Goal: Transaction & Acquisition: Purchase product/service

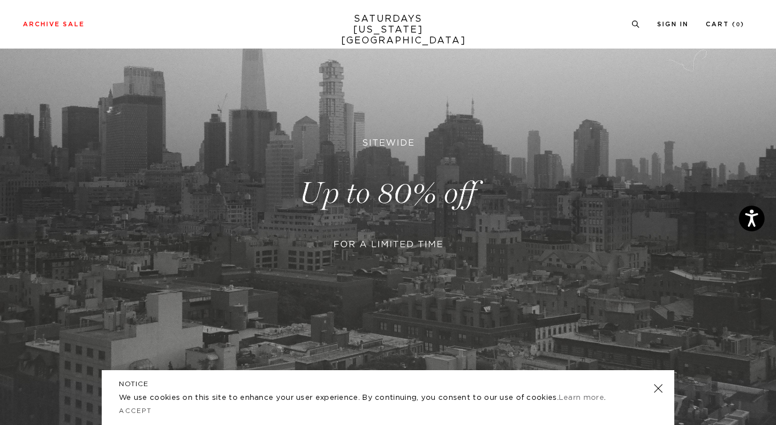
scroll to position [125, 0]
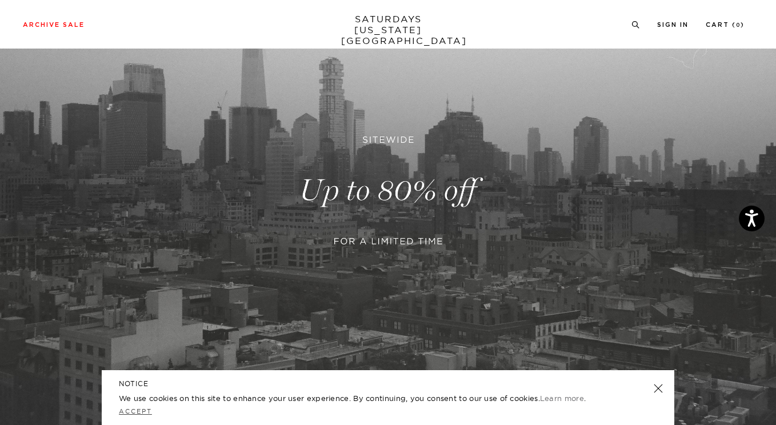
click at [129, 413] on link "Accept" at bounding box center [135, 411] width 33 height 8
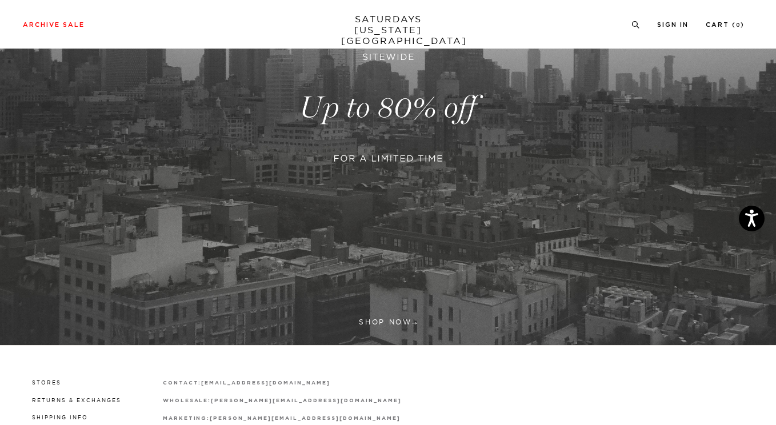
scroll to position [154, 0]
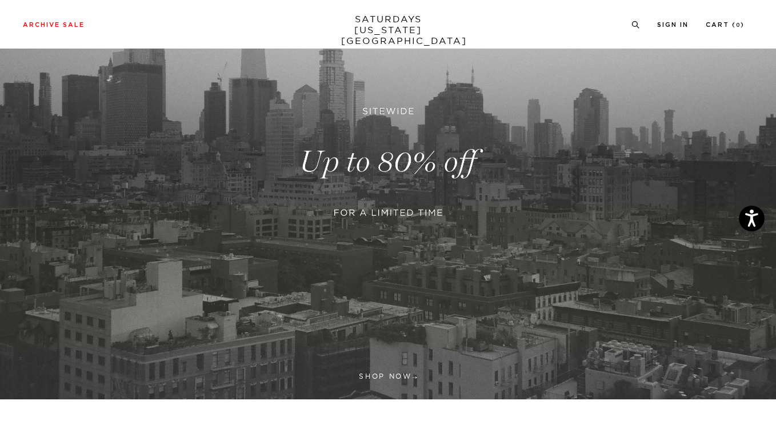
click at [372, 374] on link at bounding box center [388, 162] width 776 height 475
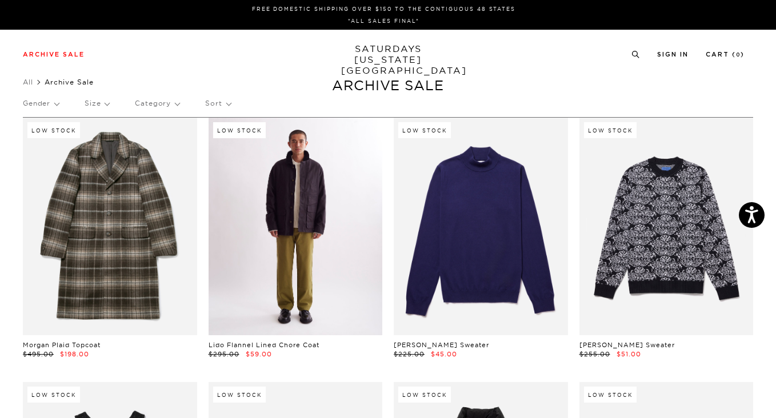
click at [301, 217] on link at bounding box center [296, 227] width 174 height 218
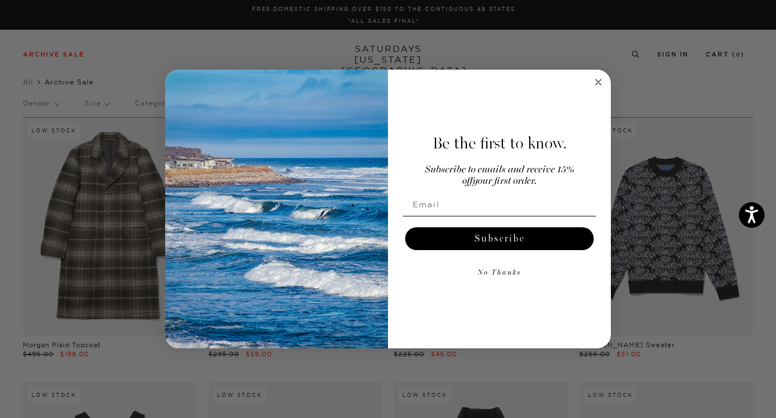
click at [602, 81] on circle "Close dialog" at bounding box center [598, 82] width 13 height 13
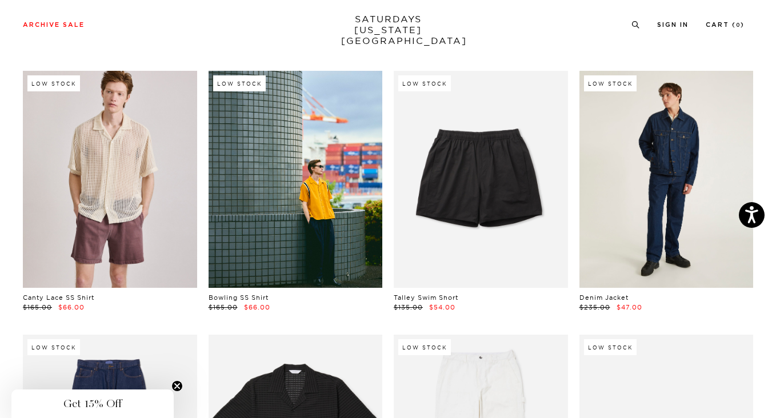
scroll to position [1106, 0]
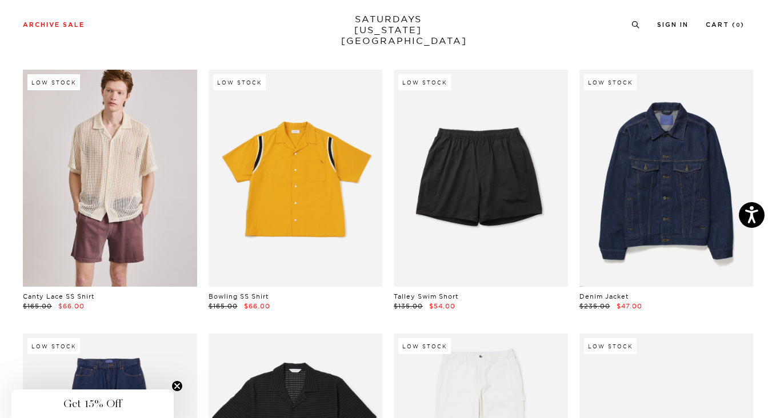
click at [317, 182] on link at bounding box center [296, 179] width 174 height 218
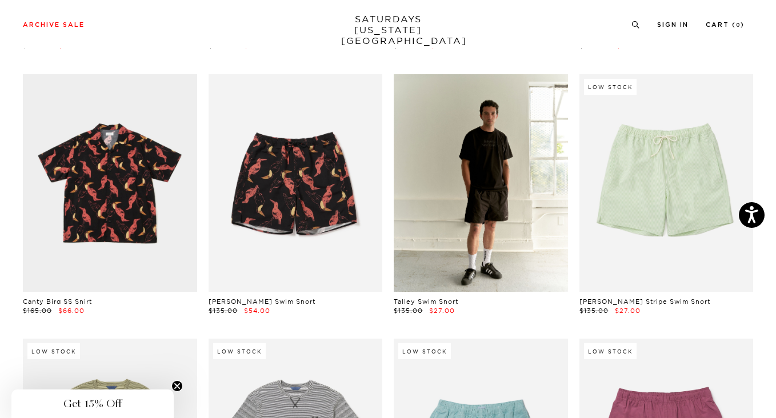
scroll to position [3726, 7]
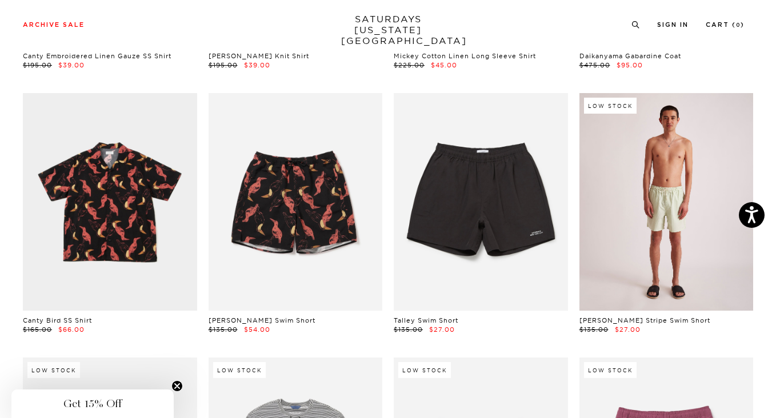
click at [646, 197] on link at bounding box center [666, 202] width 174 height 218
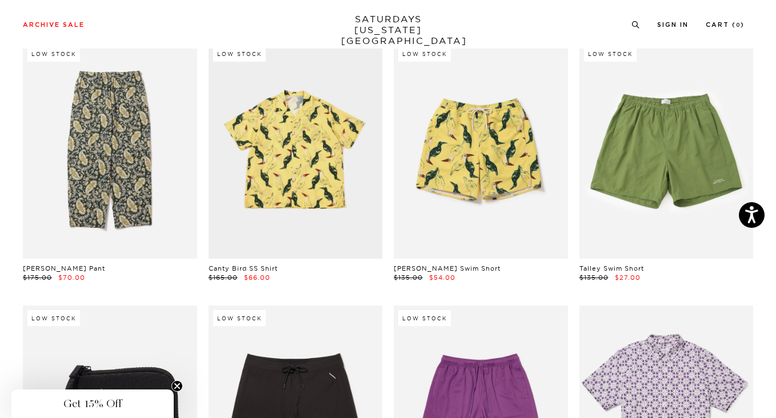
scroll to position [5892, 7]
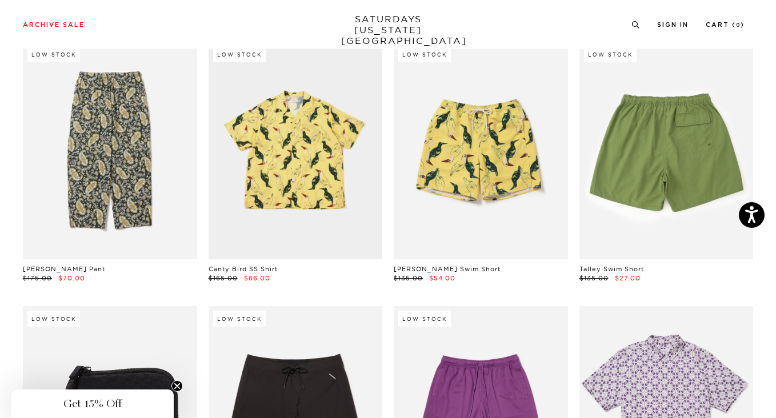
click at [673, 90] on link at bounding box center [666, 151] width 174 height 218
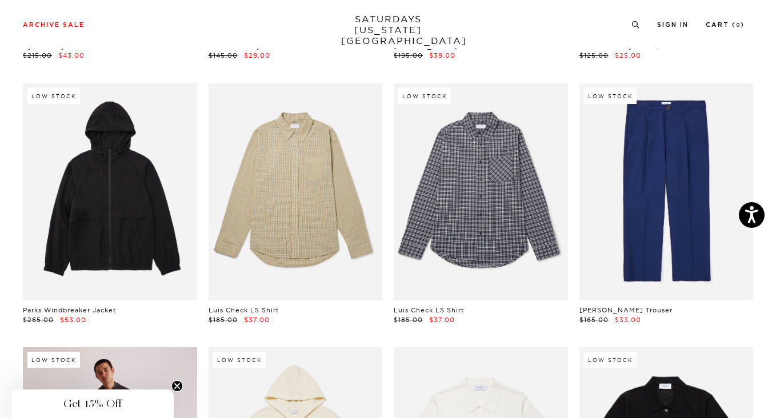
scroll to position [9824, 0]
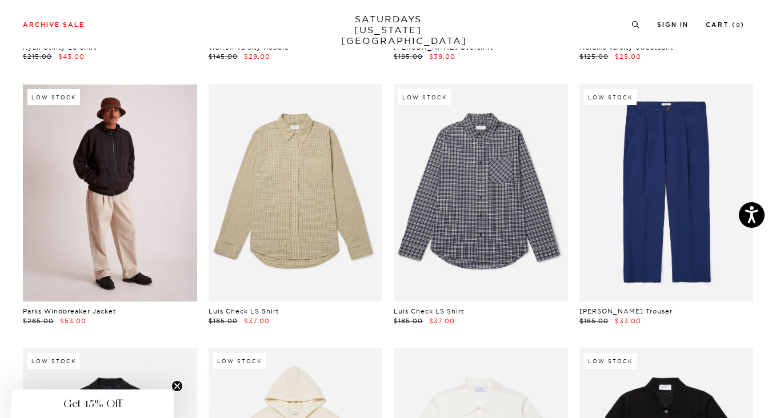
click at [127, 203] on link at bounding box center [110, 194] width 174 height 218
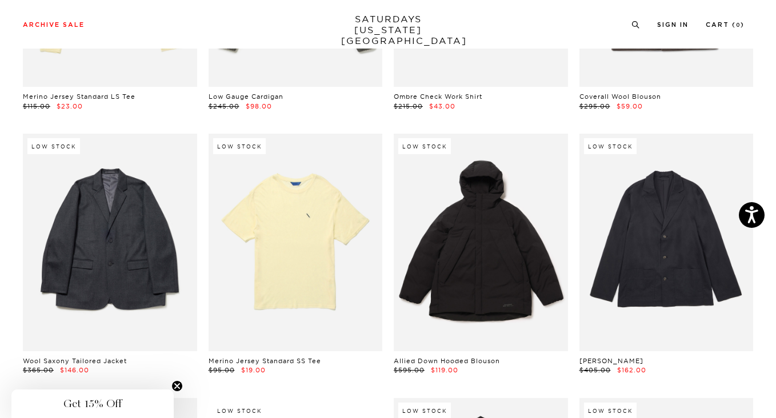
scroll to position [14847, 7]
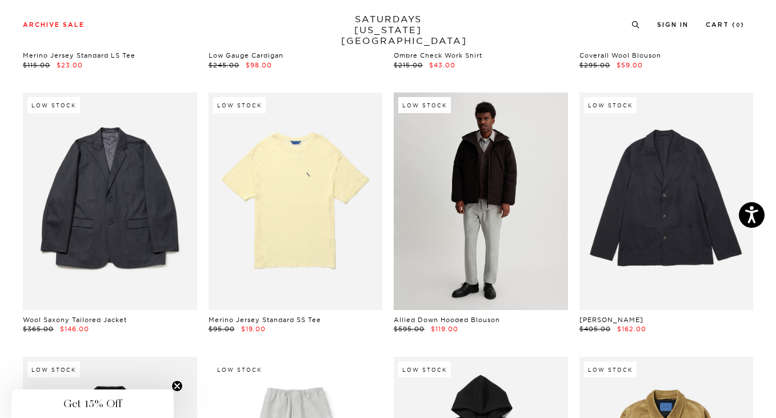
click at [463, 229] on link at bounding box center [481, 202] width 174 height 218
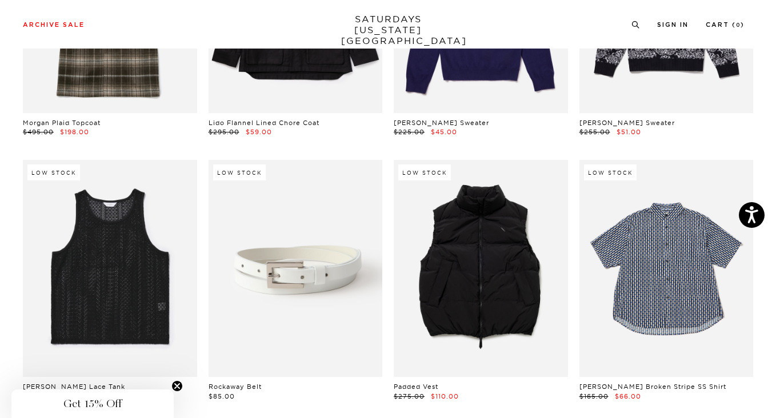
scroll to position [0, 7]
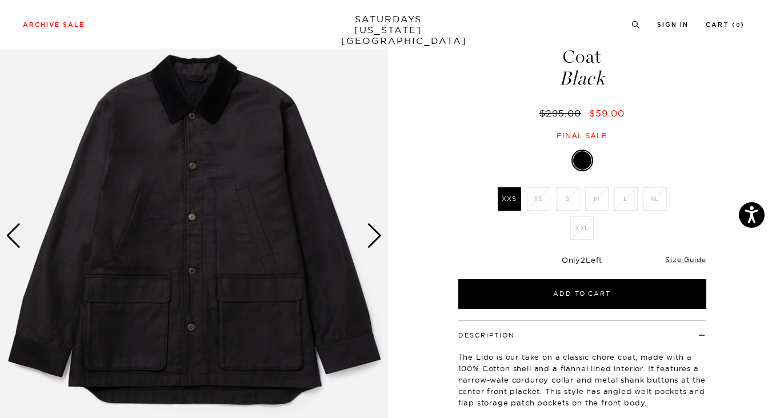
scroll to position [67, 0]
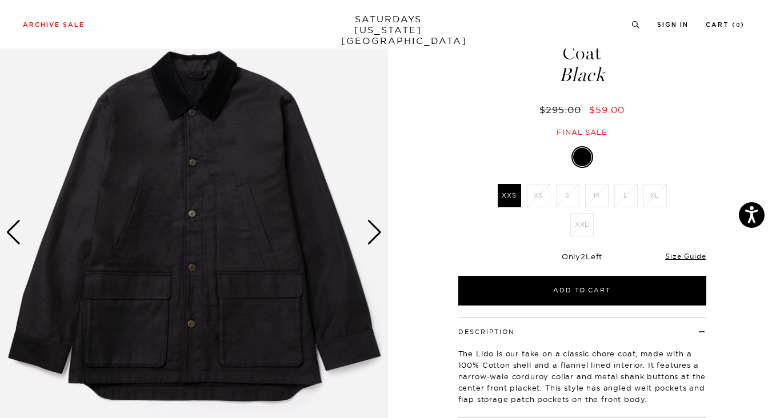
click at [376, 231] on div "Next slide" at bounding box center [374, 232] width 15 height 25
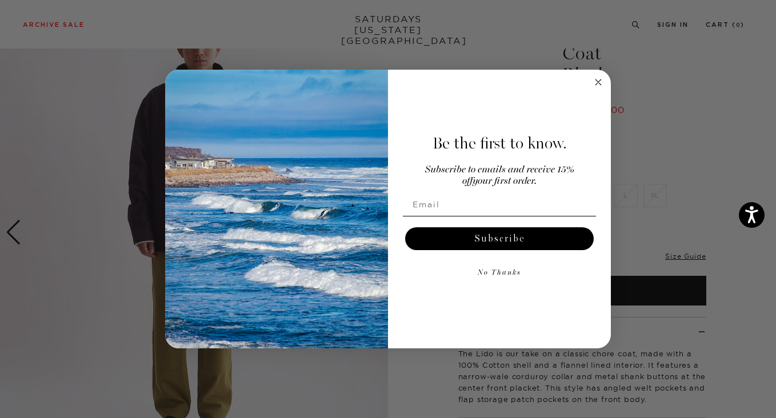
click at [604, 87] on icon "Close dialog" at bounding box center [598, 82] width 14 height 14
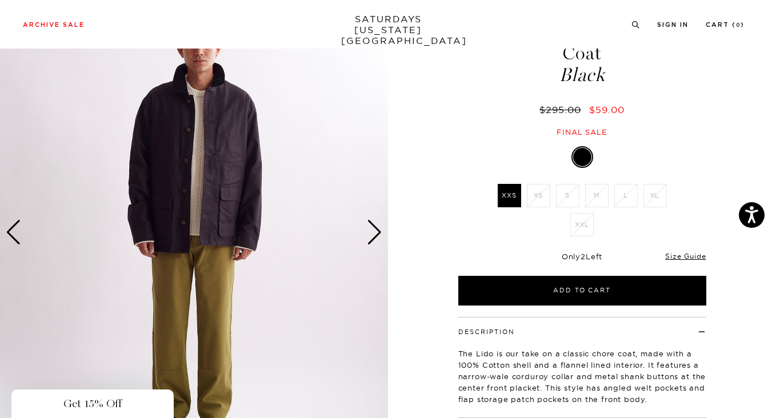
click at [601, 84] on div "Close dialog Be the first to know. Subscribe to emails and receive 15% off your…" at bounding box center [388, 209] width 446 height 279
click at [377, 239] on div "Next slide" at bounding box center [374, 232] width 15 height 25
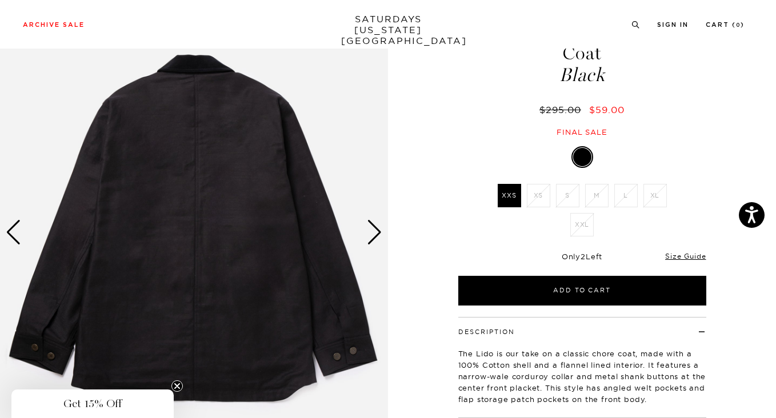
click at [377, 239] on div "Next slide" at bounding box center [374, 232] width 15 height 25
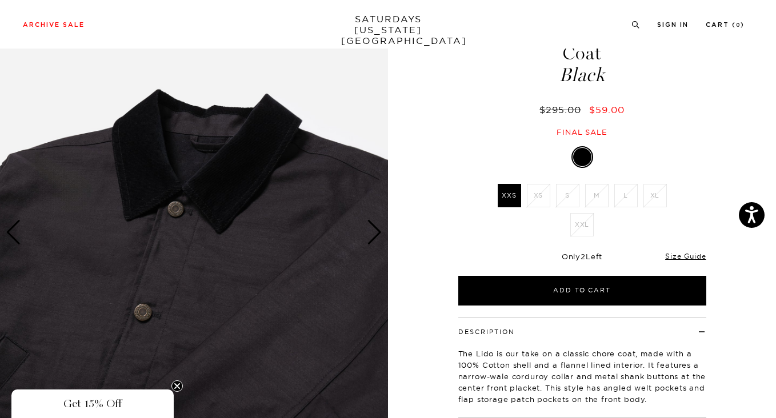
click at [377, 239] on div "Next slide" at bounding box center [374, 232] width 15 height 25
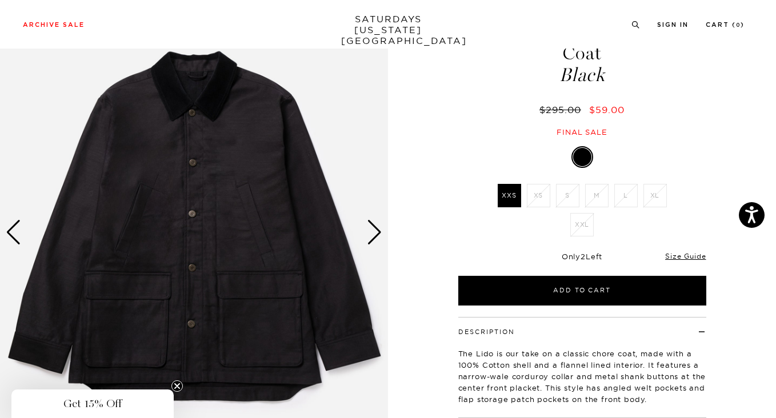
click at [375, 231] on div "Next slide" at bounding box center [374, 232] width 15 height 25
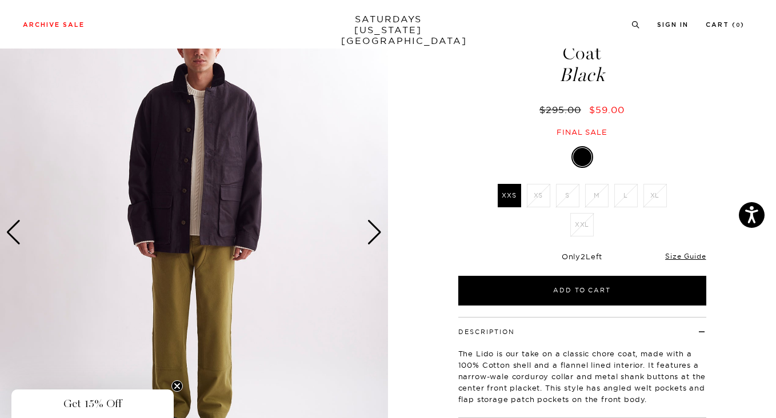
click at [375, 231] on div "Next slide" at bounding box center [374, 232] width 15 height 25
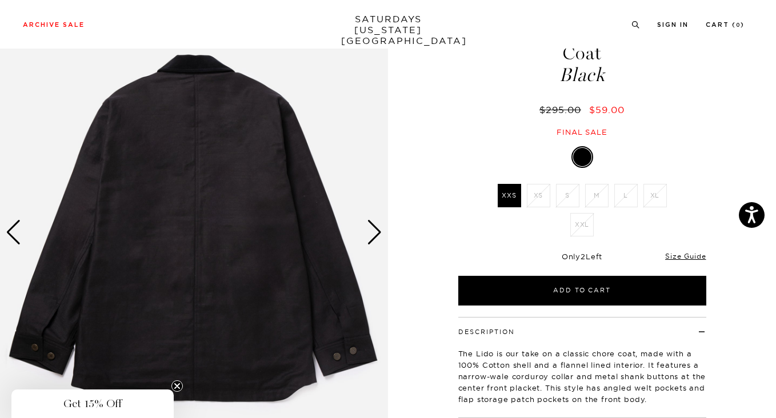
click at [375, 231] on div "Next slide" at bounding box center [374, 232] width 15 height 25
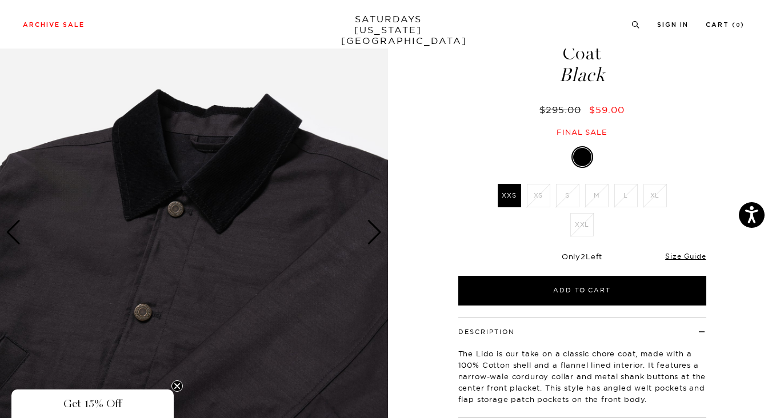
click at [377, 232] on div "Next slide" at bounding box center [374, 232] width 15 height 25
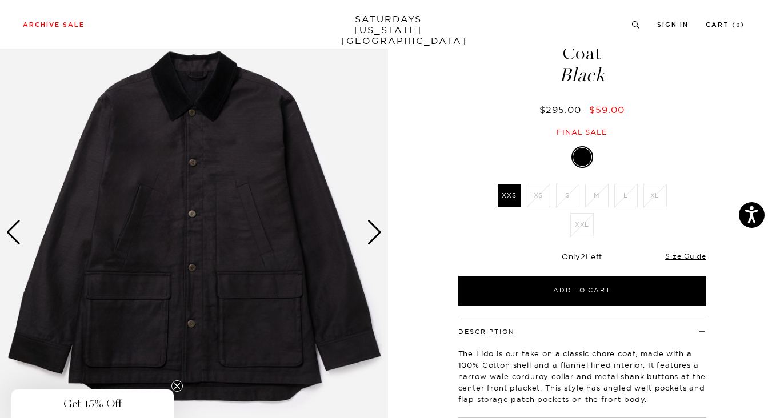
click at [377, 232] on div "Next slide" at bounding box center [374, 232] width 15 height 25
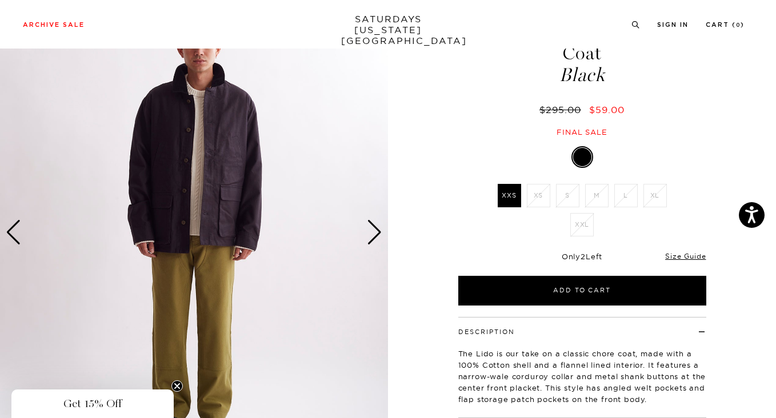
click at [377, 232] on div "Next slide" at bounding box center [374, 232] width 15 height 25
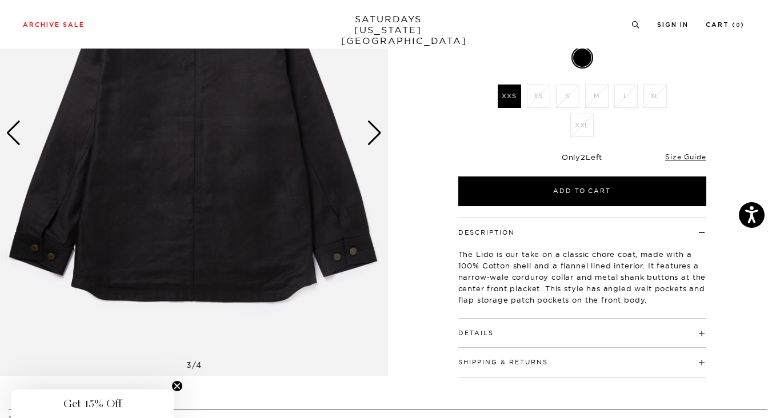
scroll to position [170, 0]
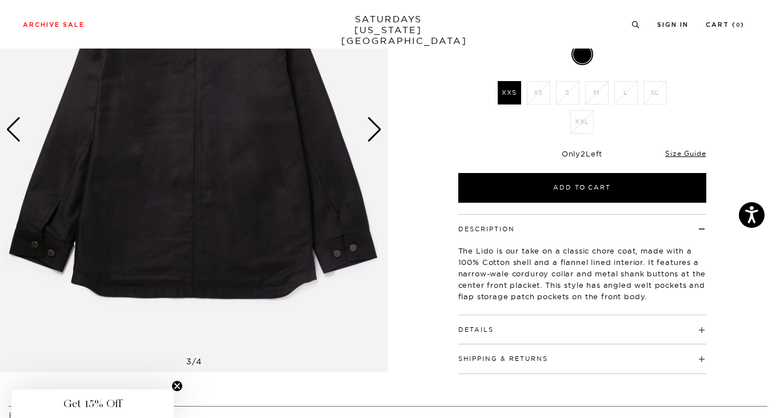
click at [505, 329] on h4 "Details" at bounding box center [582, 324] width 248 height 19
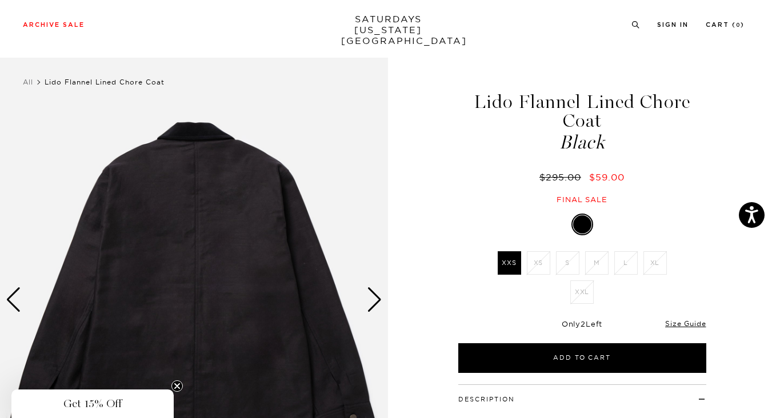
scroll to position [3, 0]
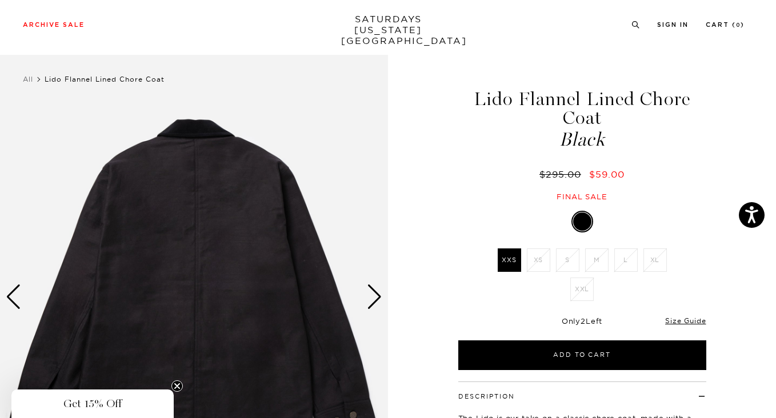
click at [254, 270] on img at bounding box center [194, 297] width 388 height 485
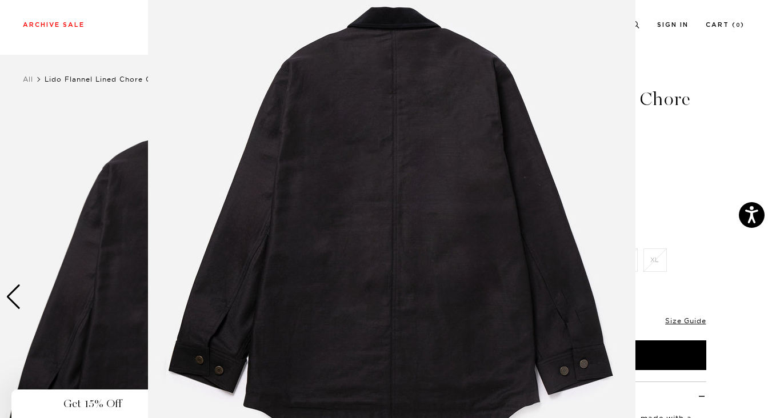
scroll to position [65, 0]
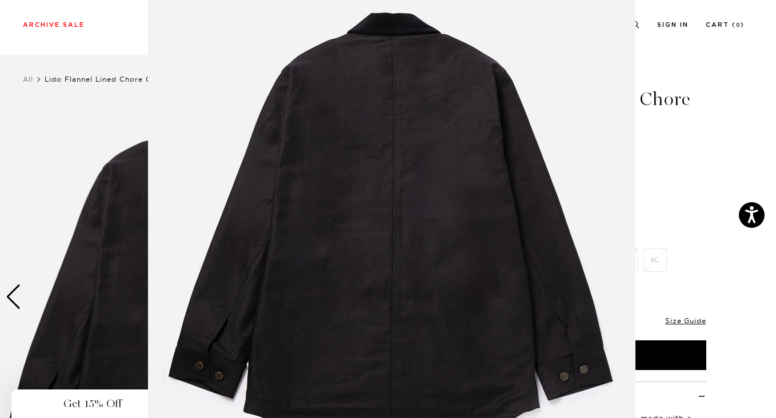
click at [408, 165] on img at bounding box center [391, 227] width 487 height 585
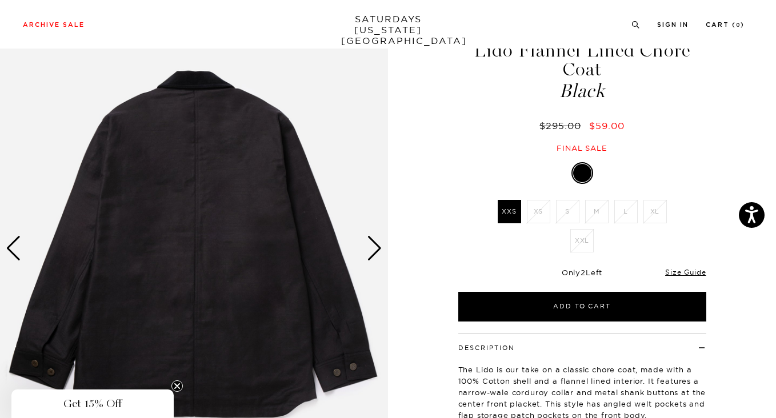
scroll to position [53, 0]
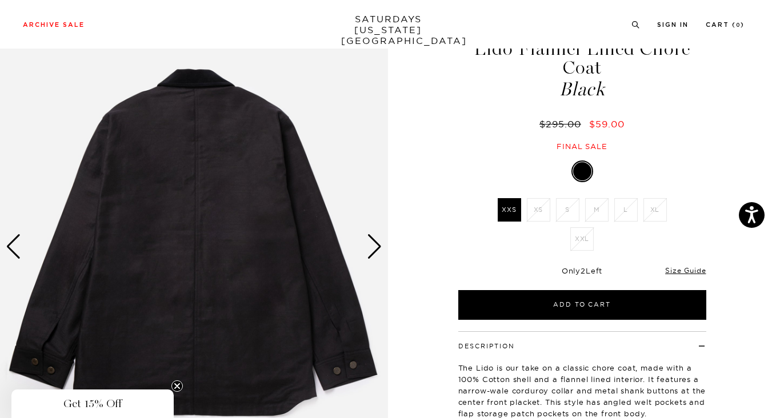
click at [378, 247] on div "Next slide" at bounding box center [374, 246] width 15 height 25
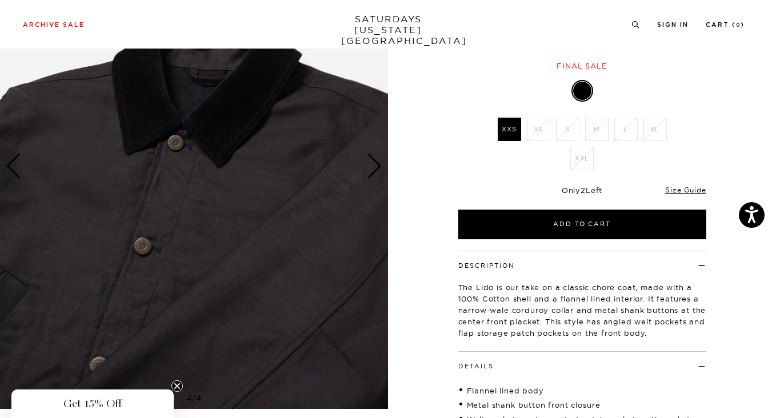
scroll to position [137, 0]
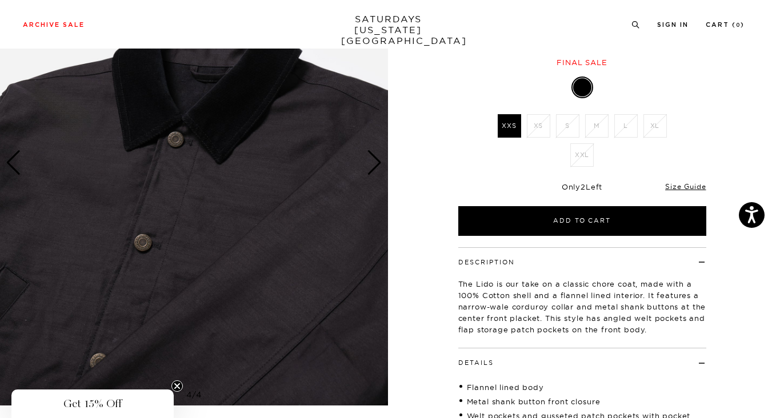
click at [229, 239] on img at bounding box center [194, 163] width 388 height 485
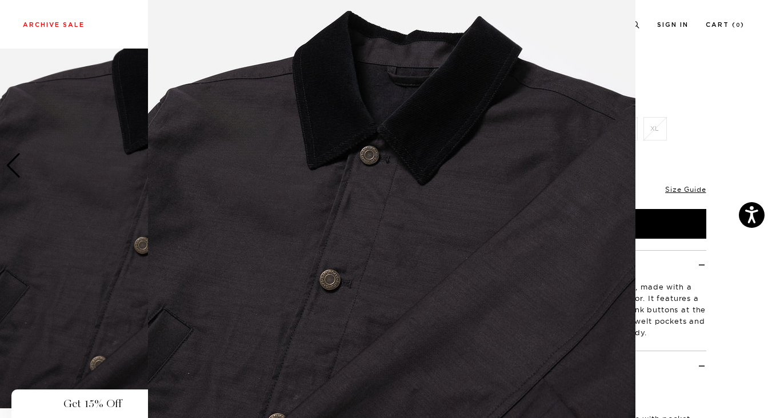
scroll to position [101, 0]
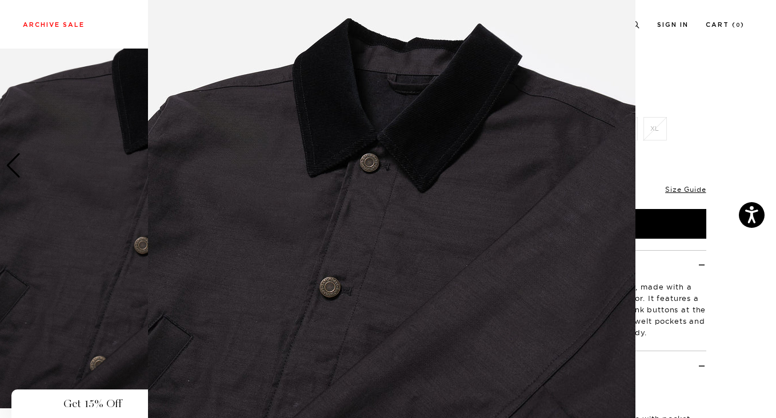
click at [397, 258] on img at bounding box center [391, 191] width 487 height 585
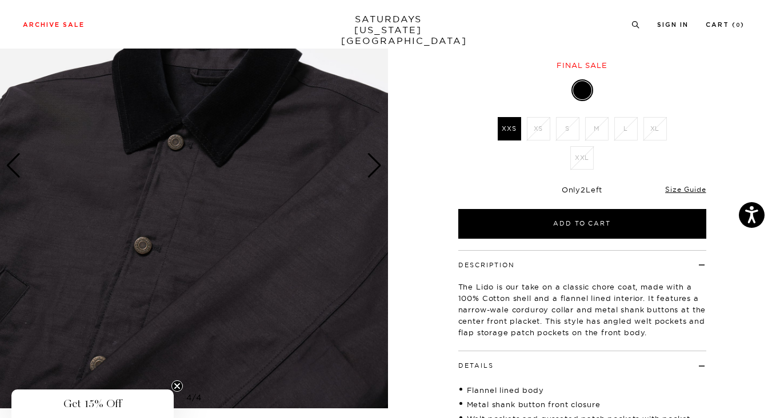
scroll to position [0, 0]
click at [374, 172] on div "Next slide" at bounding box center [374, 165] width 15 height 25
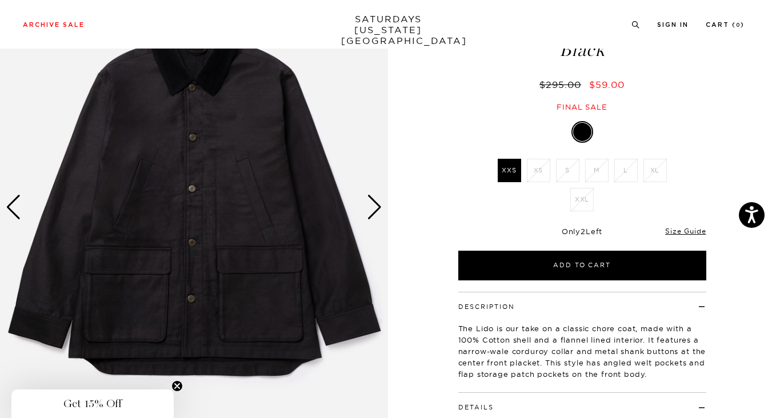
scroll to position [96, 0]
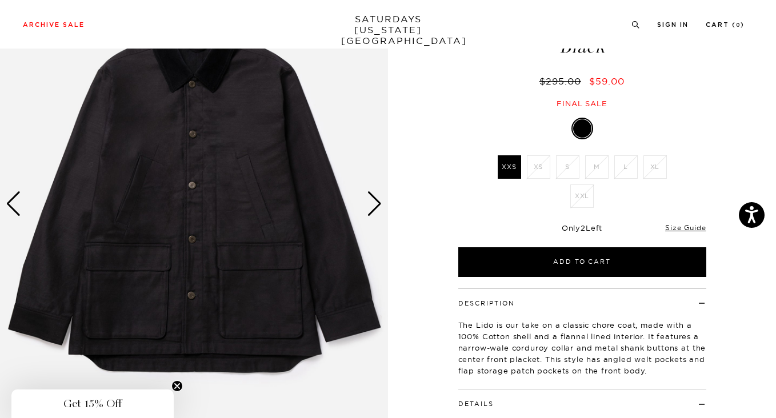
click at [373, 204] on div "Next slide" at bounding box center [374, 203] width 15 height 25
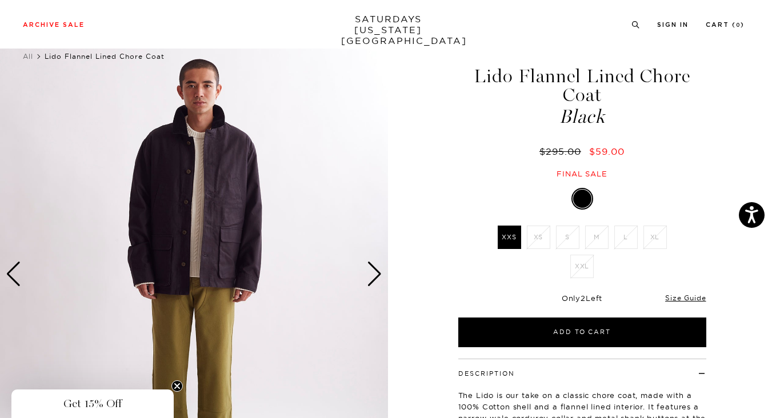
scroll to position [26, 0]
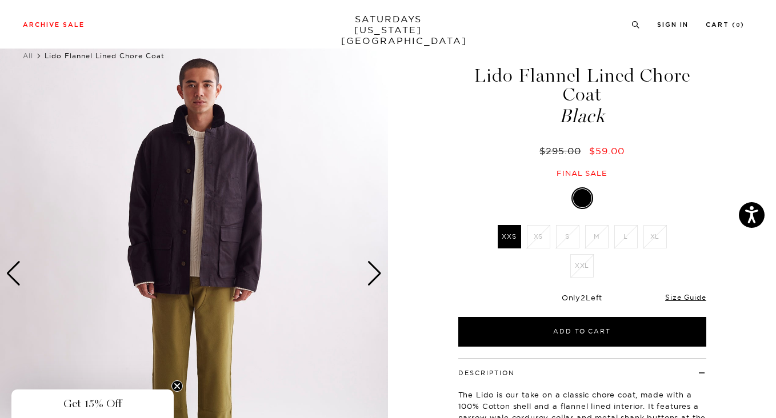
click at [175, 204] on img at bounding box center [194, 273] width 388 height 485
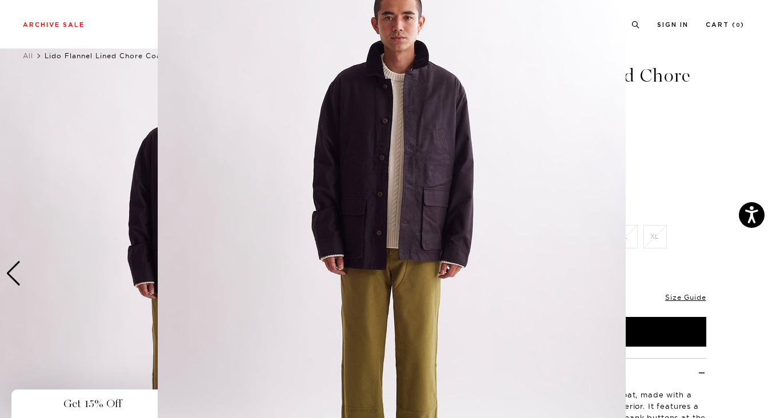
scroll to position [46, 0]
click at [398, 116] on img at bounding box center [392, 246] width 468 height 585
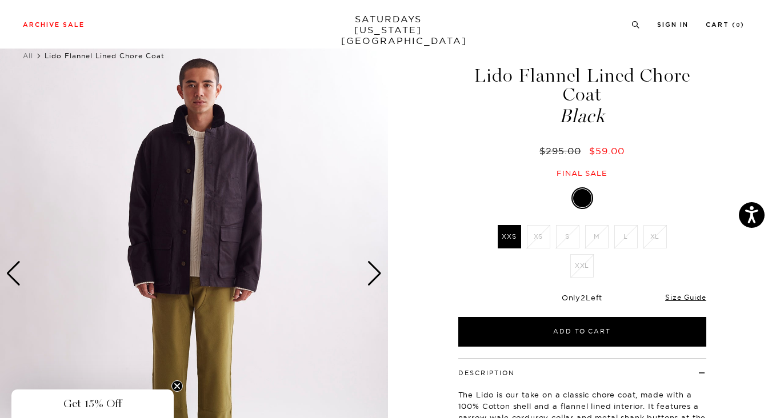
scroll to position [0, 0]
click at [219, 199] on img at bounding box center [194, 273] width 388 height 485
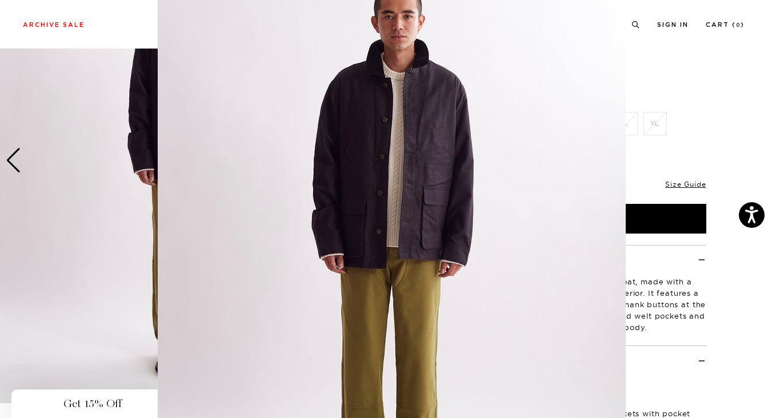
click at [479, 143] on img at bounding box center [392, 243] width 468 height 585
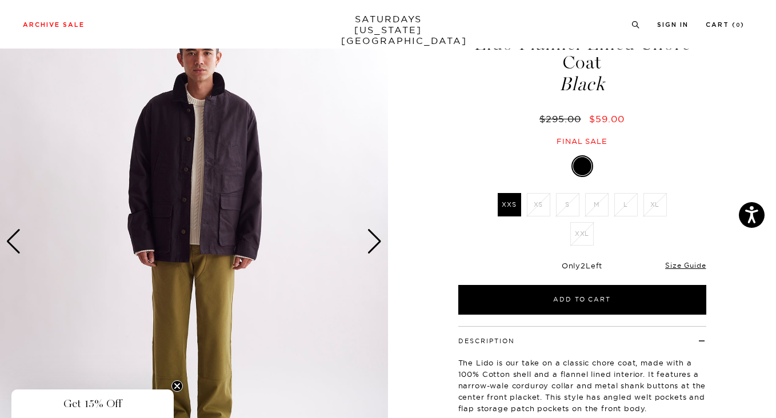
click at [382, 242] on div "Next slide" at bounding box center [374, 241] width 15 height 25
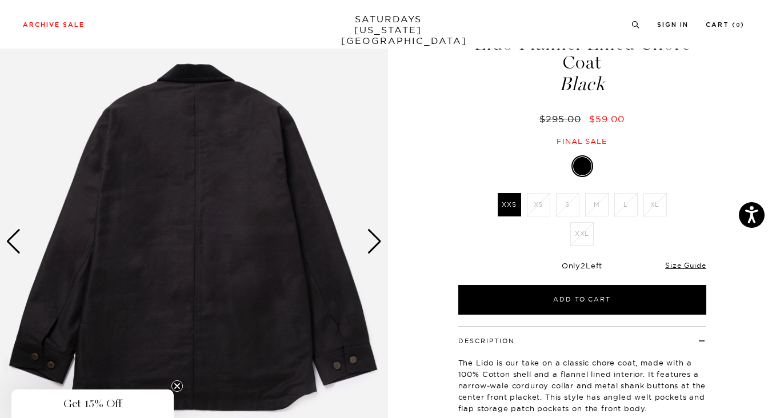
click at [374, 242] on div "Next slide" at bounding box center [374, 241] width 15 height 25
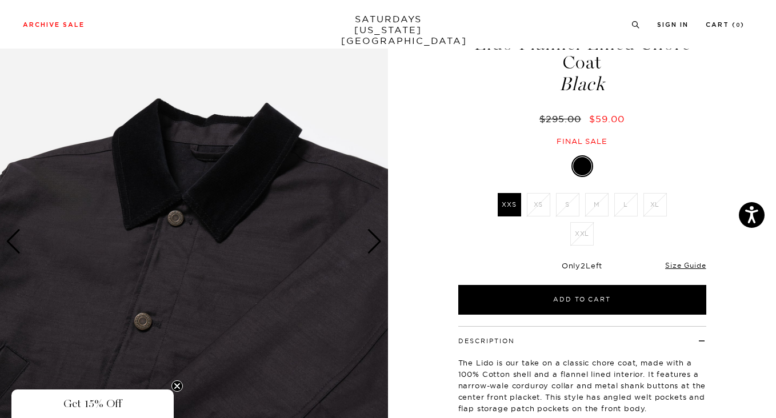
click at [374, 242] on div "Next slide" at bounding box center [374, 241] width 15 height 25
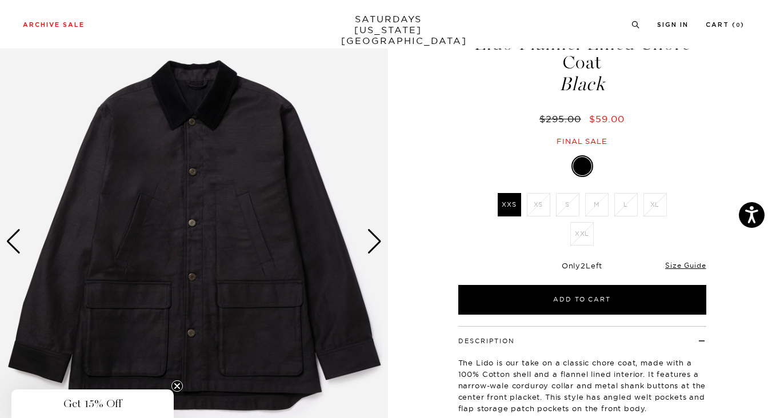
click at [374, 242] on div "Next slide" at bounding box center [374, 241] width 15 height 25
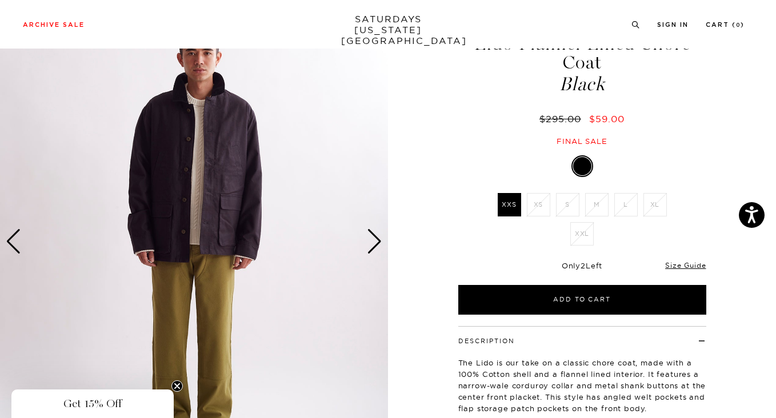
click at [374, 242] on div "Next slide" at bounding box center [374, 241] width 15 height 25
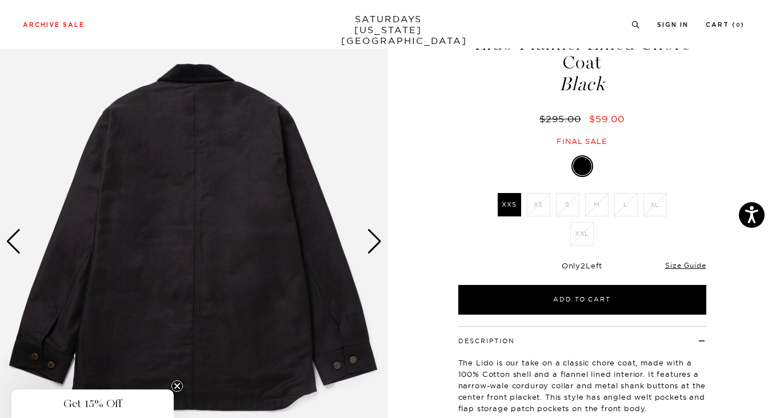
click at [374, 242] on div "Next slide" at bounding box center [374, 241] width 15 height 25
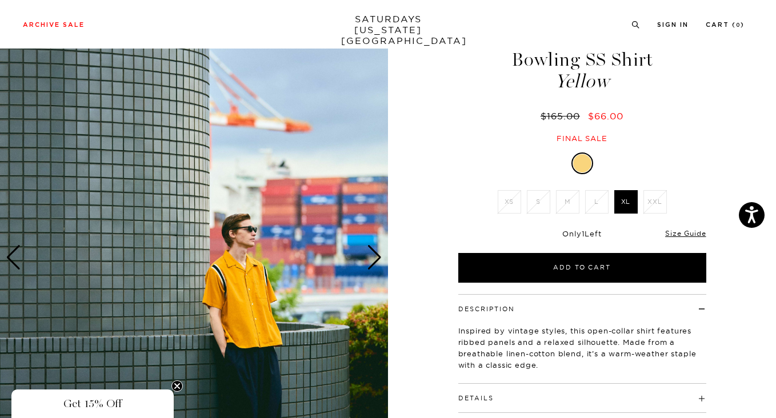
scroll to position [57, 0]
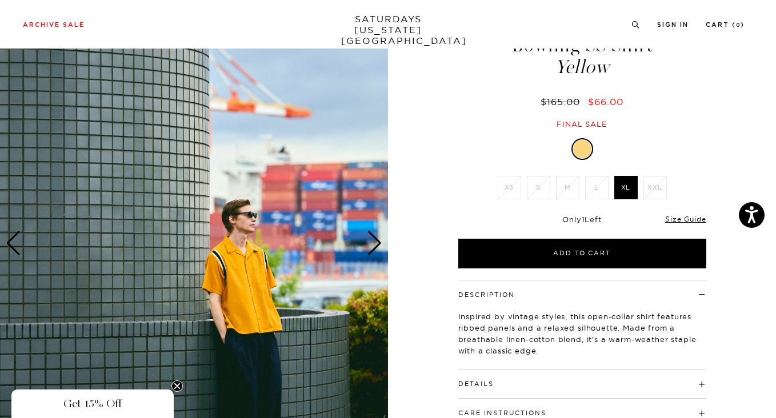
click at [374, 239] on div "Next slide" at bounding box center [374, 243] width 15 height 25
click at [373, 242] on div "Next slide" at bounding box center [374, 243] width 15 height 25
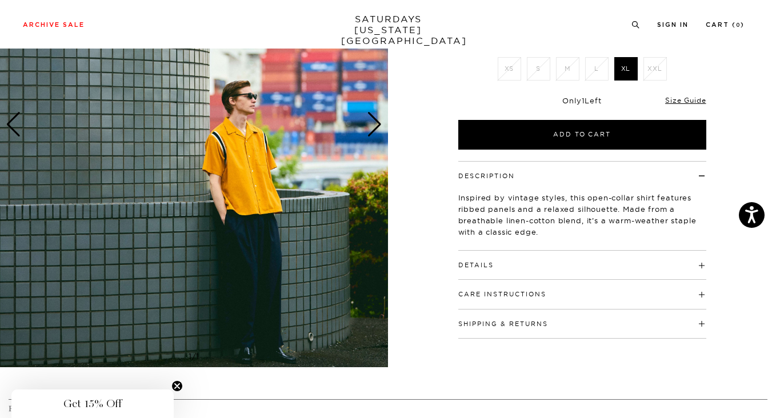
scroll to position [182, 0]
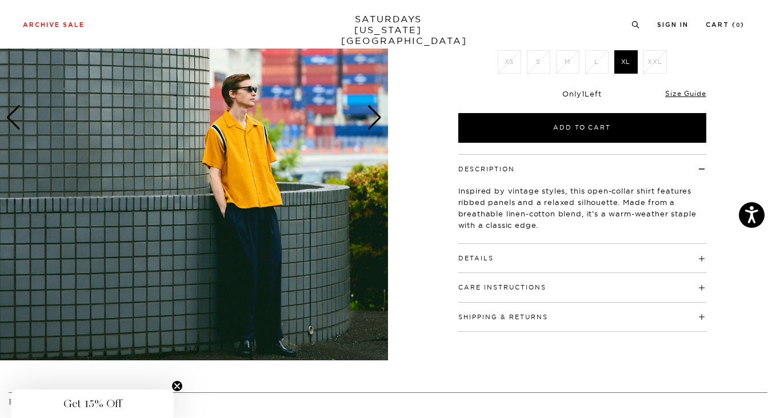
click at [378, 119] on div "Next slide" at bounding box center [374, 117] width 15 height 25
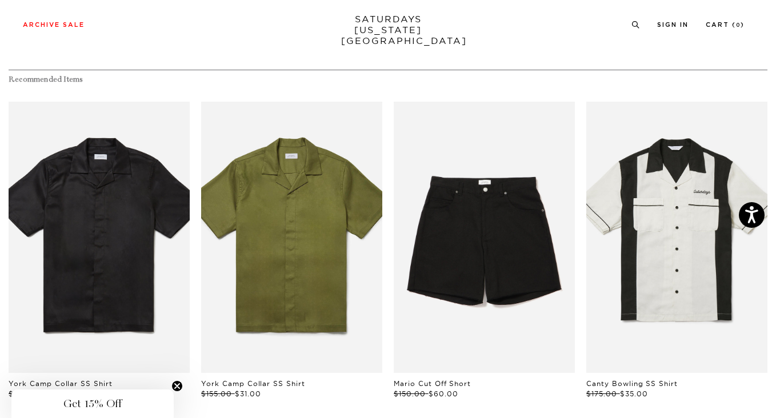
scroll to position [492, 0]
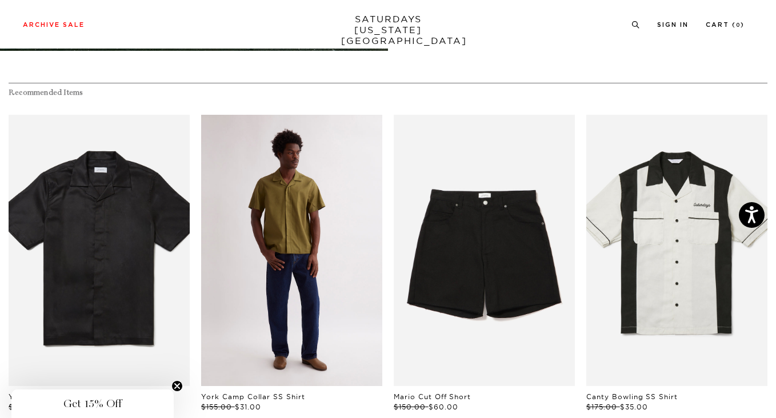
click at [305, 276] on link "files/M00020SS01-MAYFLY_02.jpg" at bounding box center [291, 251] width 181 height 272
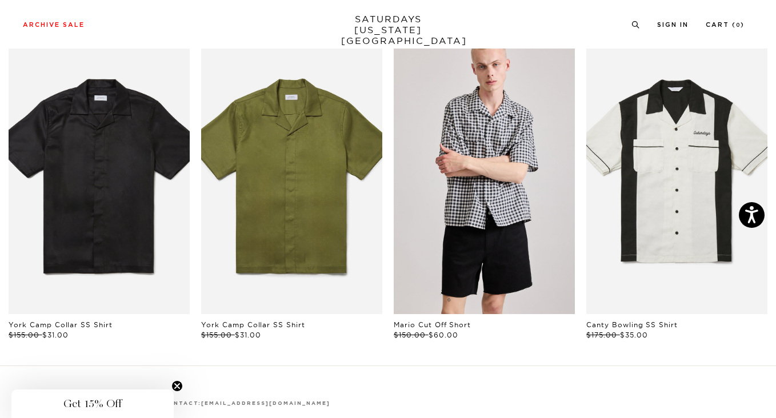
scroll to position [565, 0]
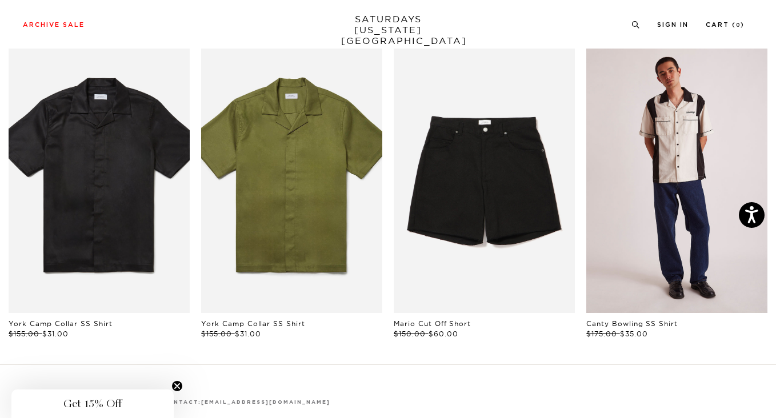
click at [669, 214] on link "files/M22420SS05-WASHED-BLACK_03.jpg" at bounding box center [676, 178] width 181 height 272
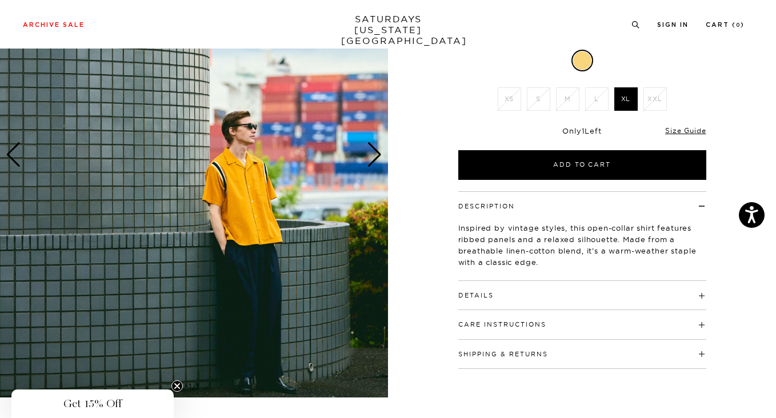
scroll to position [0, 0]
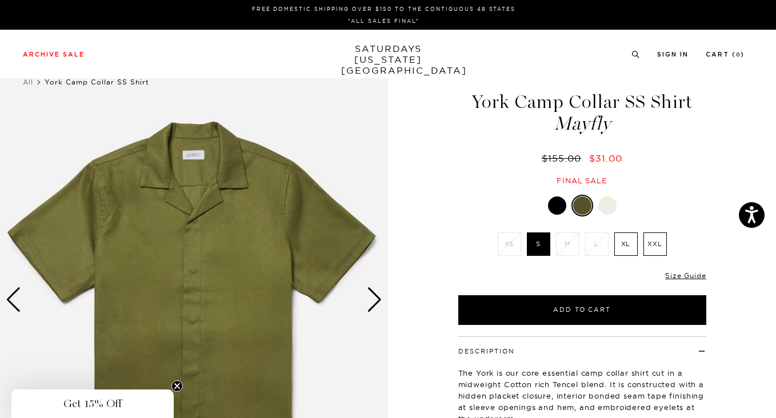
click at [507, 243] on li "XS" at bounding box center [509, 244] width 29 height 23
click at [549, 209] on div at bounding box center [557, 206] width 18 height 18
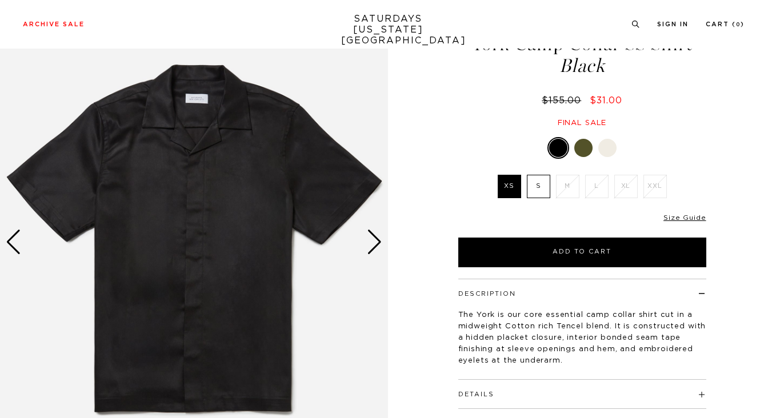
scroll to position [58, 2]
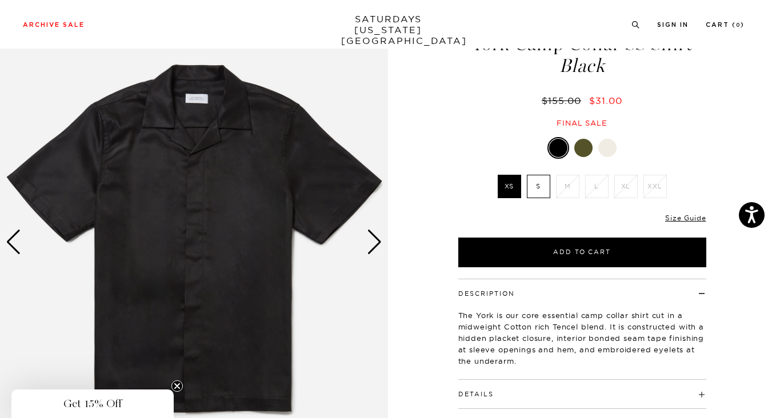
click at [370, 242] on div "Next slide" at bounding box center [374, 242] width 15 height 25
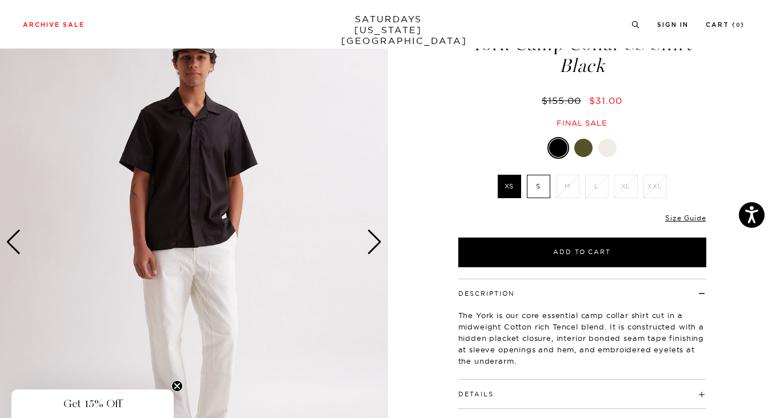
click at [371, 242] on div "Next slide" at bounding box center [374, 242] width 15 height 25
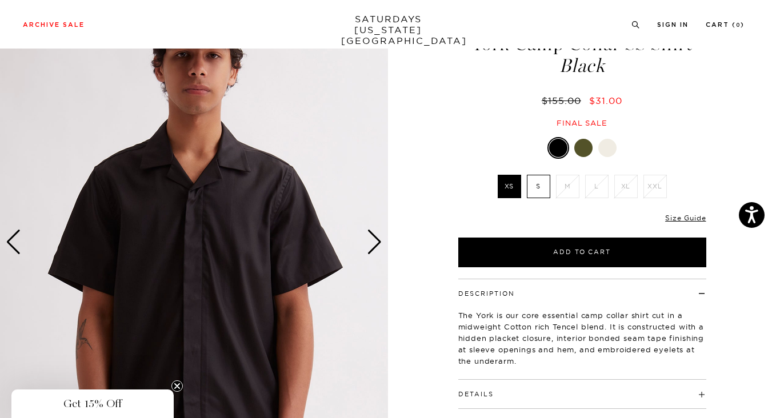
click at [371, 242] on div "Next slide" at bounding box center [374, 242] width 15 height 25
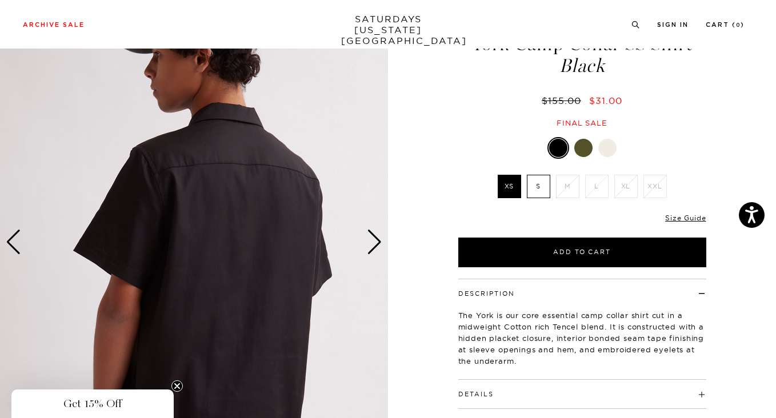
click at [371, 242] on div "Next slide" at bounding box center [374, 242] width 15 height 25
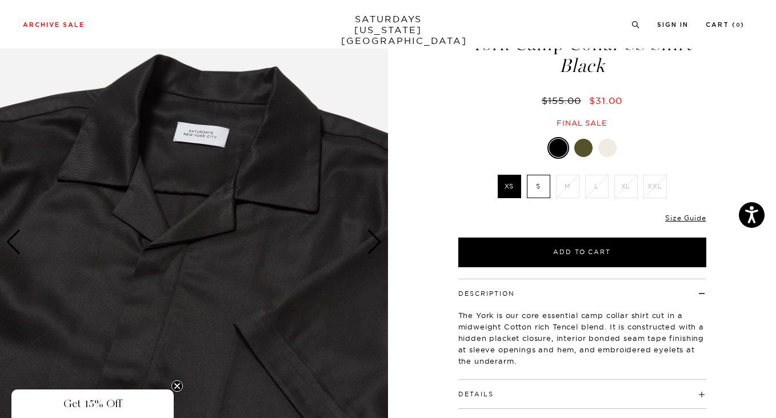
click at [371, 242] on div "Next slide" at bounding box center [374, 242] width 15 height 25
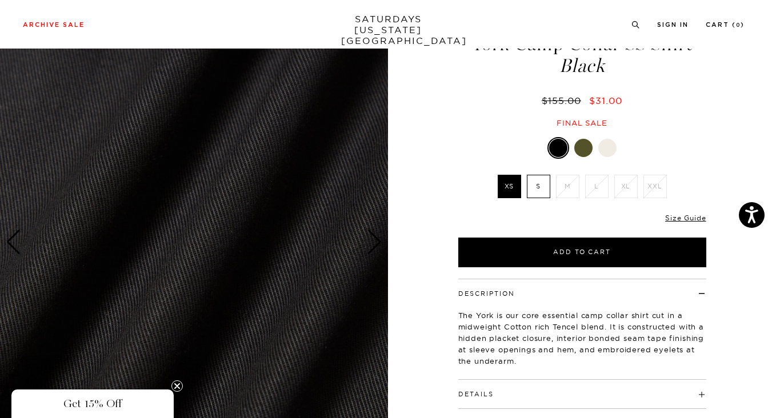
click at [371, 242] on div "Next slide" at bounding box center [374, 242] width 15 height 25
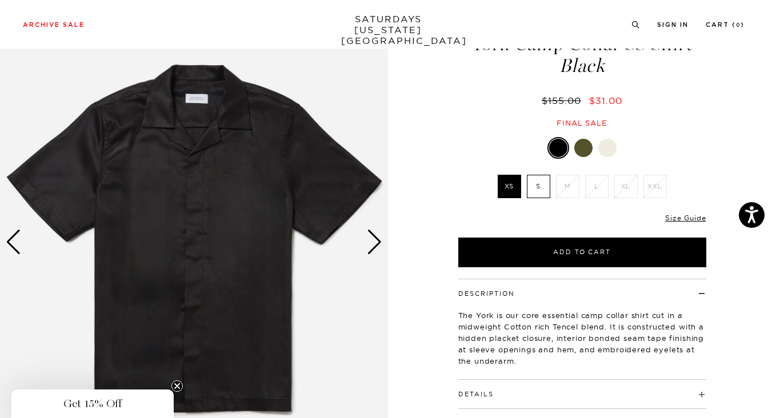
click at [371, 242] on div "Next slide" at bounding box center [374, 242] width 15 height 25
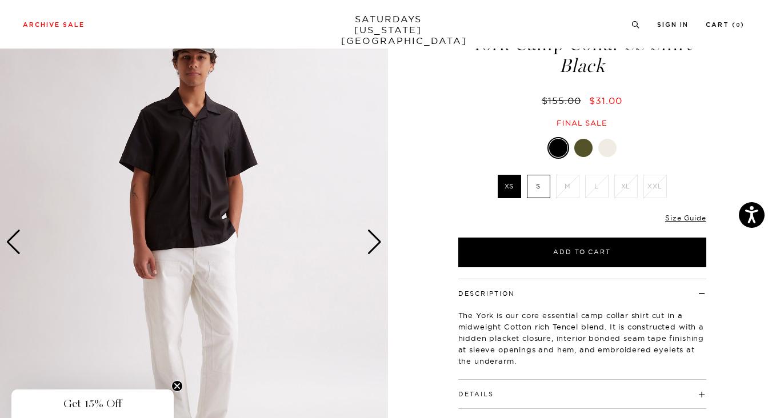
click at [598, 144] on div at bounding box center [607, 148] width 18 height 18
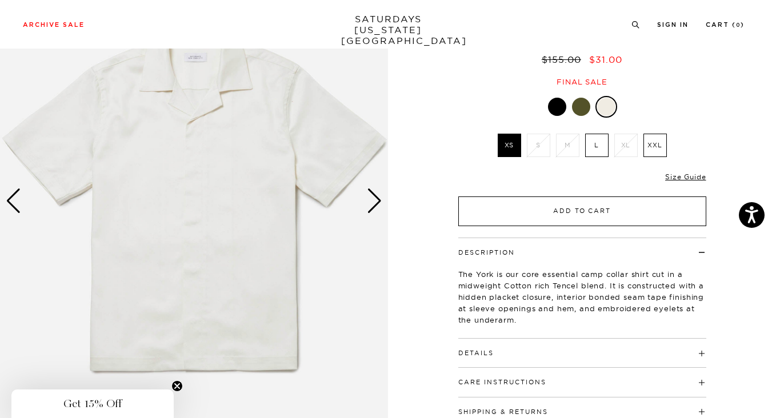
scroll to position [108, 0]
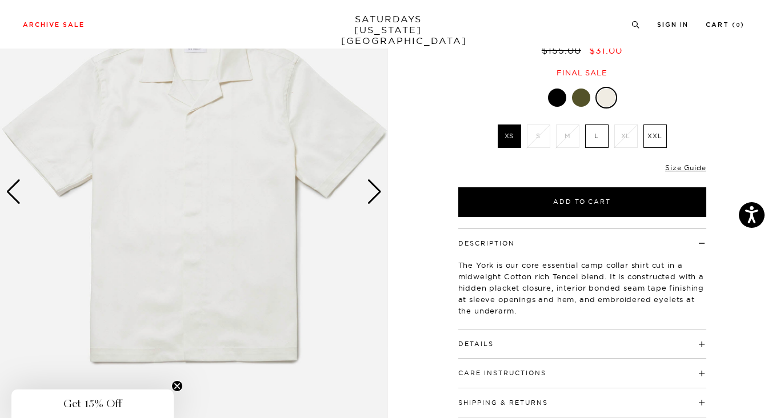
click at [372, 189] on div "Next slide" at bounding box center [374, 191] width 15 height 25
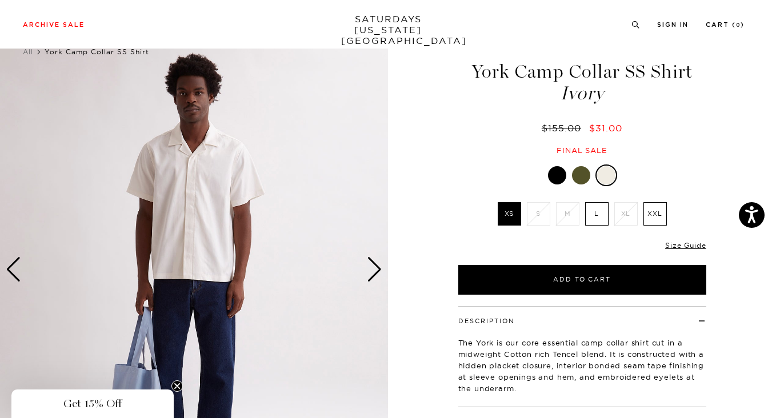
scroll to position [31, 0]
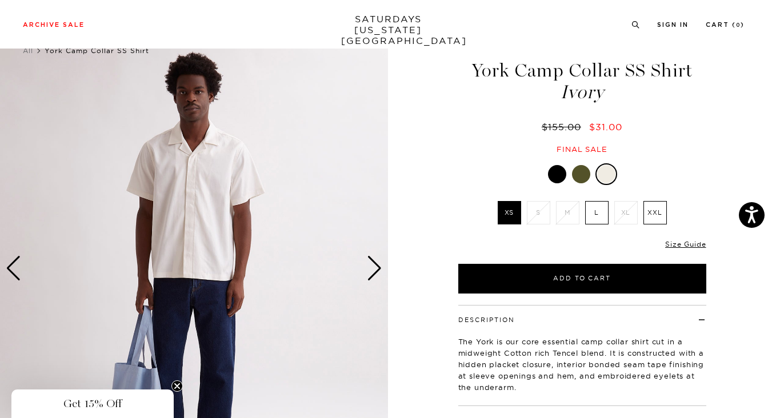
click at [376, 269] on div "Next slide" at bounding box center [374, 268] width 15 height 25
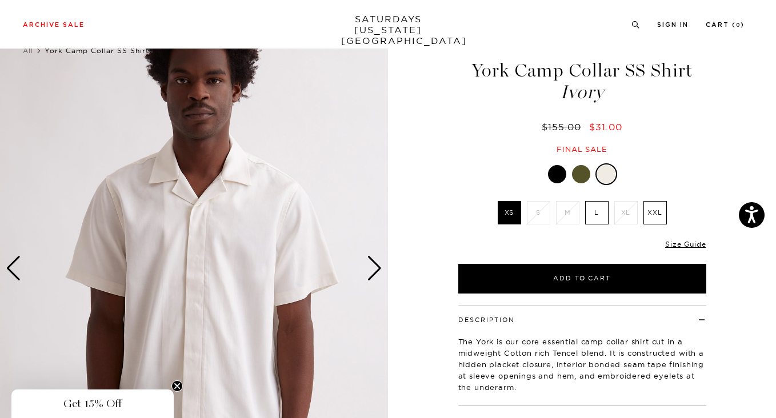
click at [376, 269] on div "Next slide" at bounding box center [374, 268] width 15 height 25
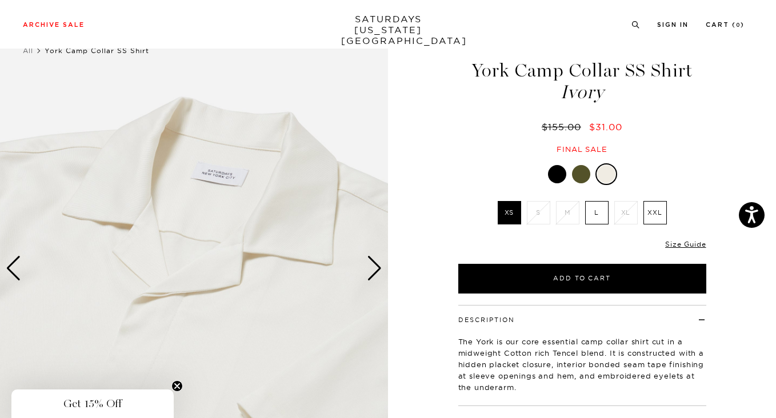
click at [376, 269] on div "Next slide" at bounding box center [374, 268] width 15 height 25
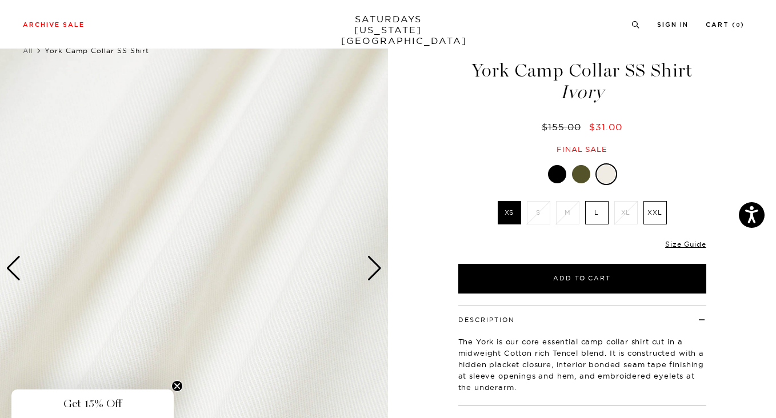
click at [376, 269] on div "Next slide" at bounding box center [374, 268] width 15 height 25
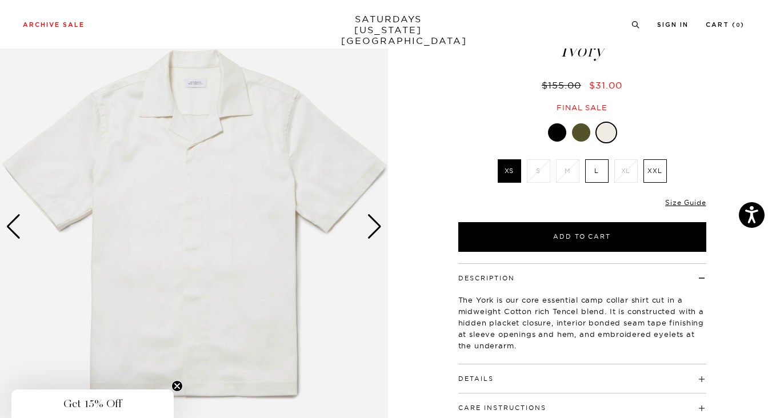
scroll to position [70, 0]
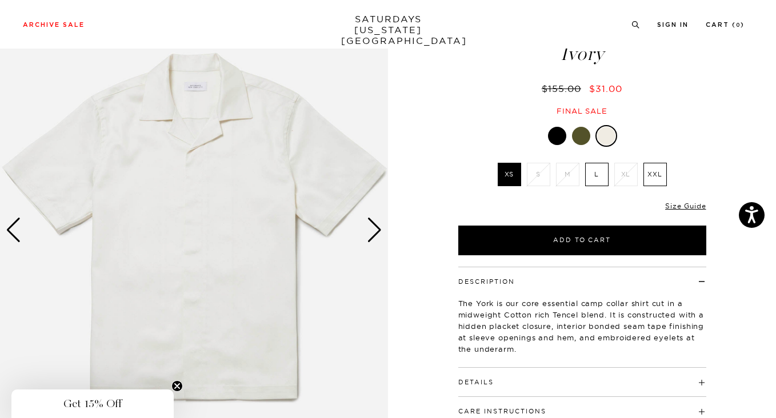
click at [374, 234] on div "Next slide" at bounding box center [374, 230] width 15 height 25
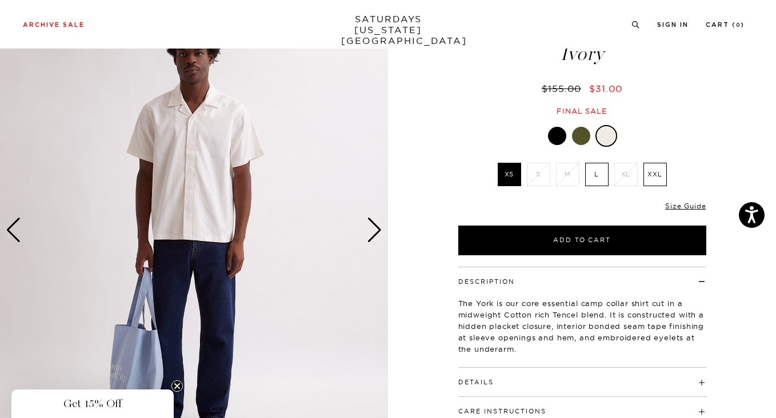
click at [374, 234] on div "Next slide" at bounding box center [374, 230] width 15 height 25
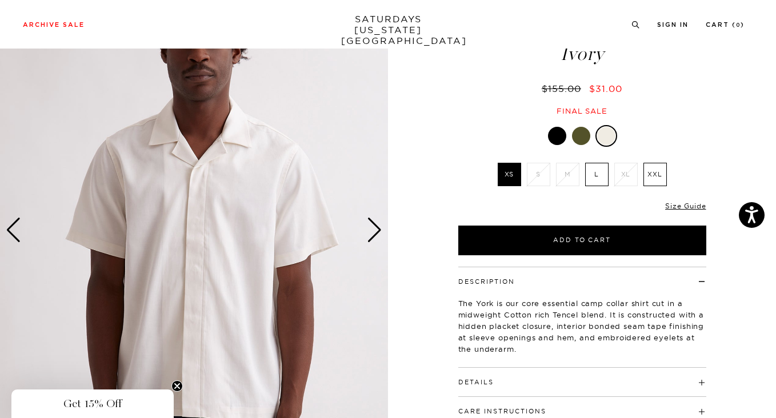
click at [374, 234] on div "Next slide" at bounding box center [374, 230] width 15 height 25
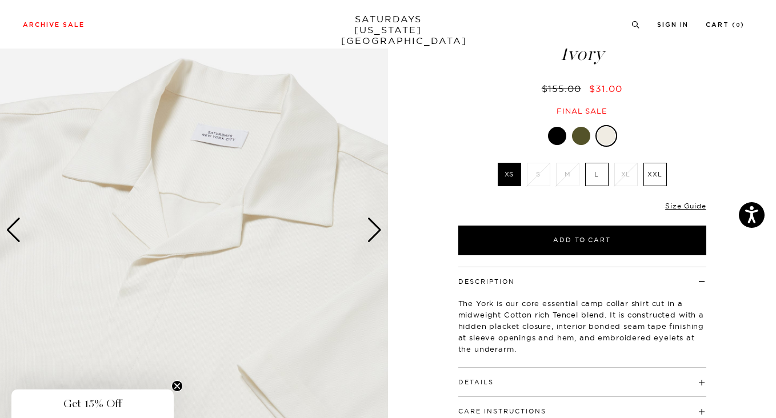
click at [374, 233] on div "Next slide" at bounding box center [374, 230] width 15 height 25
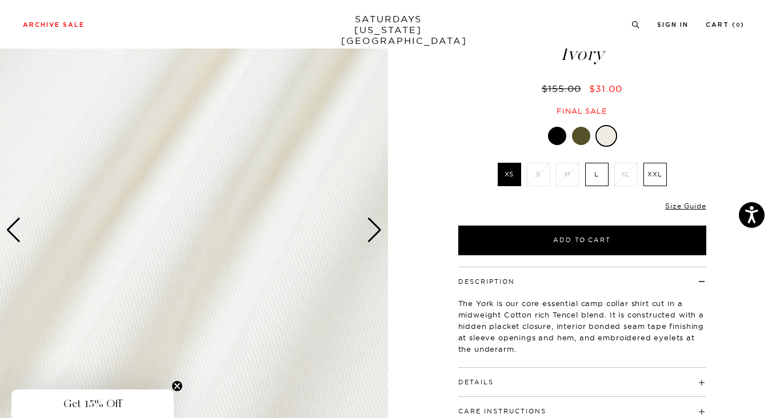
click at [374, 233] on div "Next slide" at bounding box center [374, 230] width 15 height 25
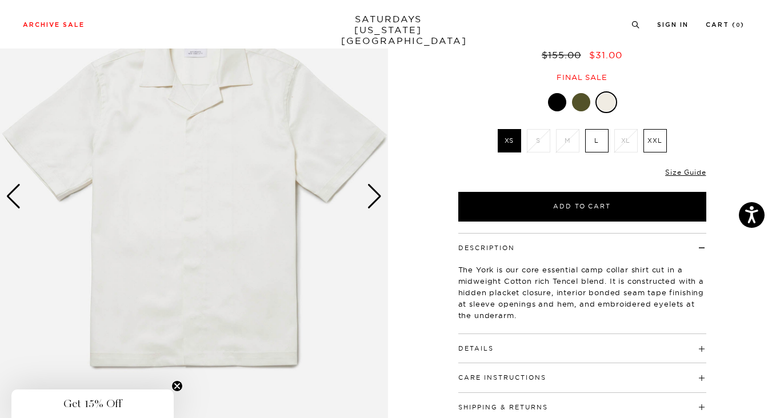
scroll to position [109, 0]
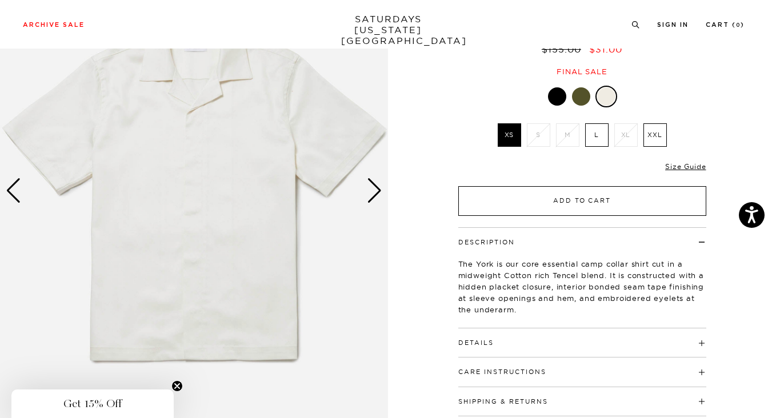
click at [502, 201] on button "Add to Cart" at bounding box center [582, 201] width 248 height 30
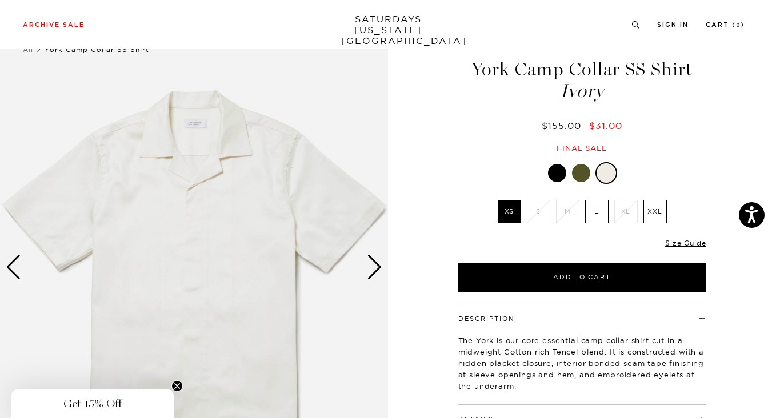
scroll to position [34, 0]
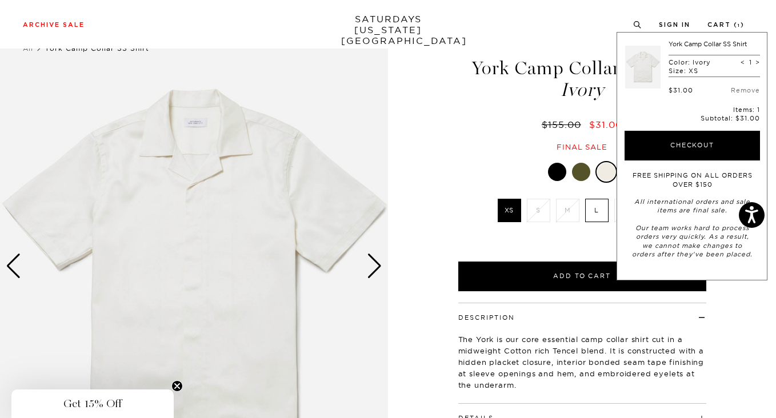
click at [492, 117] on div "York Camp Collar SS Shirt Ivory $155.00 $31.00 Final sale" at bounding box center [582, 93] width 251 height 117
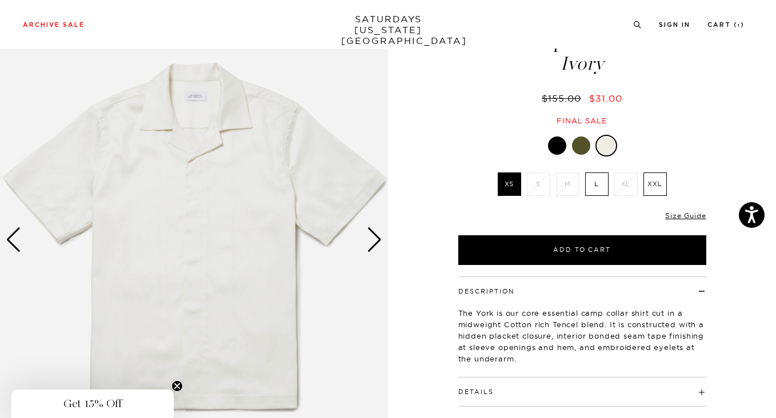
scroll to position [69, 0]
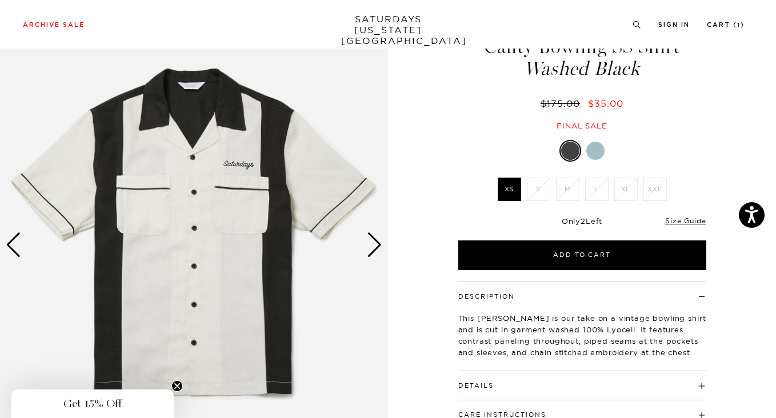
scroll to position [67, 0]
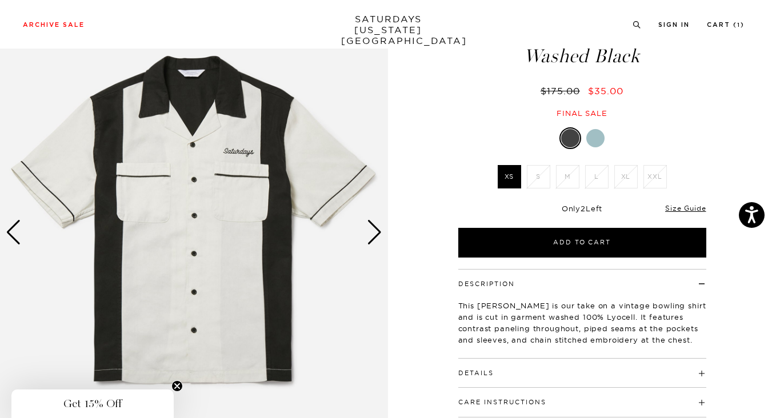
click at [377, 234] on div "Next slide" at bounding box center [374, 232] width 15 height 25
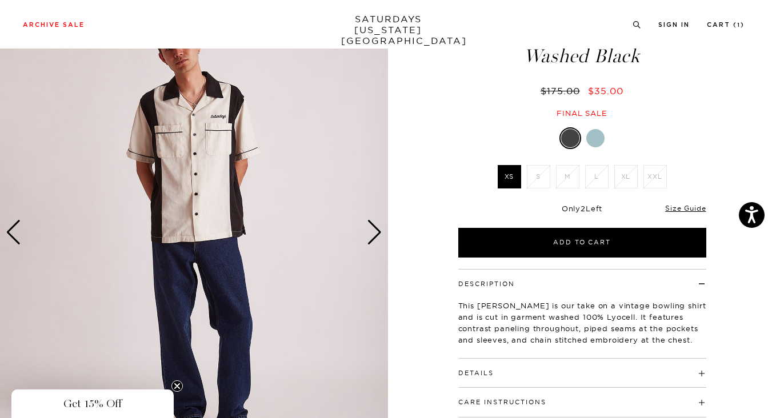
click at [377, 234] on div "Next slide" at bounding box center [374, 232] width 15 height 25
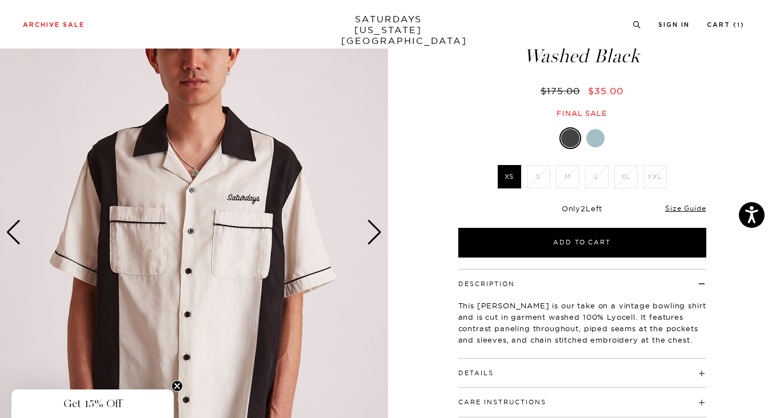
click at [377, 234] on div "Next slide" at bounding box center [374, 232] width 15 height 25
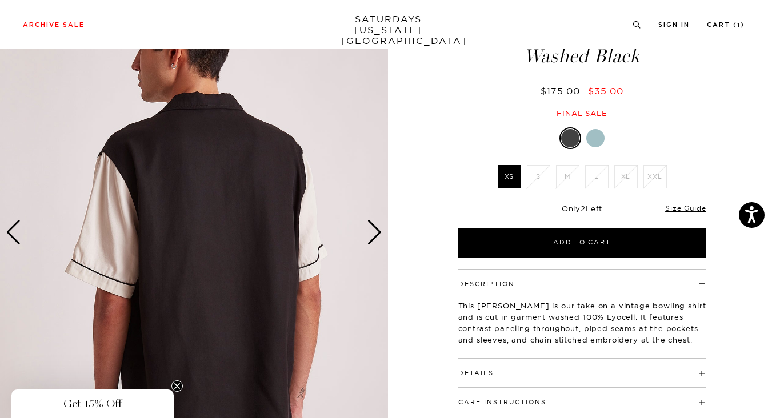
click at [377, 234] on div "Next slide" at bounding box center [374, 232] width 15 height 25
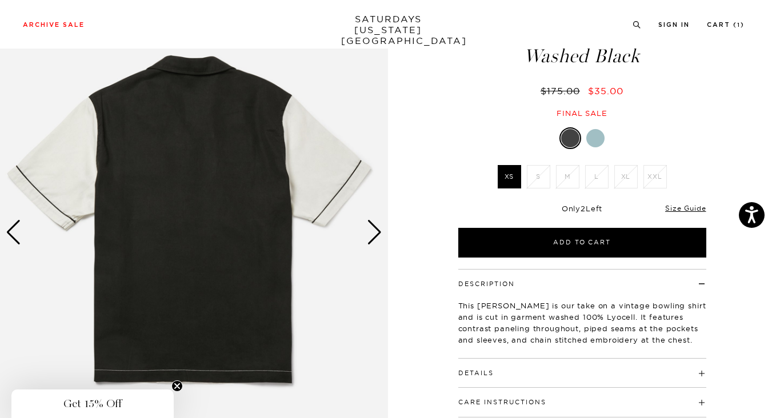
click at [377, 234] on div "Next slide" at bounding box center [374, 232] width 15 height 25
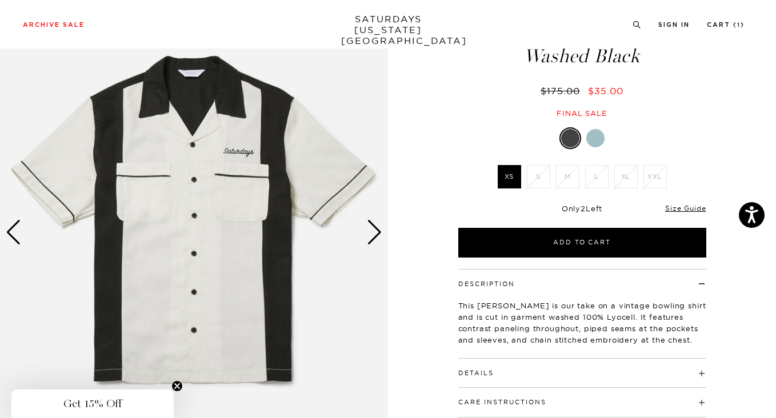
click at [377, 234] on div "Next slide" at bounding box center [374, 232] width 15 height 25
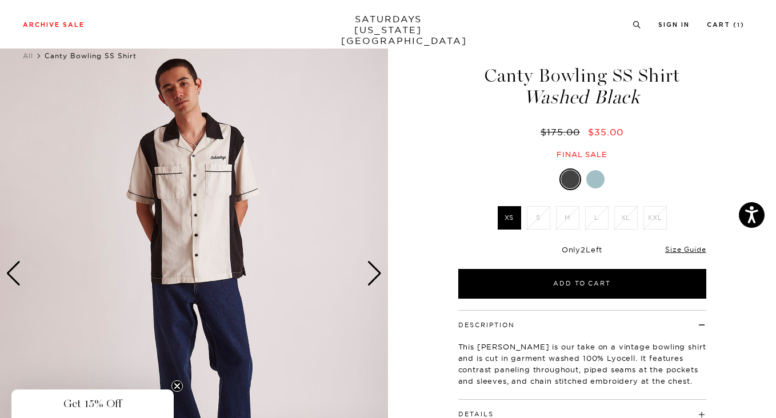
scroll to position [0, 0]
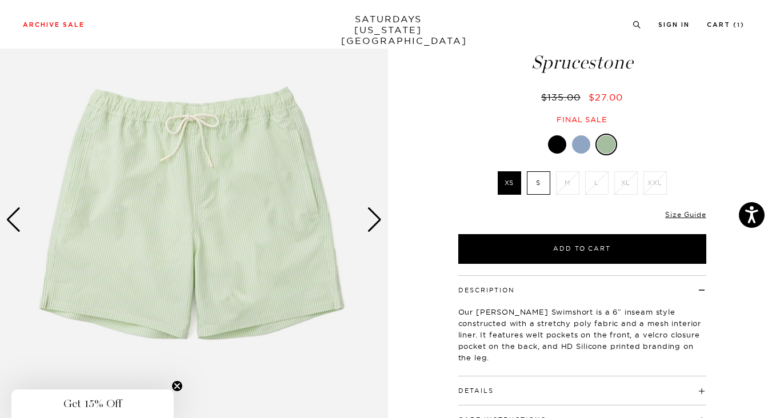
scroll to position [82, 0]
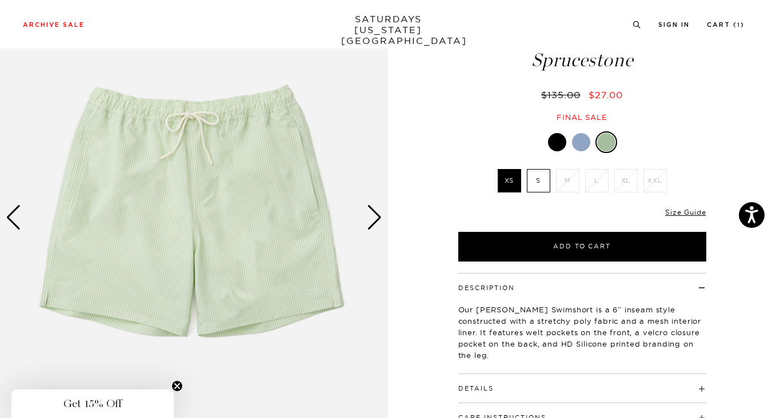
click at [374, 214] on div "Next slide" at bounding box center [374, 217] width 15 height 25
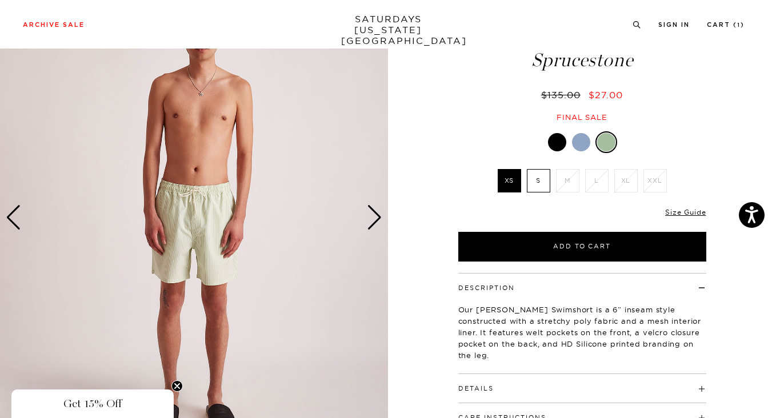
click at [374, 218] on div "Next slide" at bounding box center [374, 217] width 15 height 25
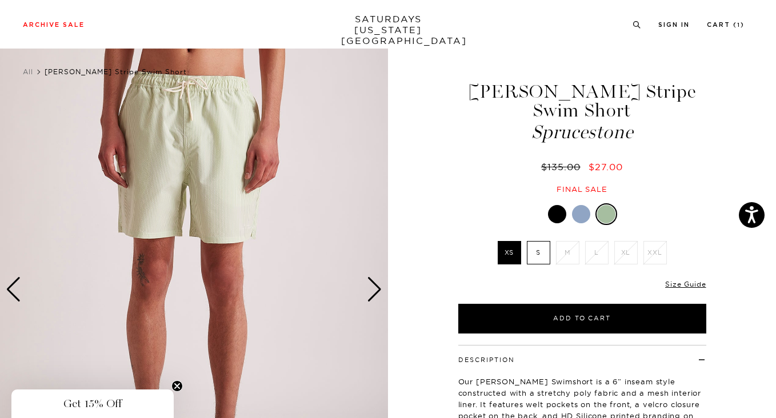
scroll to position [8, 0]
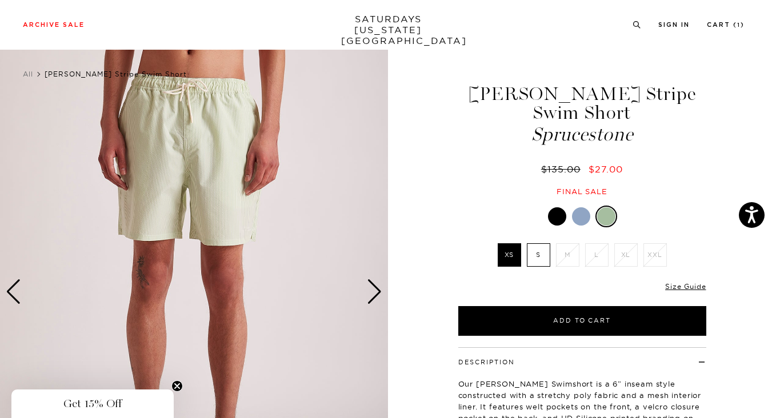
click at [376, 289] on div "Next slide" at bounding box center [374, 291] width 15 height 25
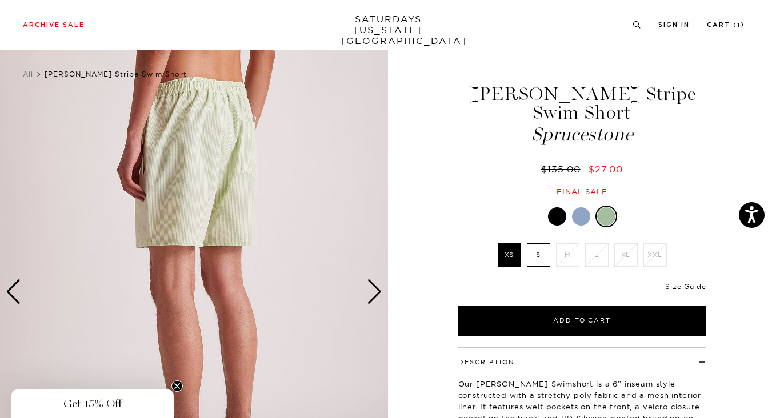
click at [376, 289] on div "Next slide" at bounding box center [374, 291] width 15 height 25
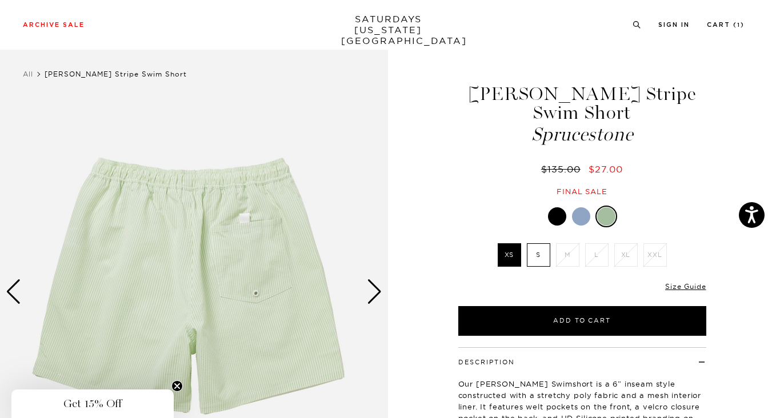
click at [376, 289] on div "Next slide" at bounding box center [374, 291] width 15 height 25
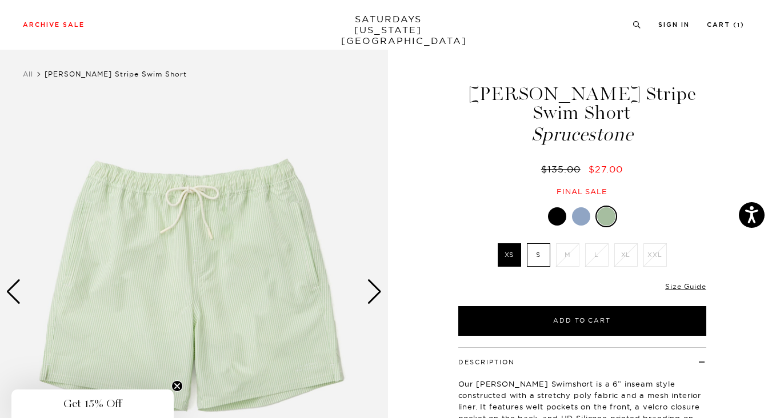
click at [376, 289] on div "Next slide" at bounding box center [374, 291] width 15 height 25
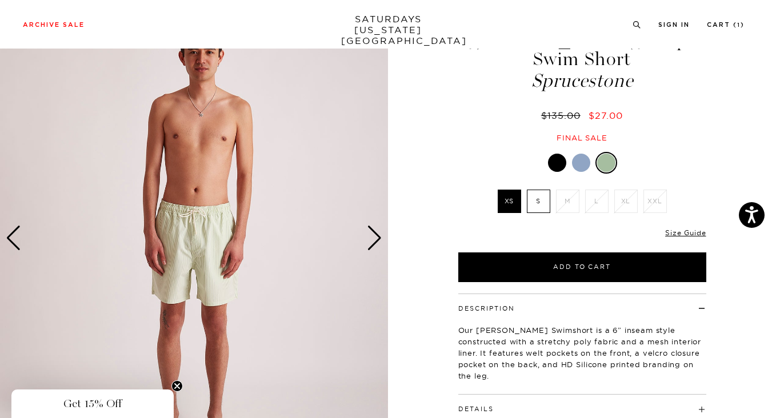
scroll to position [76, 0]
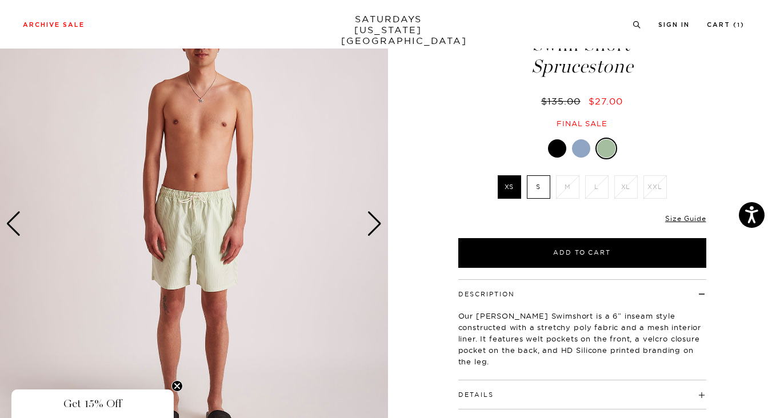
click at [377, 226] on div "Next slide" at bounding box center [374, 223] width 15 height 25
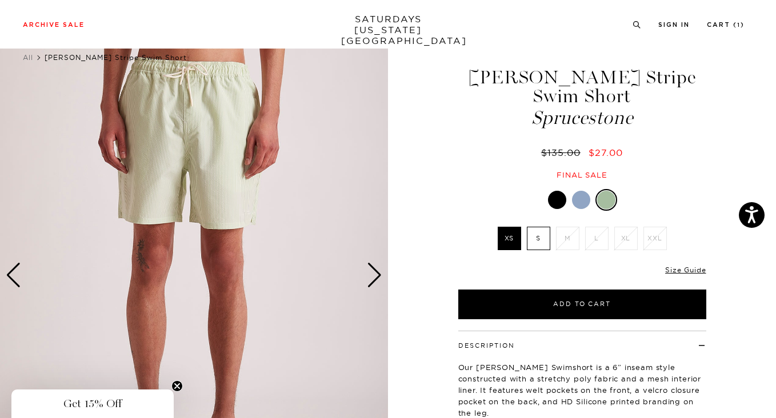
scroll to position [26, 0]
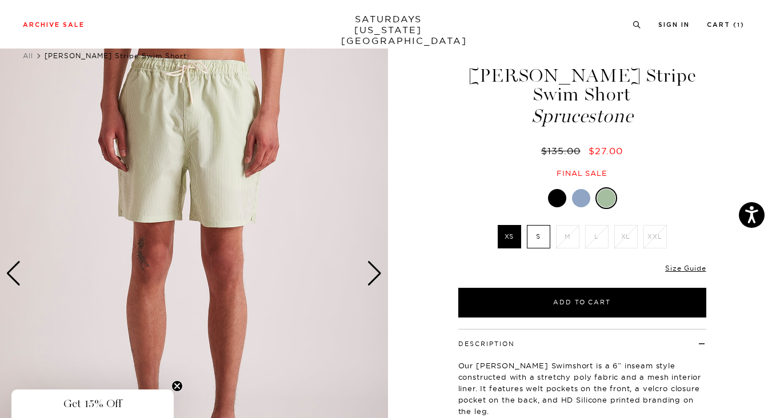
click at [374, 274] on div "Next slide" at bounding box center [374, 273] width 15 height 25
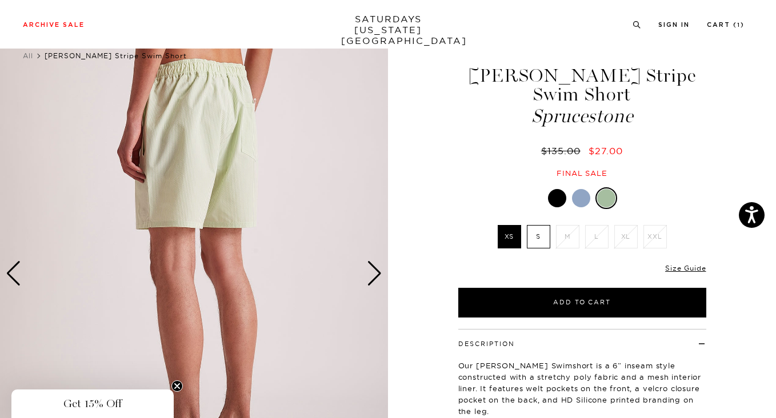
click at [374, 274] on div "Next slide" at bounding box center [374, 273] width 15 height 25
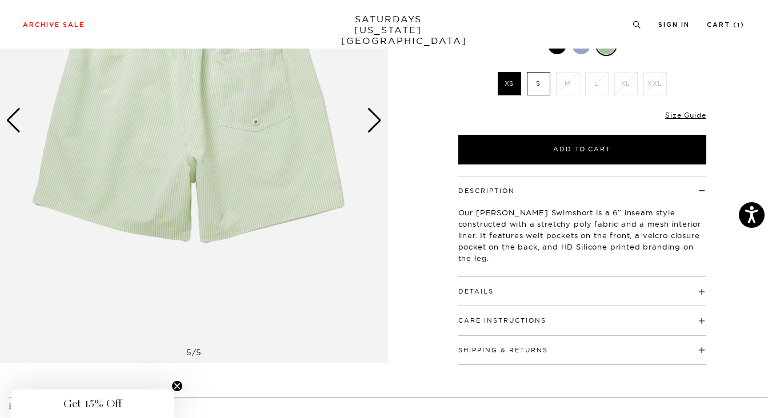
scroll to position [265, 0]
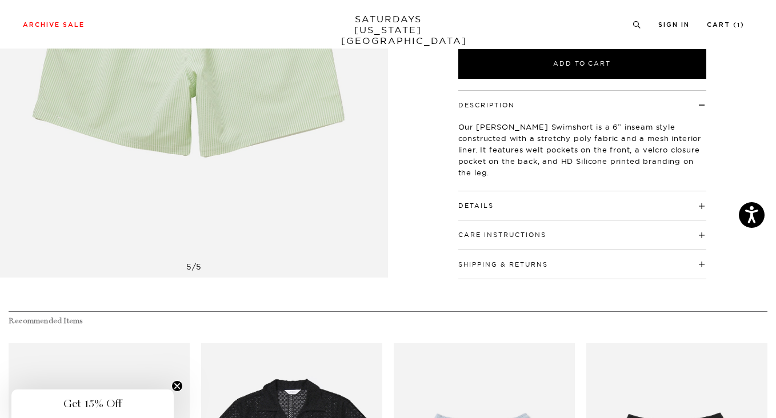
click at [483, 207] on button "Details" at bounding box center [475, 206] width 35 height 6
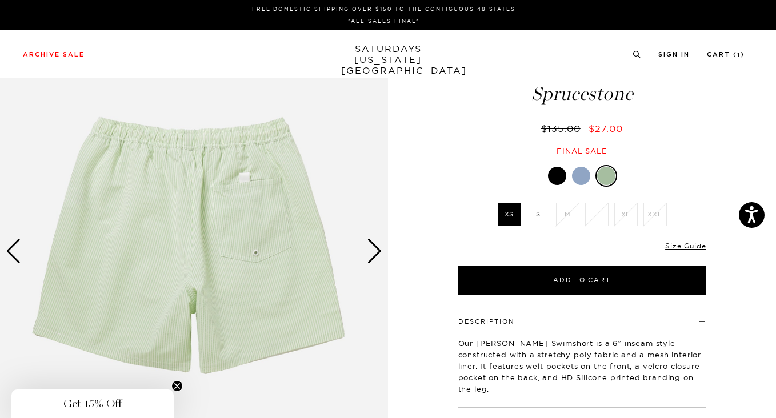
scroll to position [61, 0]
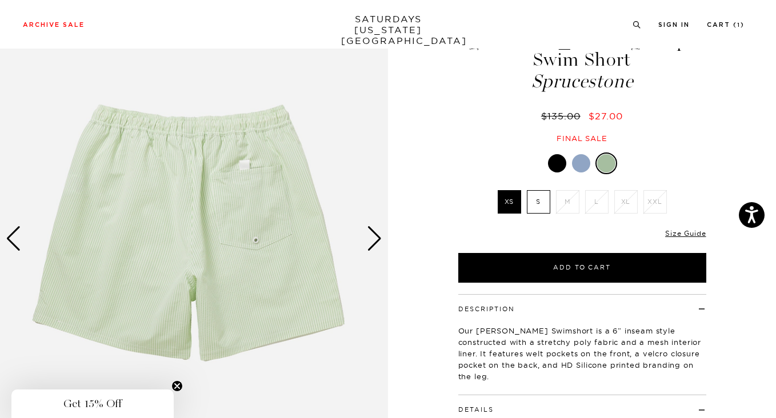
click at [371, 235] on div "Next slide" at bounding box center [374, 238] width 15 height 25
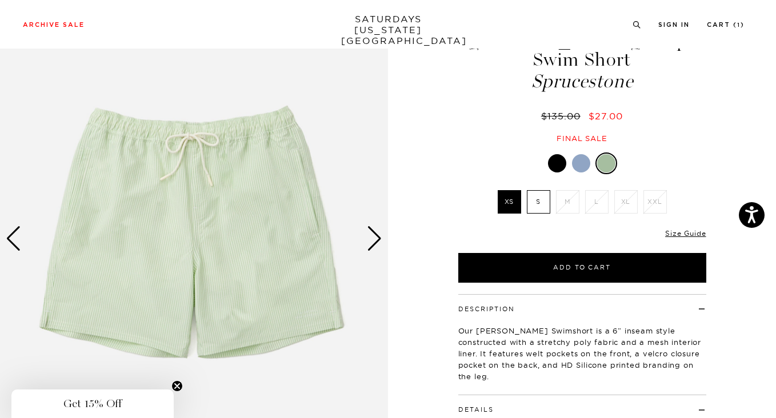
click at [371, 235] on div "Next slide" at bounding box center [374, 238] width 15 height 25
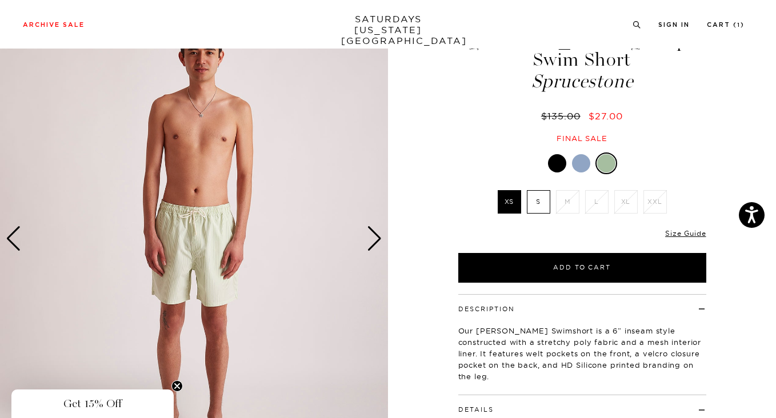
scroll to position [69, 0]
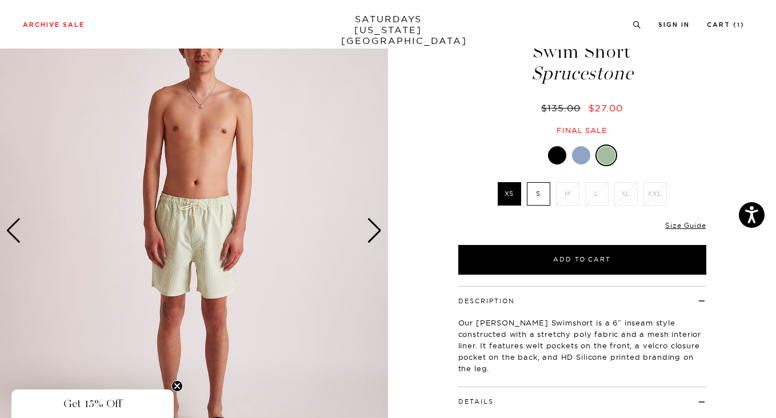
click at [378, 233] on div "Next slide" at bounding box center [374, 230] width 15 height 25
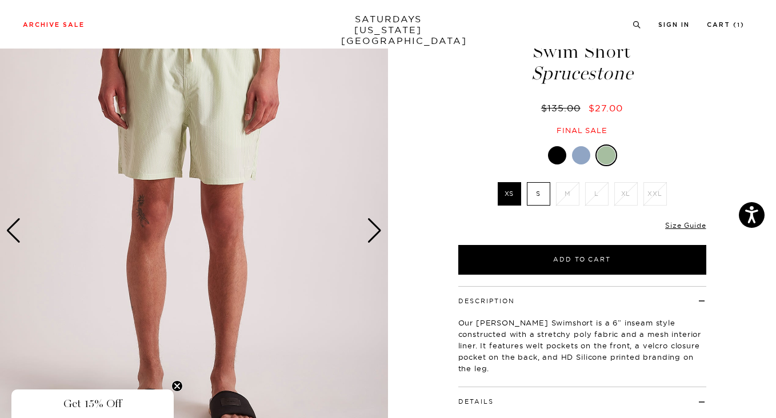
click at [378, 233] on div "Next slide" at bounding box center [374, 230] width 15 height 25
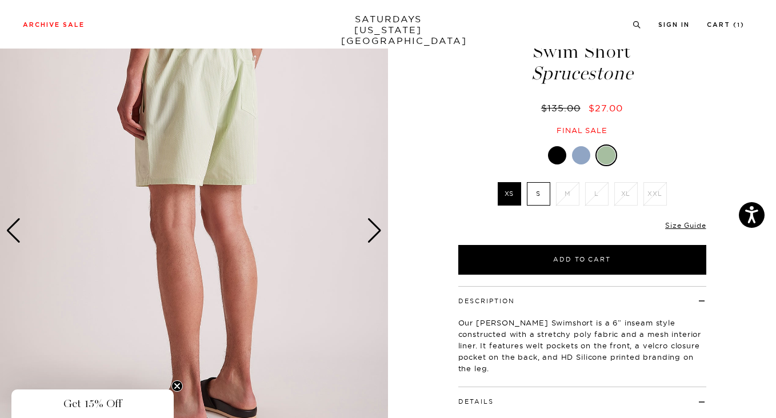
click at [573, 151] on div at bounding box center [581, 155] width 18 height 18
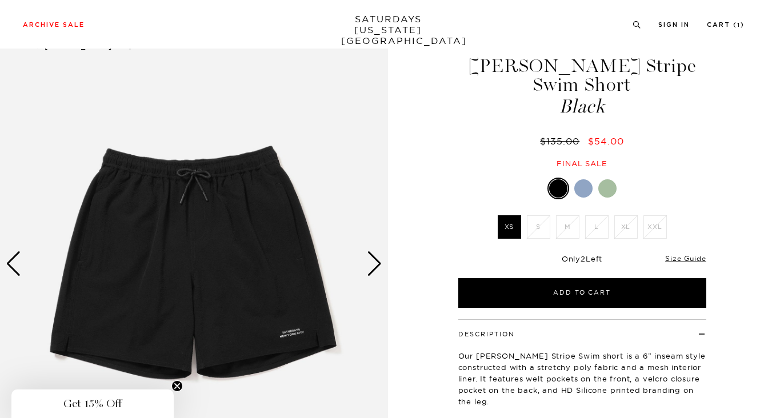
scroll to position [46, 0]
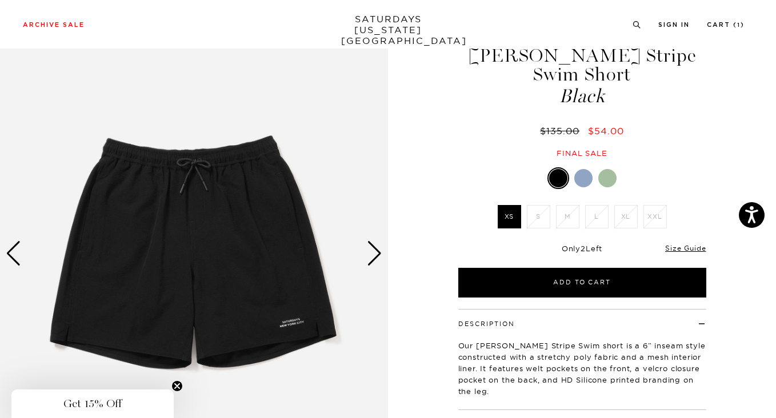
click at [579, 175] on div at bounding box center [583, 178] width 18 height 18
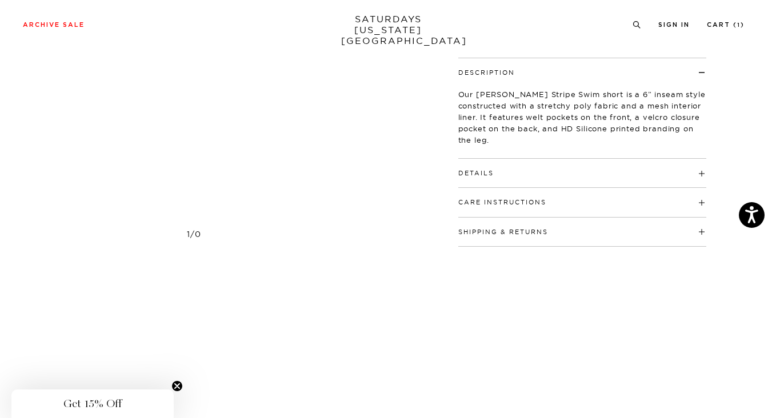
scroll to position [206, 0]
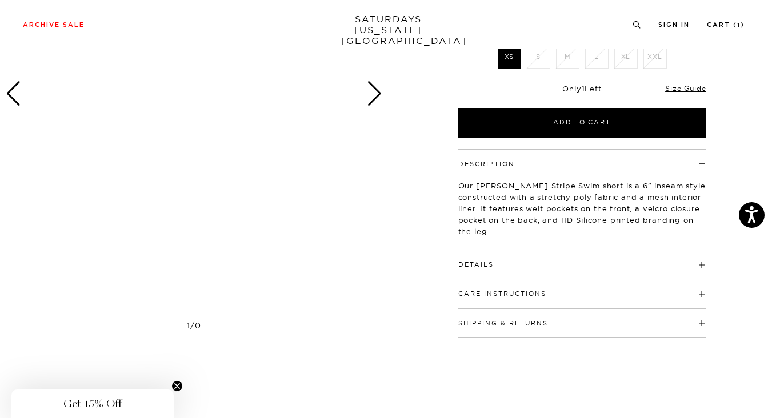
click at [377, 97] on div "Next slide" at bounding box center [374, 93] width 15 height 25
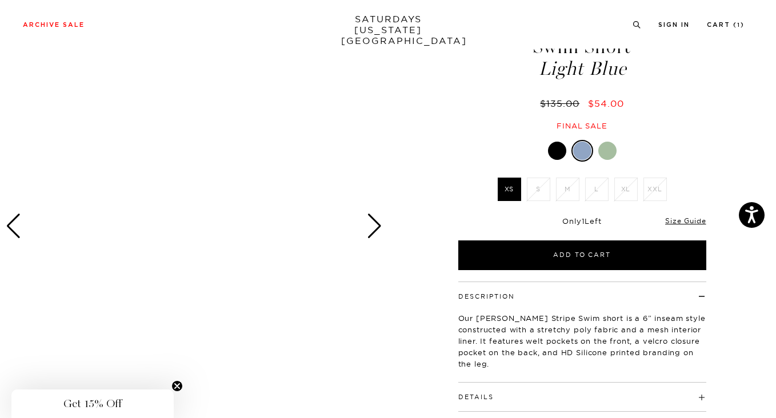
scroll to position [62, 0]
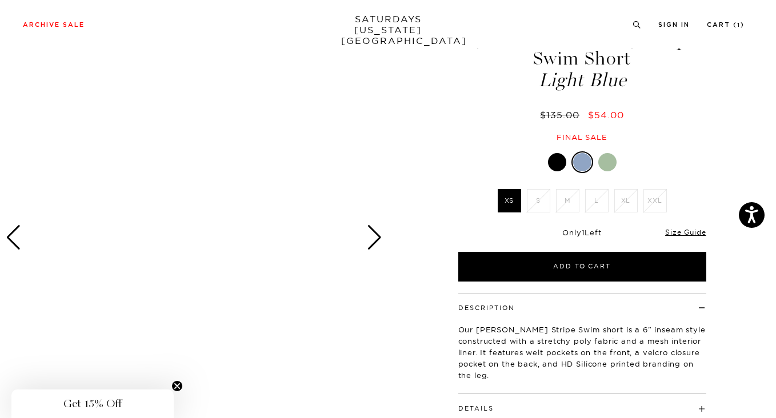
click at [605, 164] on div at bounding box center [607, 162] width 18 height 18
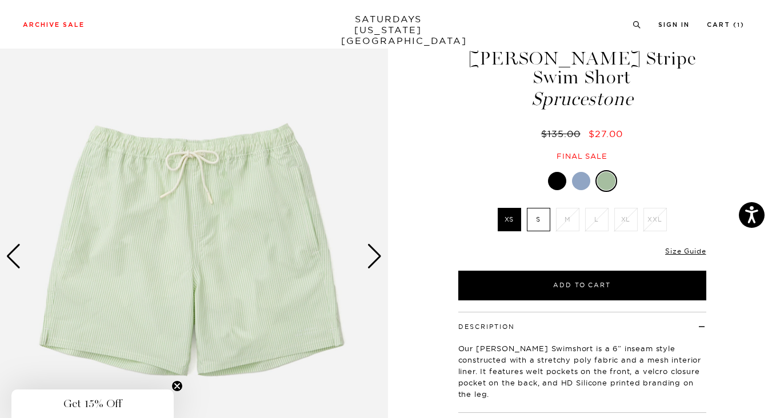
scroll to position [44, 0]
click at [374, 255] on div "Next slide" at bounding box center [374, 255] width 15 height 25
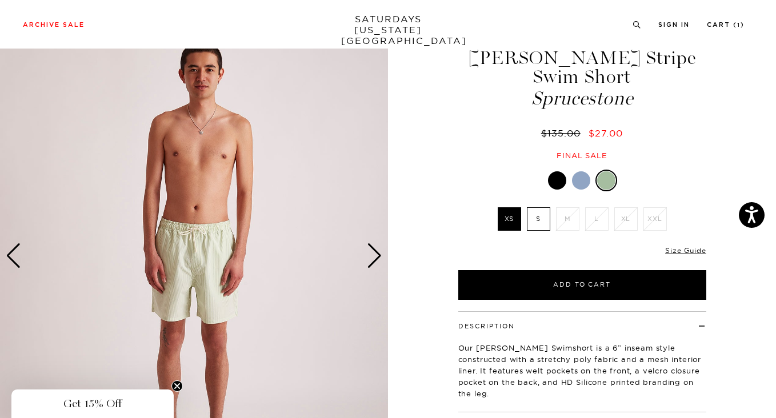
click at [374, 255] on div "Next slide" at bounding box center [374, 255] width 15 height 25
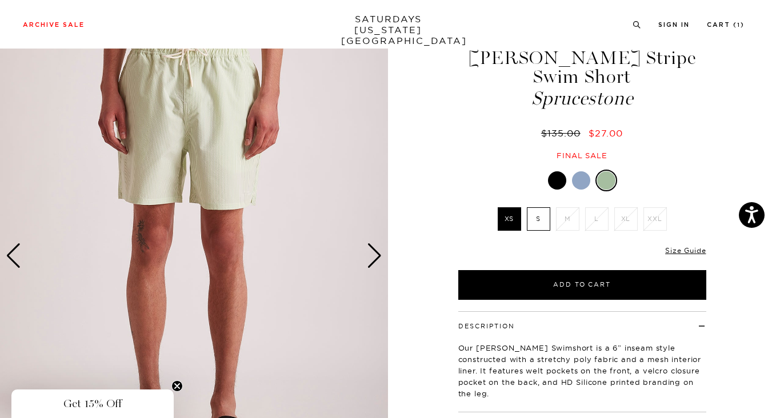
click at [374, 255] on div "Next slide" at bounding box center [374, 255] width 15 height 25
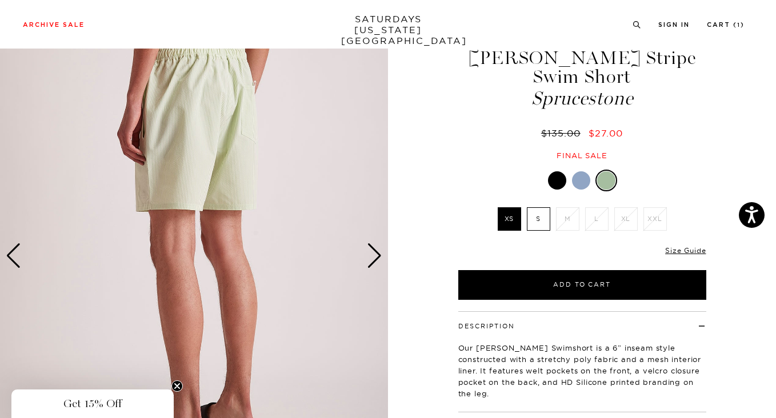
click at [374, 255] on div "Next slide" at bounding box center [374, 255] width 15 height 25
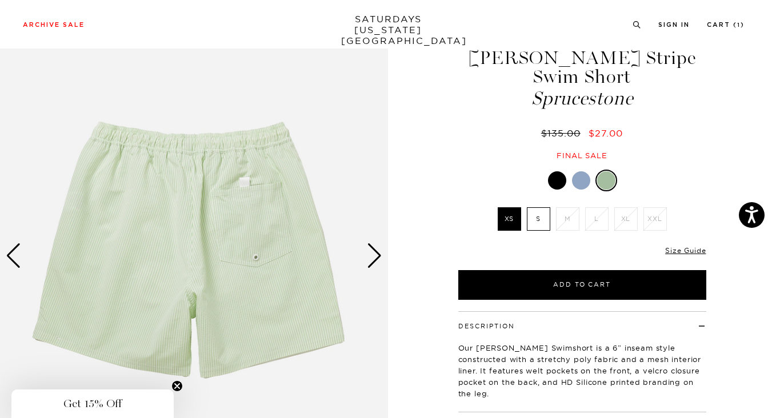
click at [374, 255] on div "Next slide" at bounding box center [374, 255] width 15 height 25
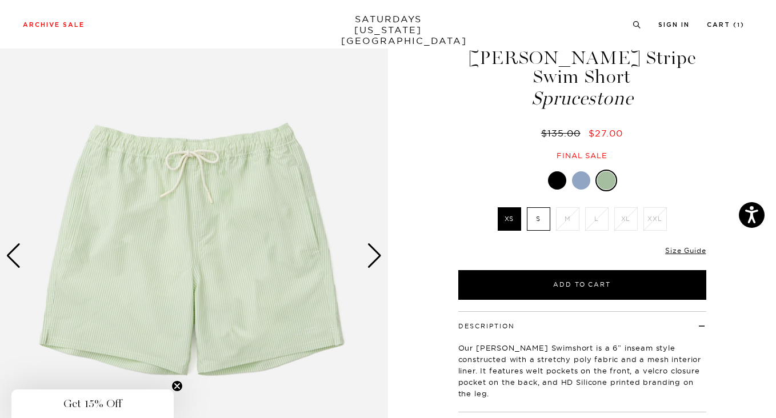
click at [376, 255] on div "Next slide" at bounding box center [374, 255] width 15 height 25
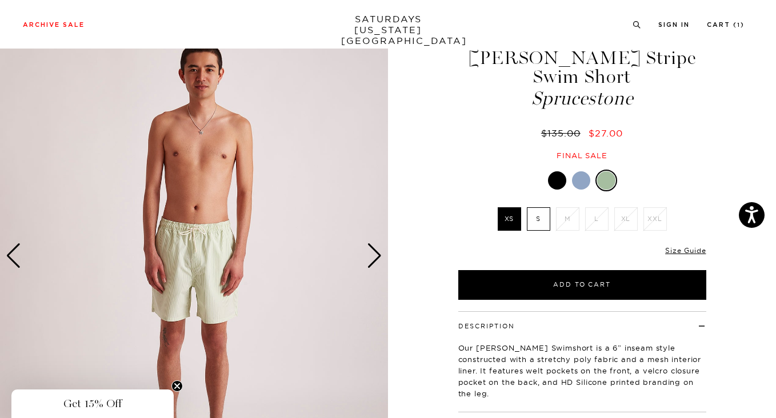
click at [376, 255] on div "Next slide" at bounding box center [374, 255] width 15 height 25
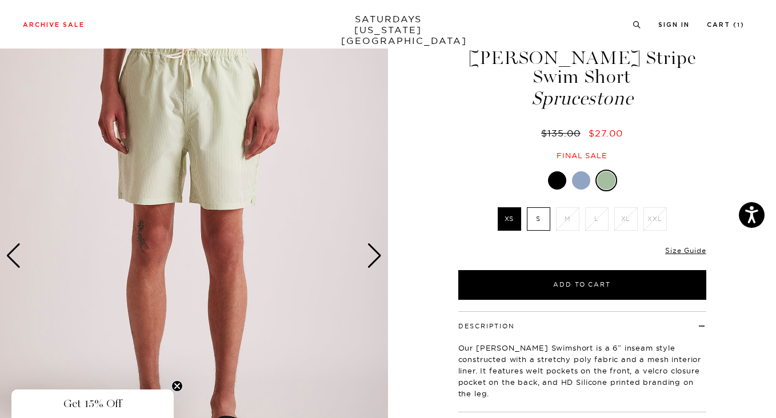
click at [376, 255] on div "Next slide" at bounding box center [374, 255] width 15 height 25
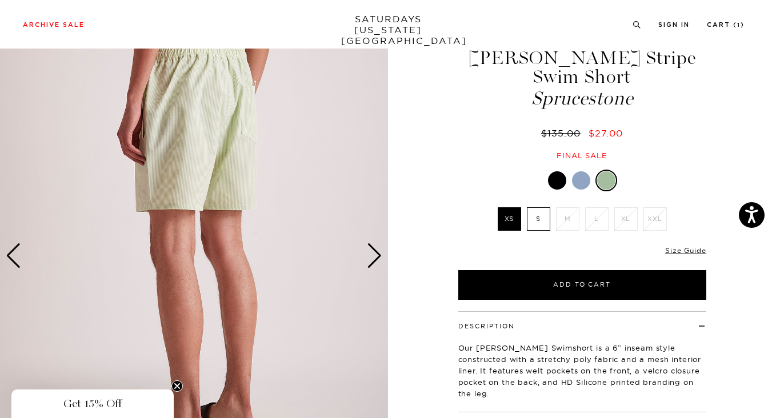
click at [376, 255] on div "Next slide" at bounding box center [374, 255] width 15 height 25
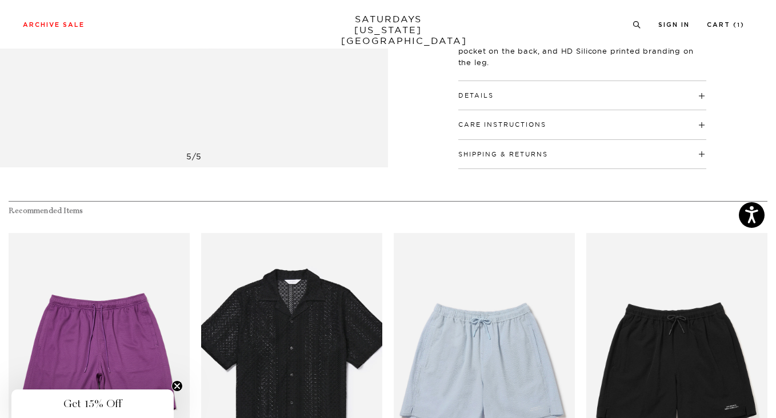
scroll to position [0, 0]
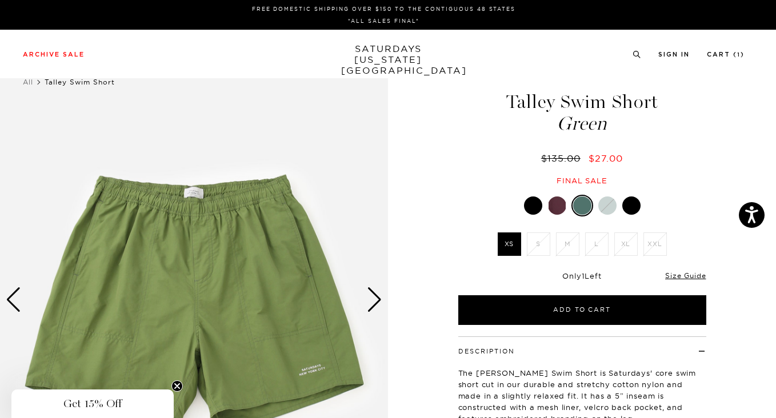
click at [554, 207] on div at bounding box center [557, 206] width 18 height 18
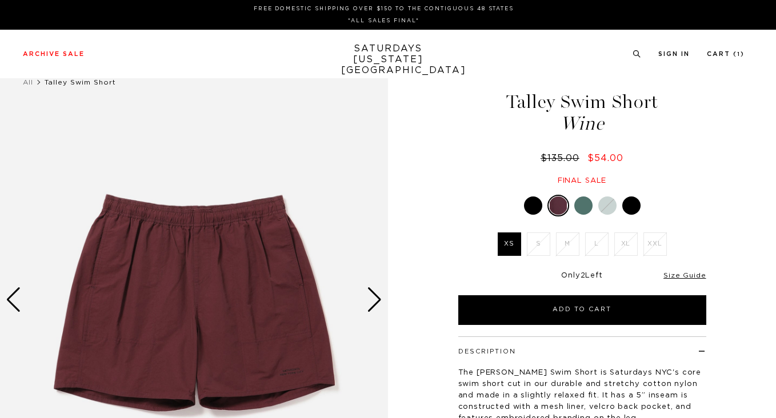
click at [584, 207] on div at bounding box center [583, 206] width 18 height 18
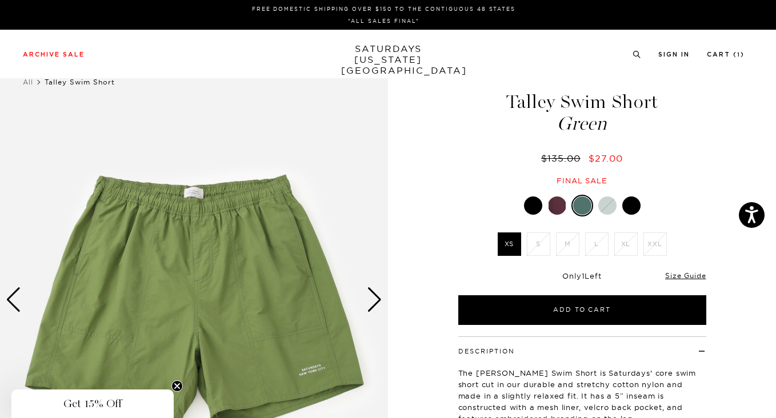
click at [531, 206] on div at bounding box center [533, 206] width 18 height 18
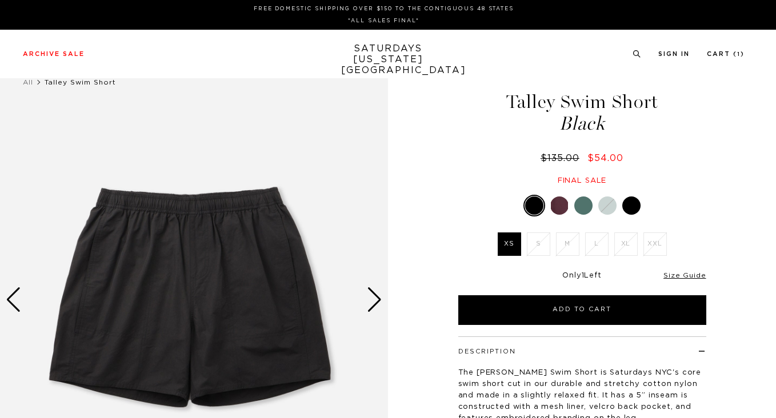
click at [557, 208] on div at bounding box center [559, 206] width 18 height 18
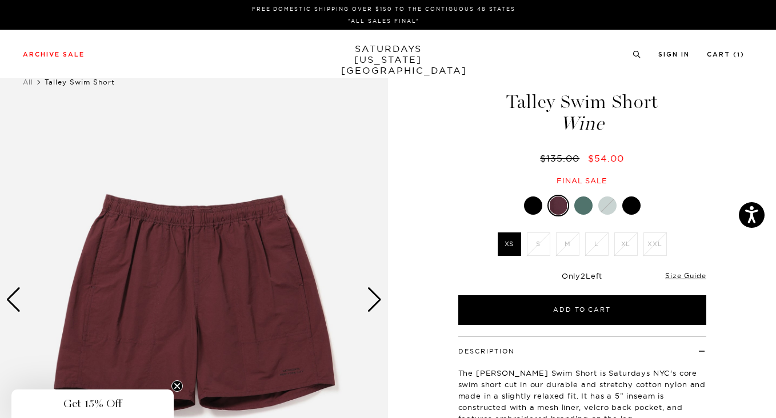
click at [582, 209] on div at bounding box center [583, 206] width 18 height 18
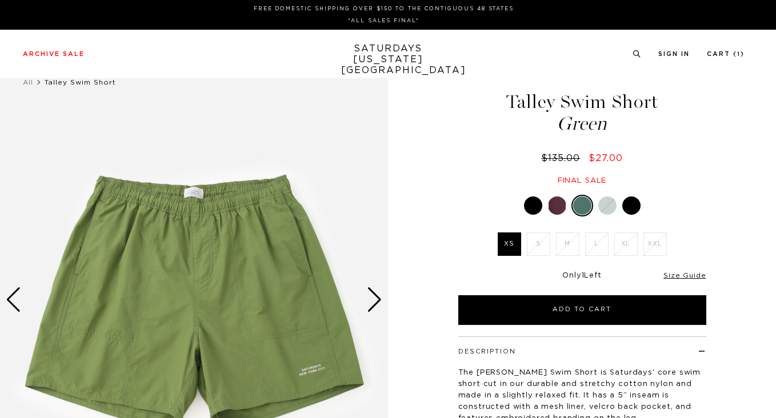
click at [608, 203] on div at bounding box center [607, 206] width 18 height 18
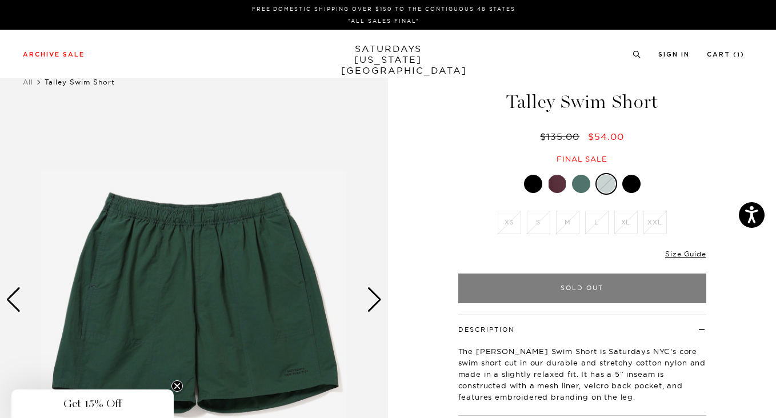
click at [505, 219] on li "XS" at bounding box center [509, 222] width 29 height 23
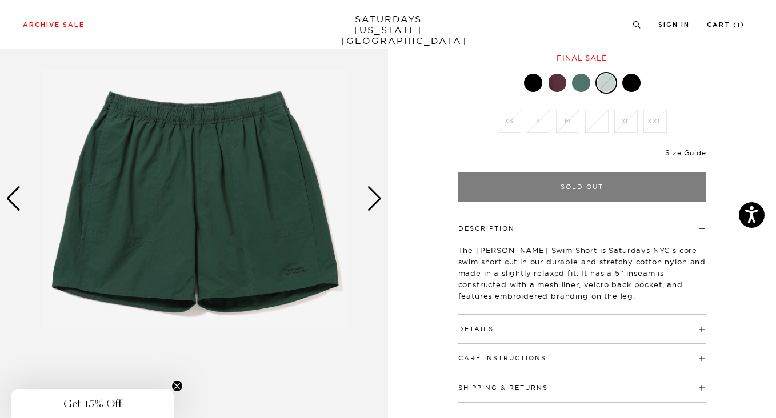
scroll to position [113, 0]
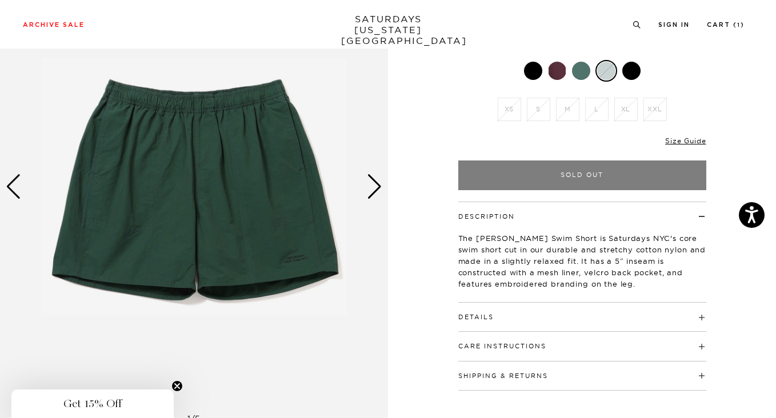
click at [375, 186] on div "Next slide" at bounding box center [374, 186] width 15 height 25
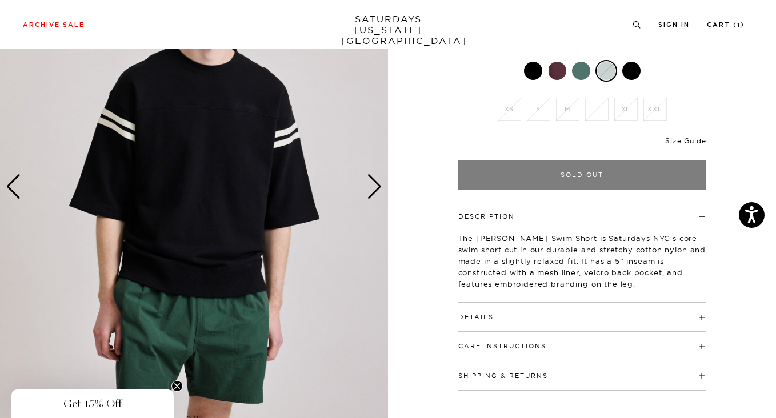
click at [375, 186] on div "Next slide" at bounding box center [374, 186] width 15 height 25
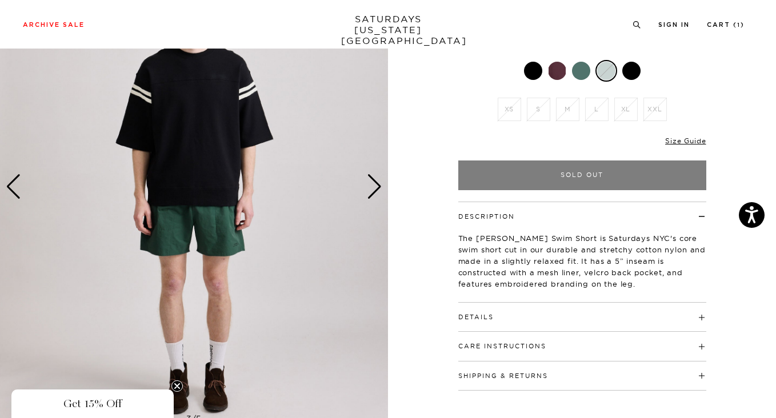
click at [375, 186] on div "Next slide" at bounding box center [374, 186] width 15 height 25
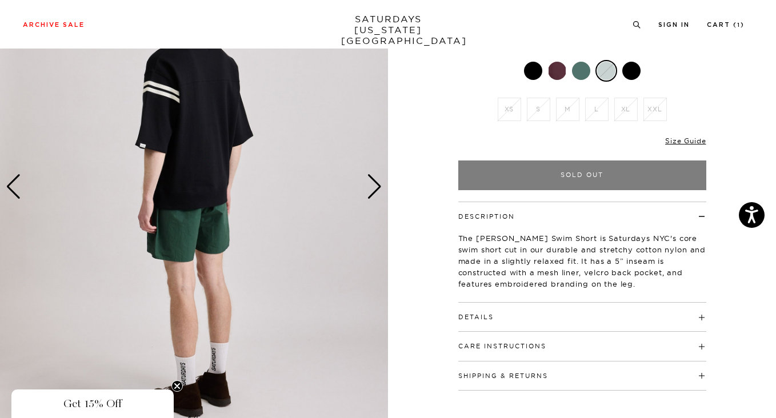
click at [375, 186] on div "Next slide" at bounding box center [374, 186] width 15 height 25
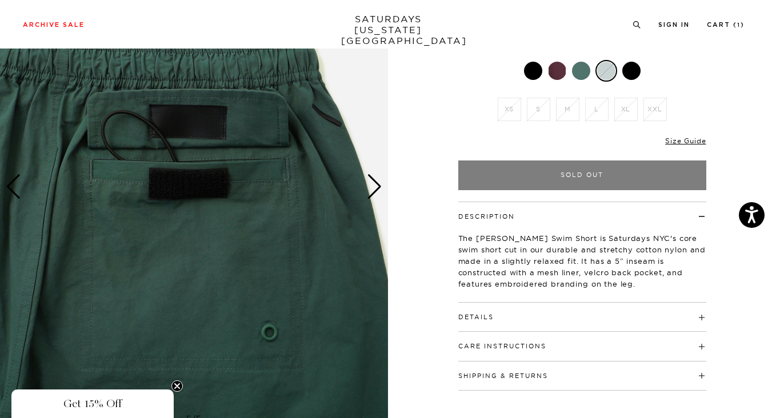
click at [375, 186] on div "Next slide" at bounding box center [374, 186] width 15 height 25
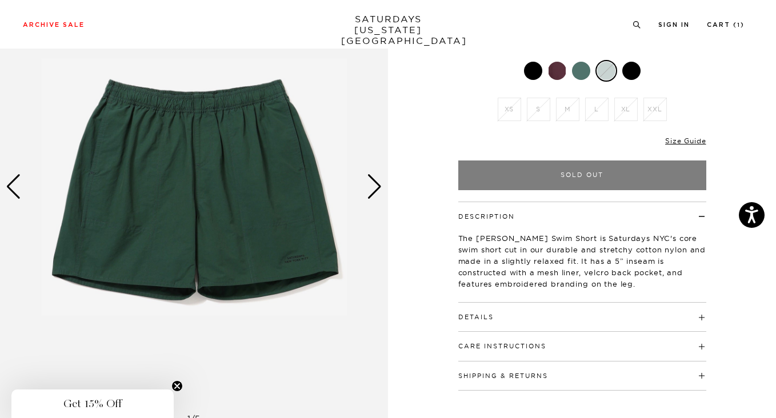
click at [375, 186] on div "Next slide" at bounding box center [374, 186] width 15 height 25
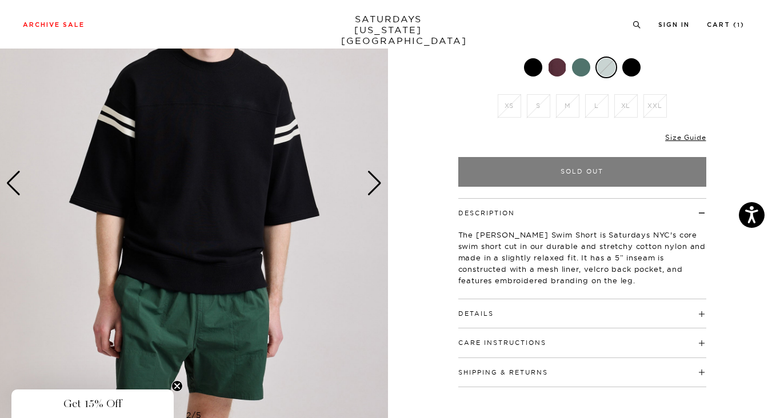
scroll to position [117, 0]
click at [627, 63] on div at bounding box center [631, 67] width 18 height 18
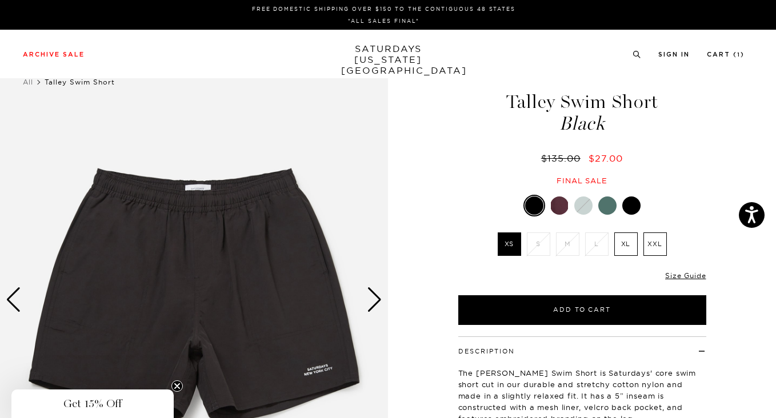
click at [537, 206] on div at bounding box center [534, 206] width 18 height 18
click at [557, 203] on div at bounding box center [559, 206] width 18 height 18
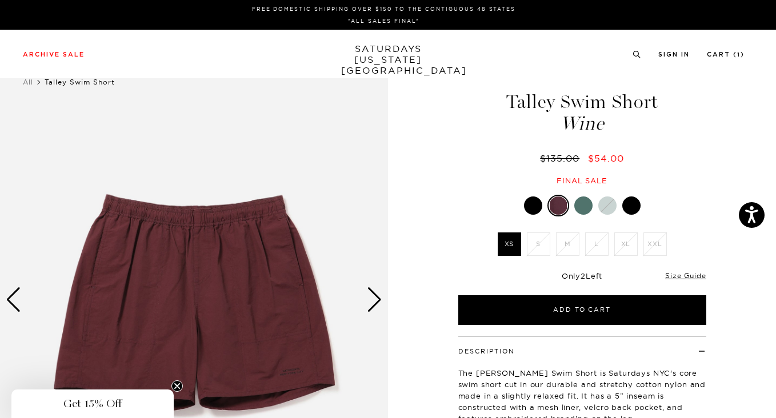
click at [578, 207] on div at bounding box center [583, 206] width 18 height 18
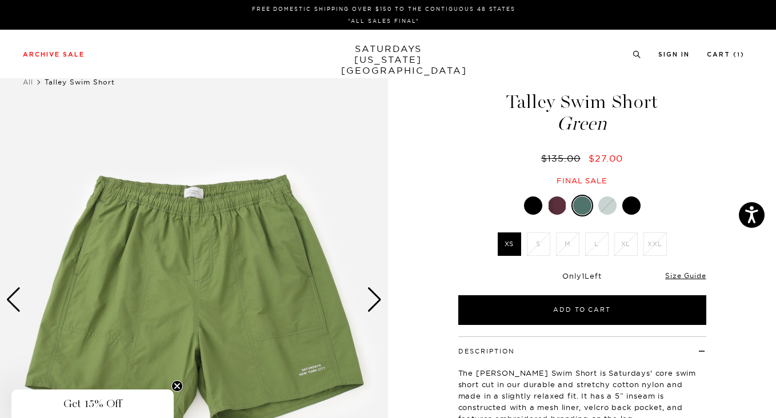
scroll to position [31, 0]
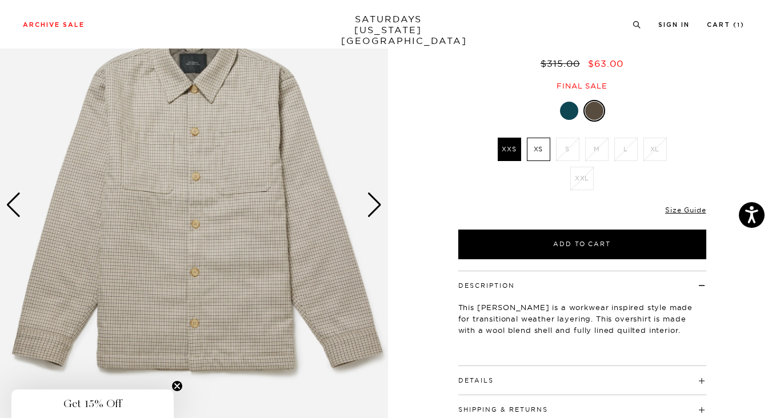
scroll to position [97, 0]
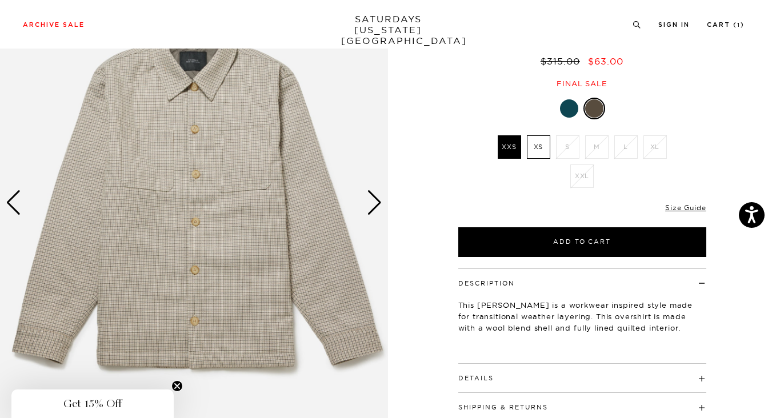
click at [213, 130] on img at bounding box center [194, 203] width 388 height 485
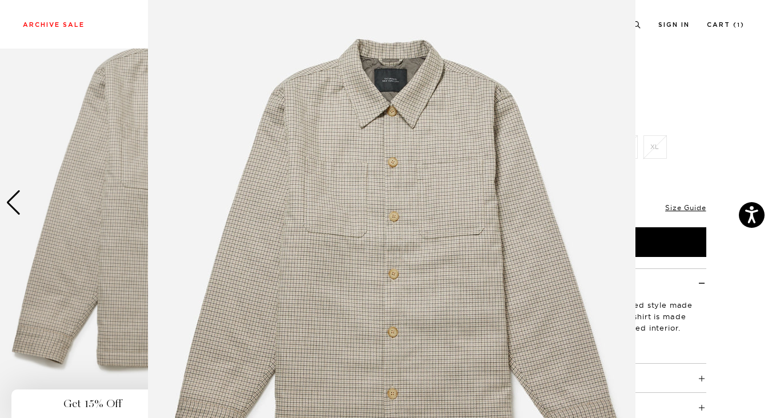
scroll to position [61, 0]
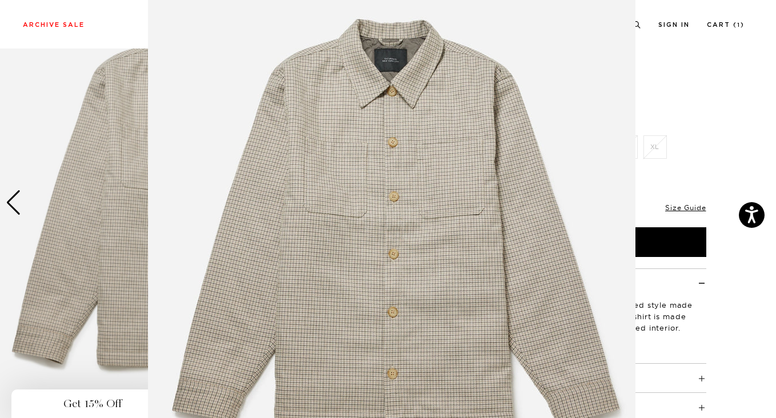
click at [398, 234] on img at bounding box center [391, 231] width 487 height 585
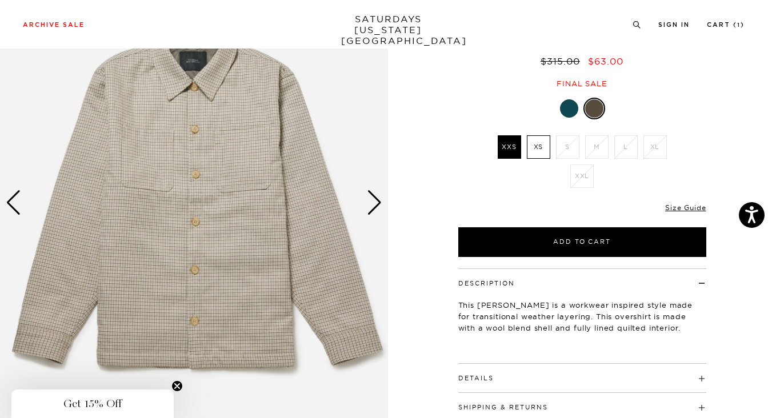
click at [382, 197] on img at bounding box center [194, 203] width 388 height 485
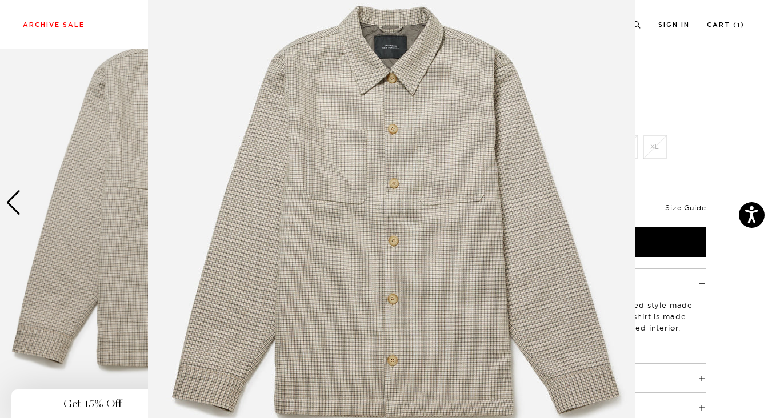
scroll to position [75, 0]
click at [379, 204] on img at bounding box center [391, 217] width 487 height 585
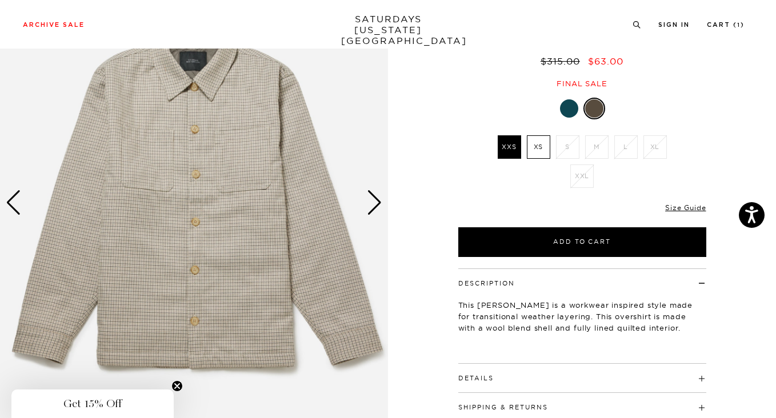
click at [375, 205] on div "Next slide" at bounding box center [374, 202] width 15 height 25
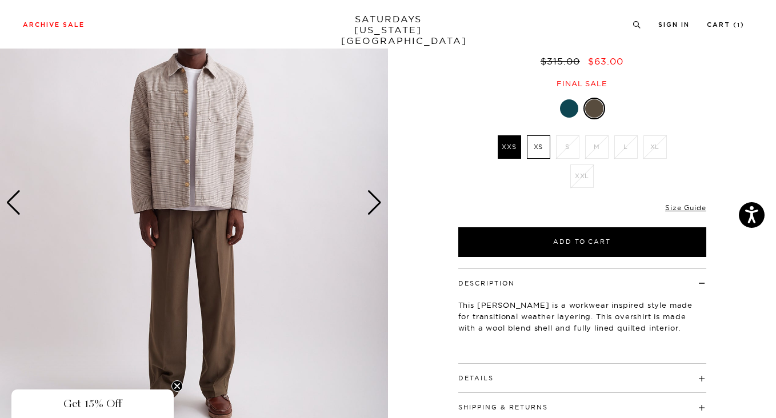
click at [375, 205] on div "Next slide" at bounding box center [374, 202] width 15 height 25
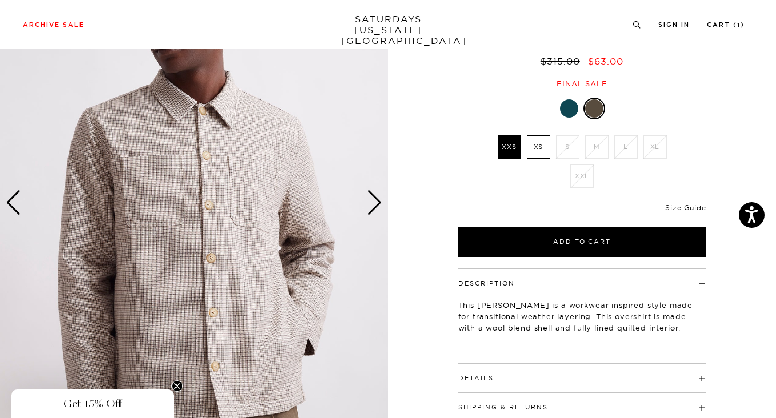
click at [209, 241] on img at bounding box center [194, 203] width 388 height 485
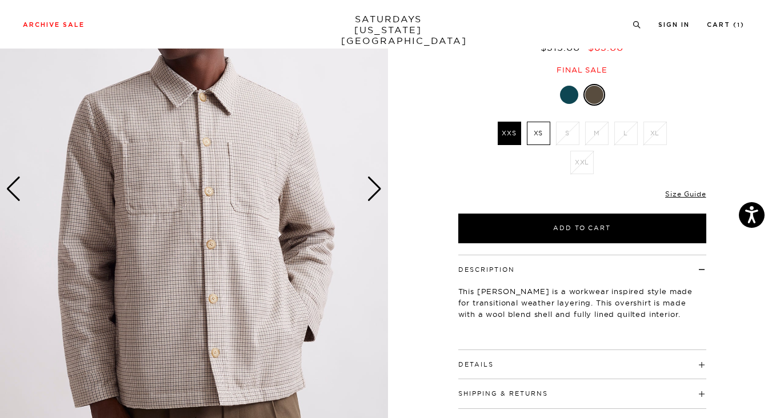
click at [378, 192] on div "Next slide" at bounding box center [374, 189] width 15 height 25
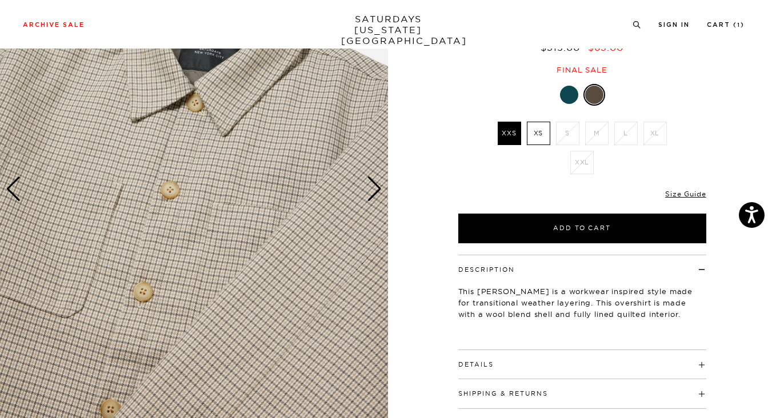
click at [243, 238] on img at bounding box center [194, 189] width 388 height 485
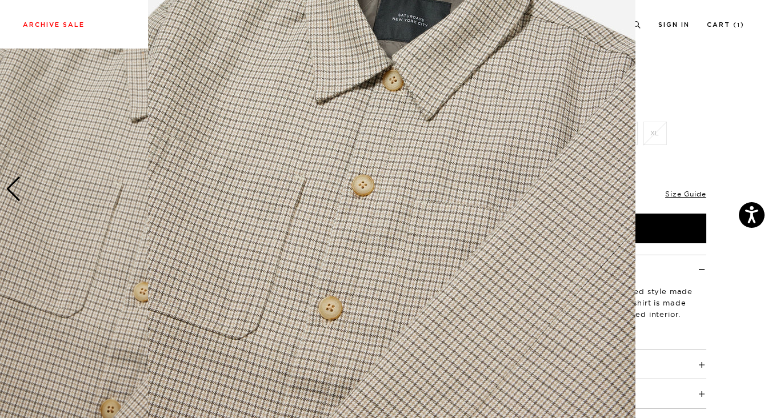
scroll to position [107, 0]
click at [265, 285] on img at bounding box center [391, 185] width 487 height 585
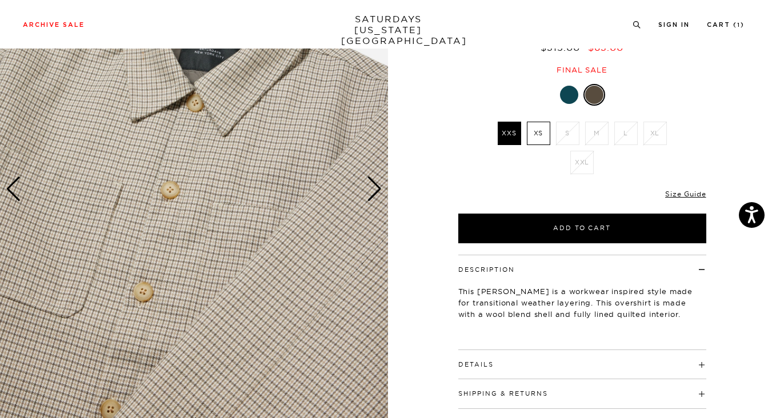
scroll to position [0, 0]
click at [376, 188] on div "Next slide" at bounding box center [374, 189] width 15 height 25
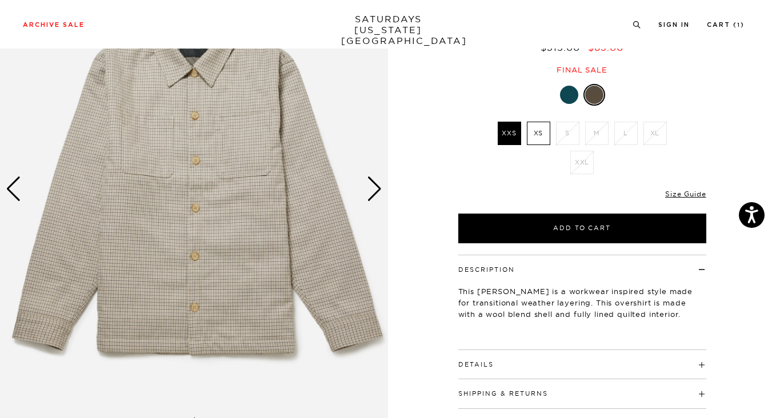
click at [376, 188] on div "Next slide" at bounding box center [374, 189] width 15 height 25
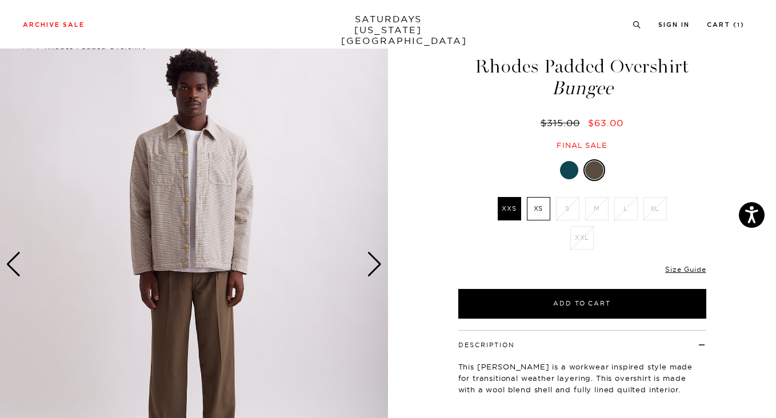
scroll to position [36, 0]
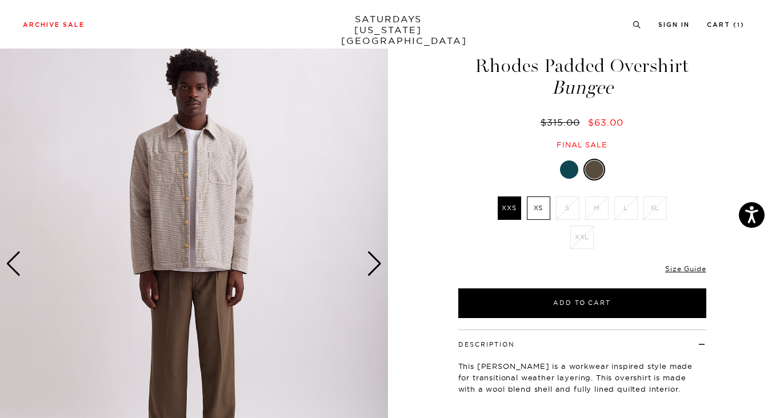
click at [578, 171] on link at bounding box center [568, 169] width 19 height 19
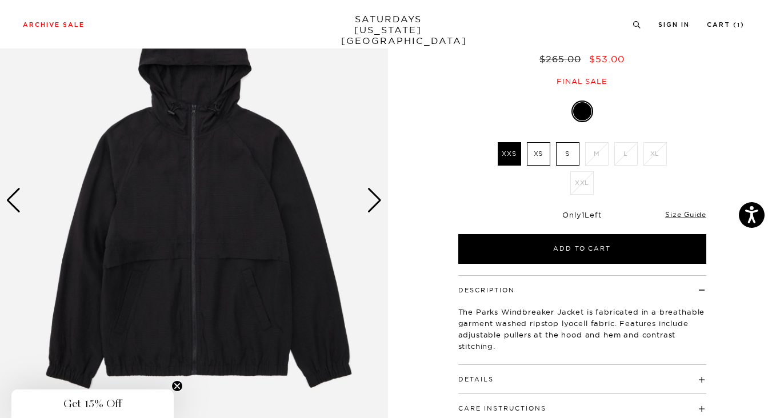
scroll to position [102, 0]
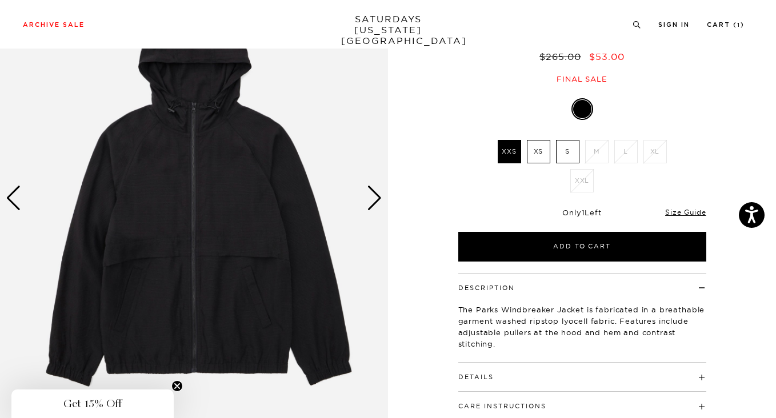
click at [374, 198] on div "Next slide" at bounding box center [374, 198] width 15 height 25
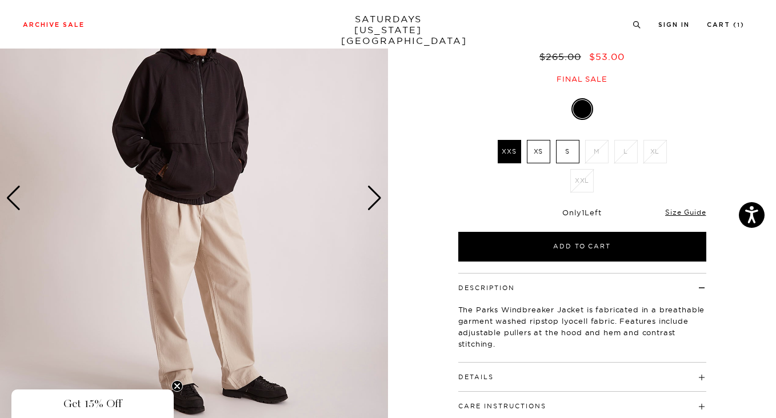
click at [374, 198] on div "Next slide" at bounding box center [374, 198] width 15 height 25
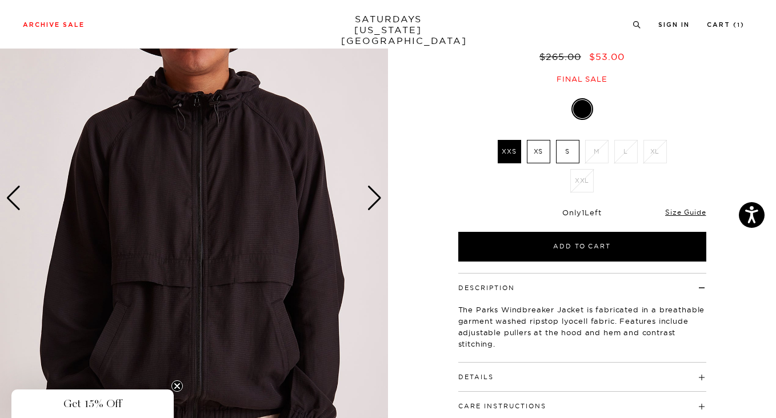
click at [246, 273] on img at bounding box center [194, 198] width 388 height 485
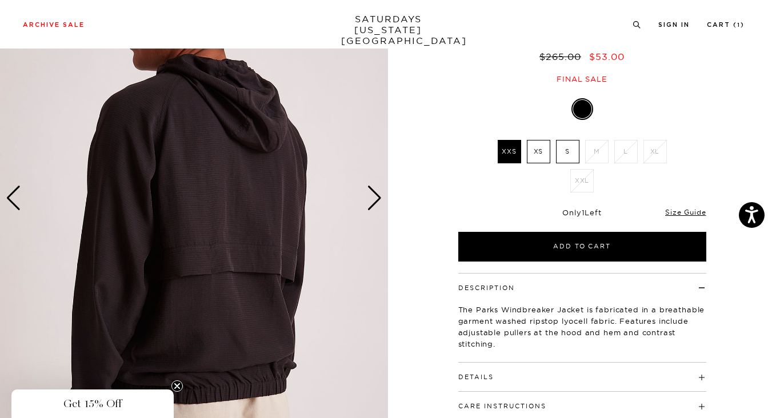
click at [210, 218] on img at bounding box center [194, 198] width 388 height 485
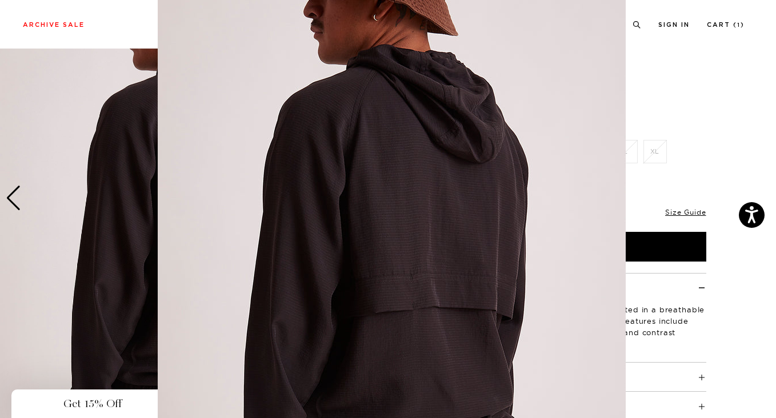
scroll to position [72, 0]
click at [208, 187] on img at bounding box center [392, 220] width 468 height 585
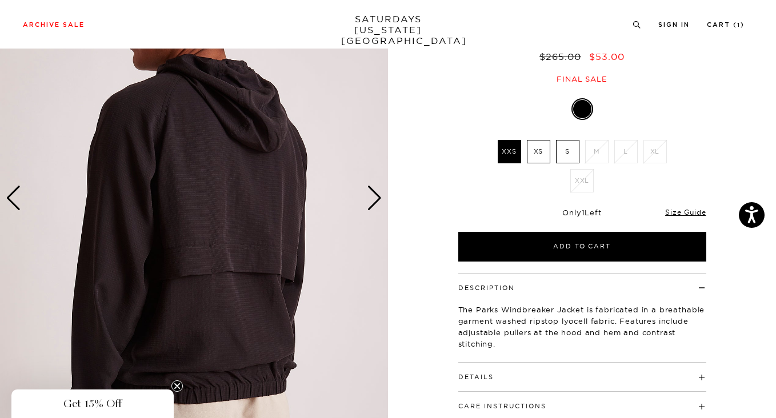
scroll to position [0, 0]
click at [208, 187] on img at bounding box center [194, 198] width 388 height 485
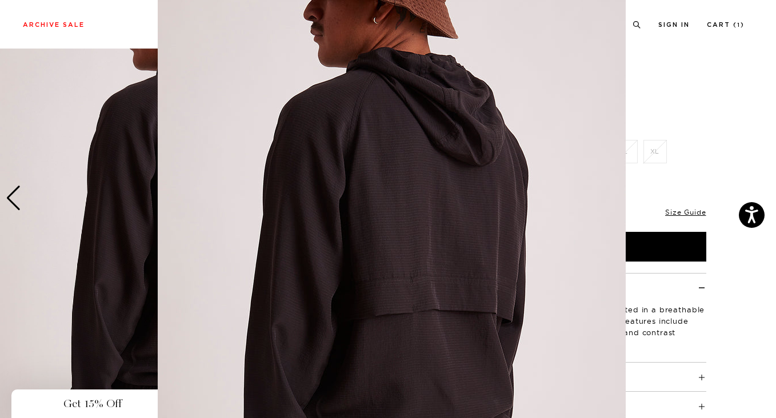
scroll to position [70, 0]
click at [208, 187] on img at bounding box center [392, 222] width 468 height 585
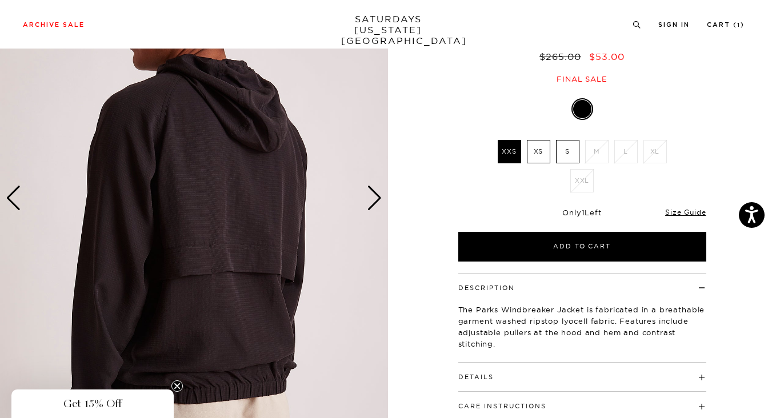
click at [15, 203] on div "Previous slide" at bounding box center [13, 198] width 15 height 25
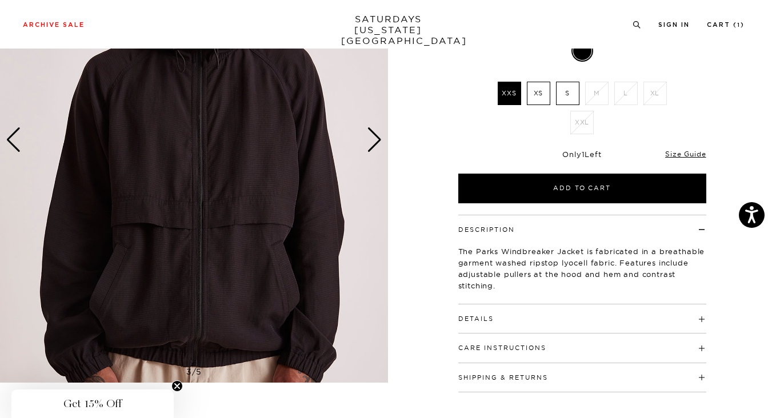
scroll to position [163, 2]
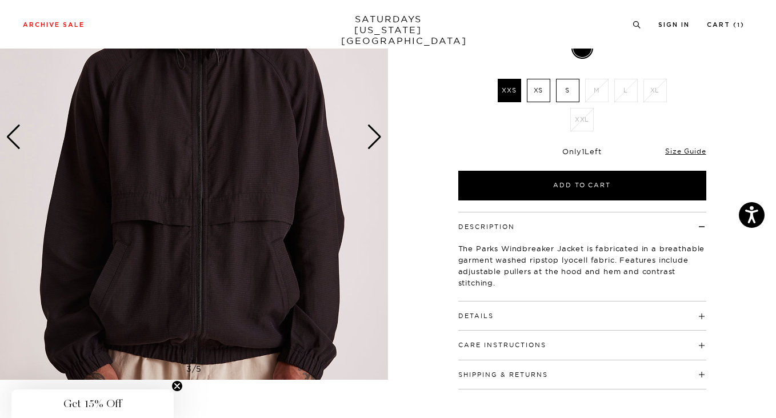
click at [226, 167] on img at bounding box center [194, 137] width 388 height 485
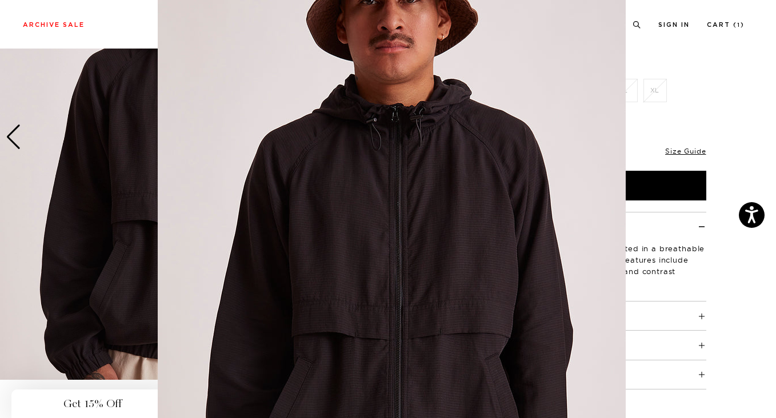
scroll to position [73, 0]
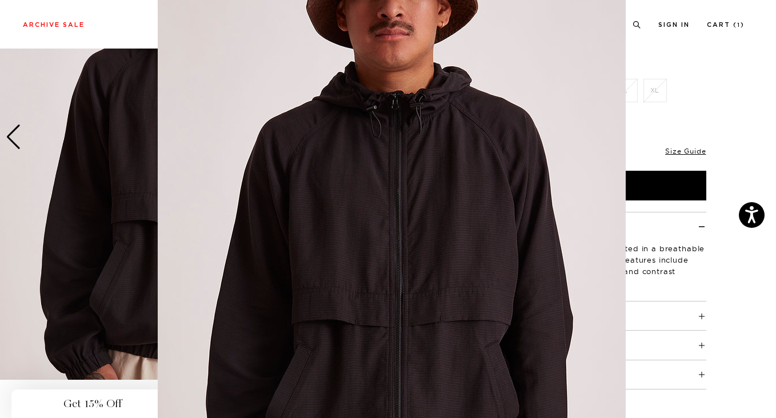
click at [313, 211] on img at bounding box center [392, 219] width 468 height 585
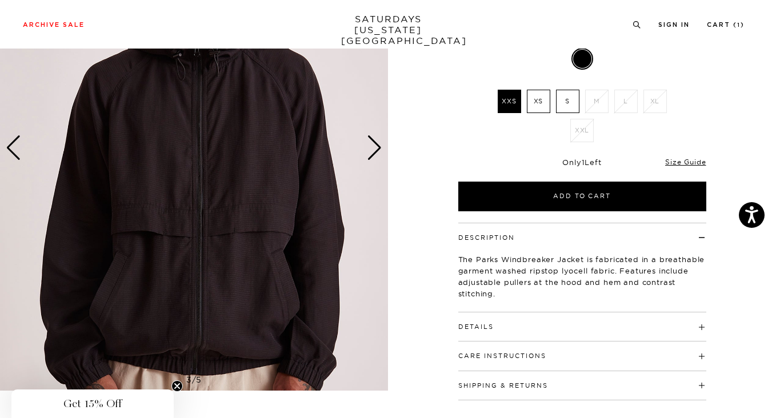
scroll to position [142, 2]
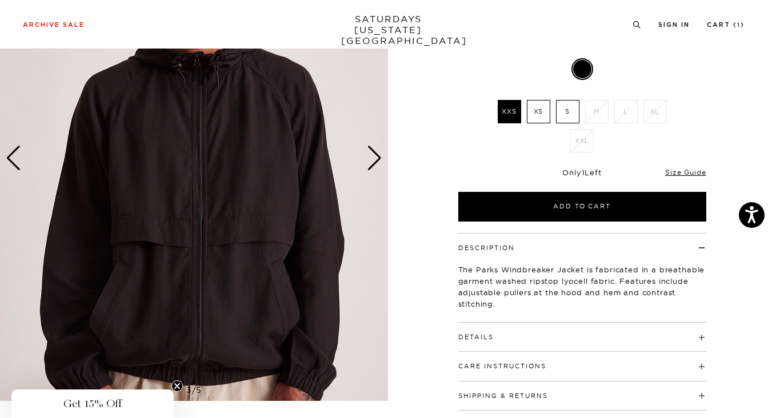
click at [375, 160] on div "Next slide" at bounding box center [374, 158] width 15 height 25
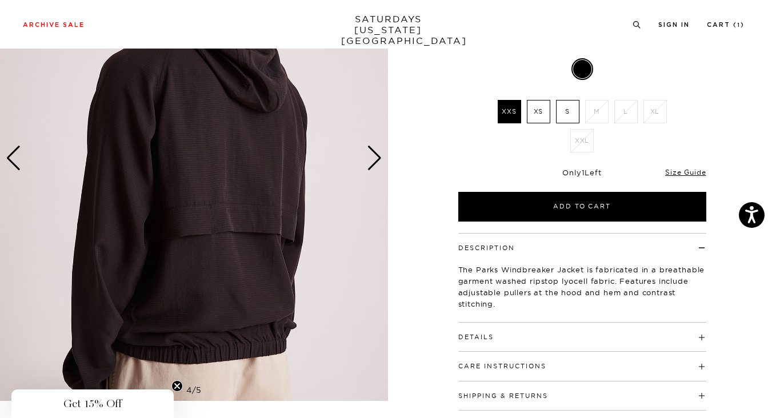
click at [373, 159] on div "Next slide" at bounding box center [374, 158] width 15 height 25
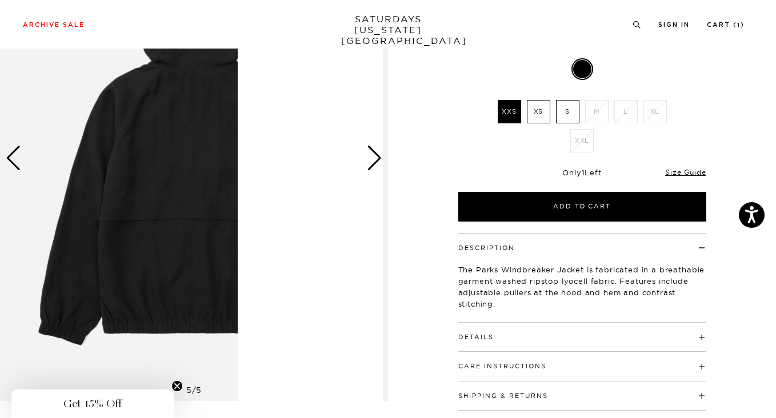
click at [373, 159] on div "Next slide" at bounding box center [374, 158] width 15 height 25
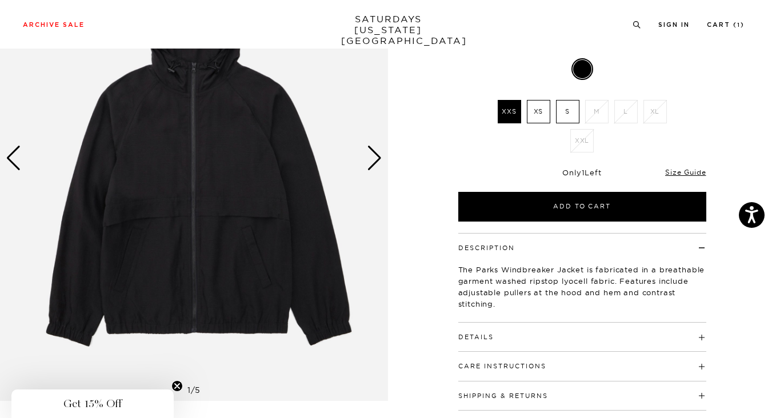
click at [373, 159] on div "Next slide" at bounding box center [374, 158] width 15 height 25
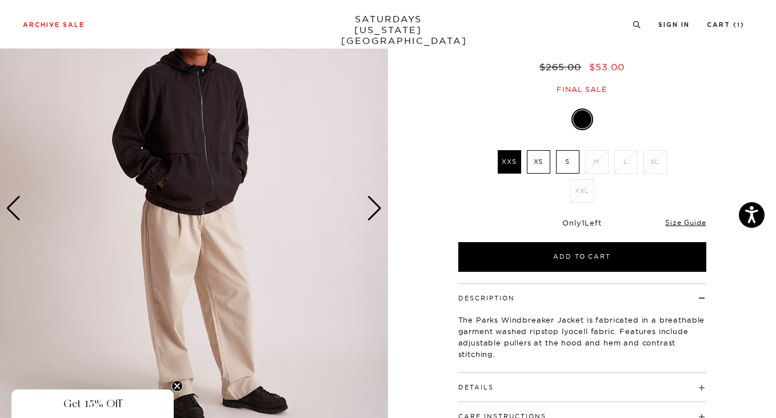
scroll to position [94, 2]
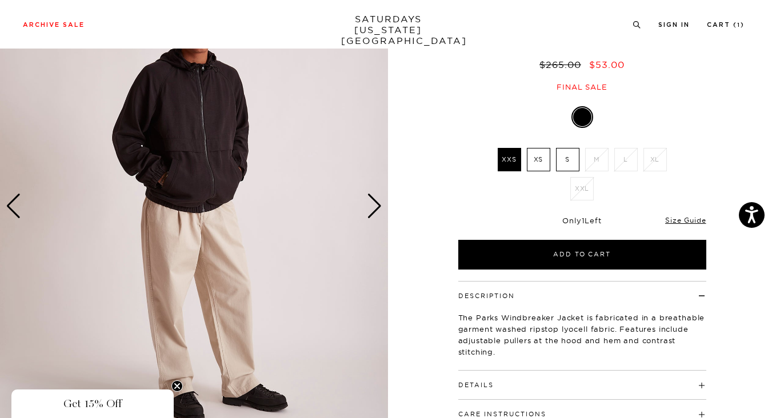
click at [374, 207] on div "Next slide" at bounding box center [374, 206] width 15 height 25
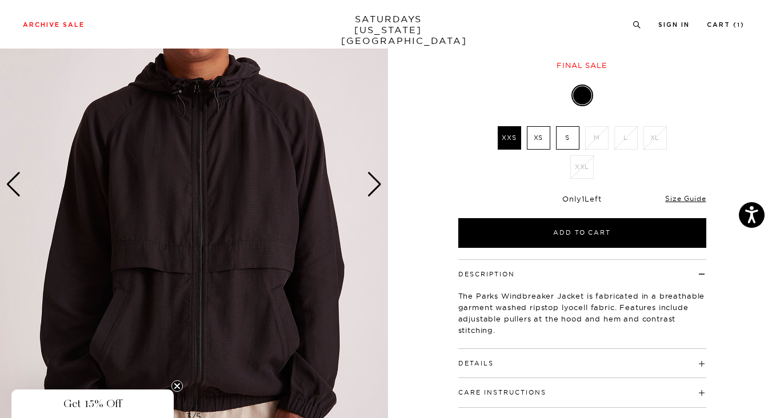
scroll to position [116, 2]
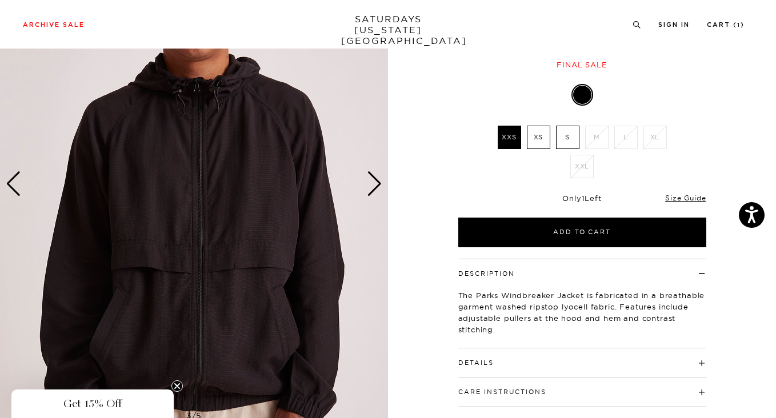
click at [374, 188] on div "Next slide" at bounding box center [374, 183] width 15 height 25
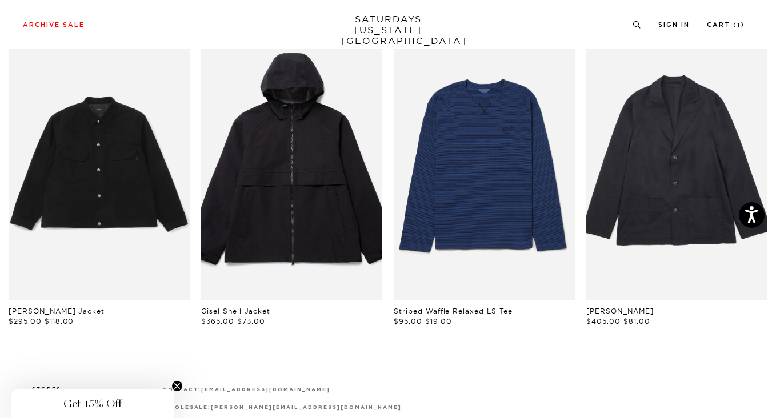
scroll to position [561, 2]
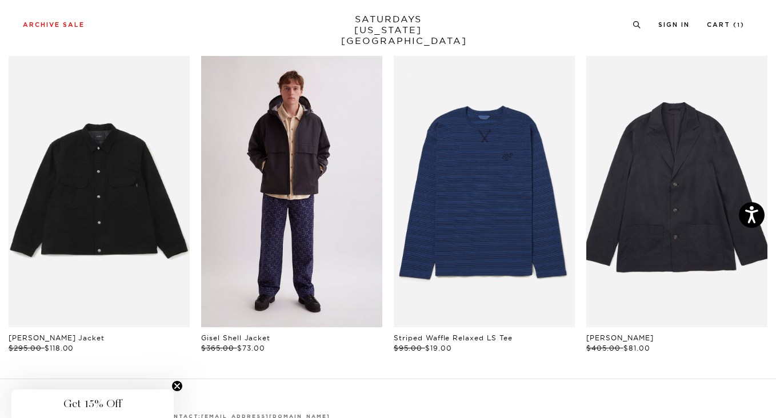
click at [302, 225] on link "files/U12417JA04-BLACK_02.jpg" at bounding box center [291, 192] width 181 height 272
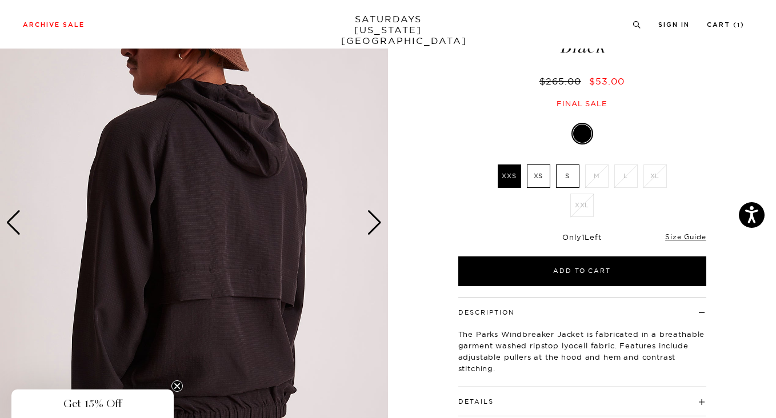
scroll to position [97, 2]
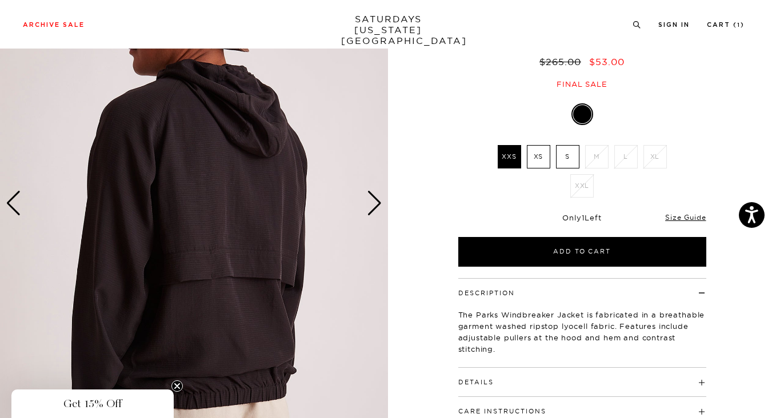
click at [378, 202] on div "Next slide" at bounding box center [374, 203] width 15 height 25
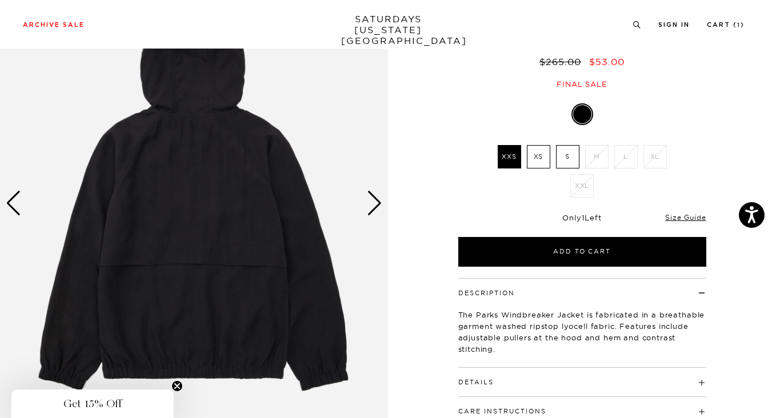
click at [376, 203] on div "Next slide" at bounding box center [374, 203] width 15 height 25
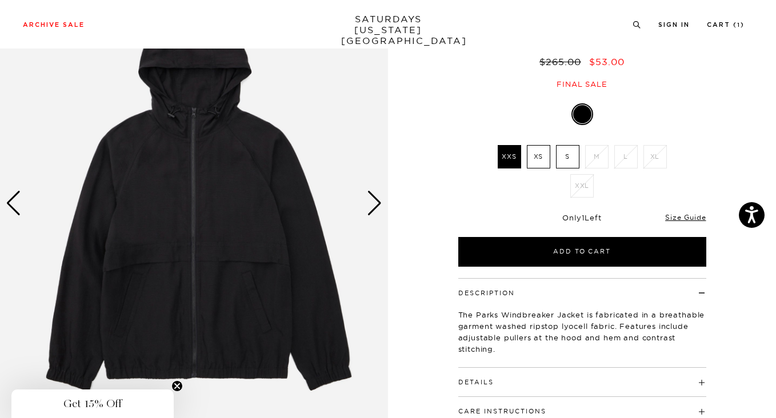
click at [376, 203] on div "Next slide" at bounding box center [374, 203] width 15 height 25
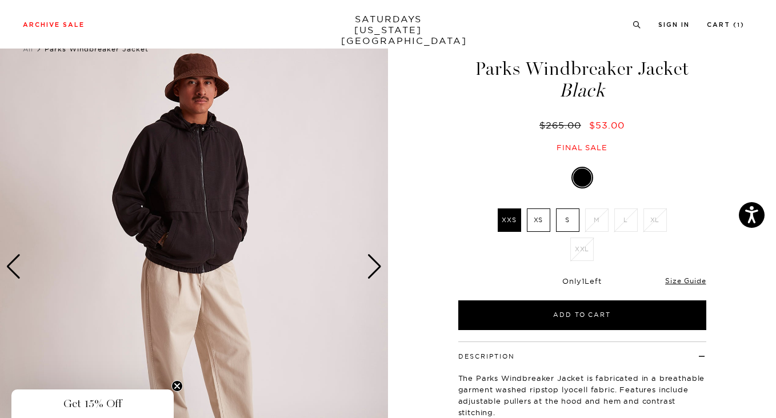
scroll to position [31, 2]
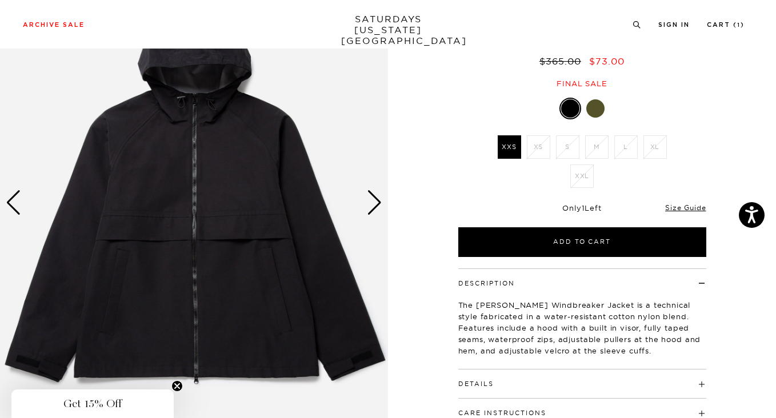
scroll to position [101, 1]
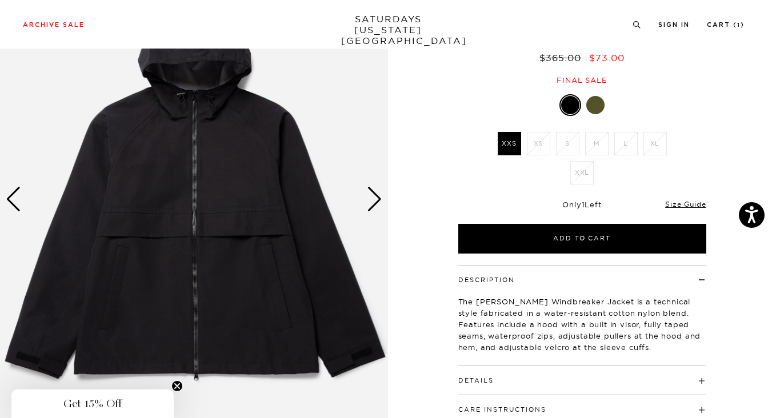
click at [375, 197] on div "Next slide" at bounding box center [374, 199] width 15 height 25
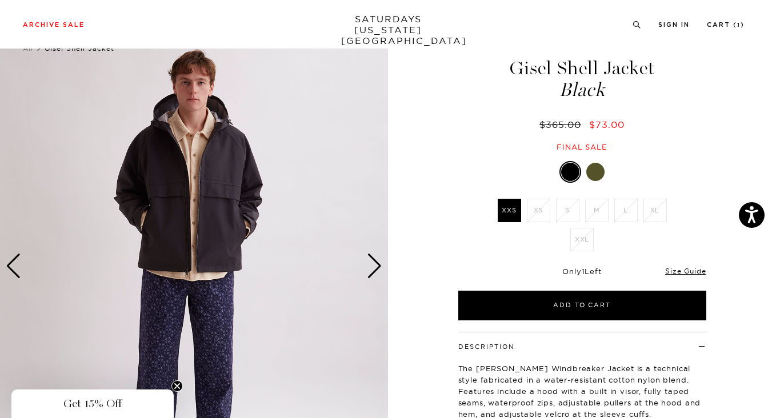
scroll to position [26, 1]
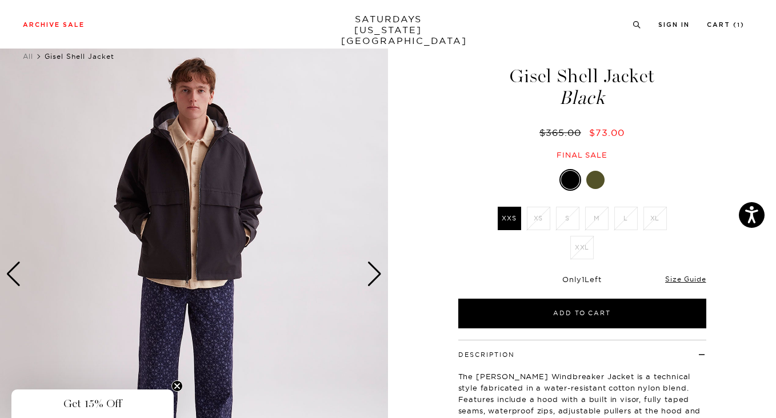
click at [373, 275] on div "Next slide" at bounding box center [374, 274] width 15 height 25
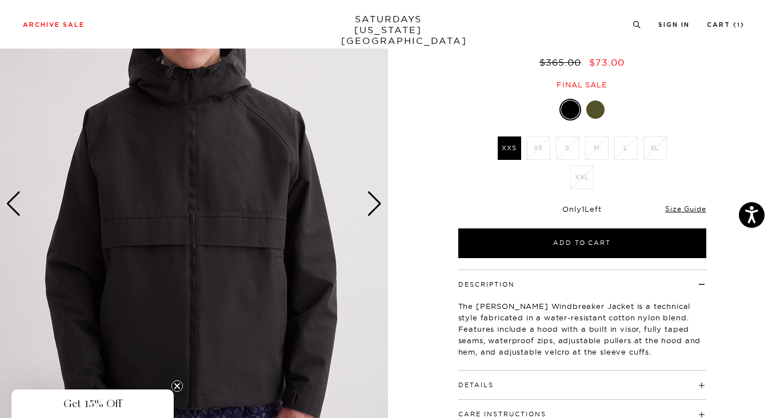
scroll to position [94, 1]
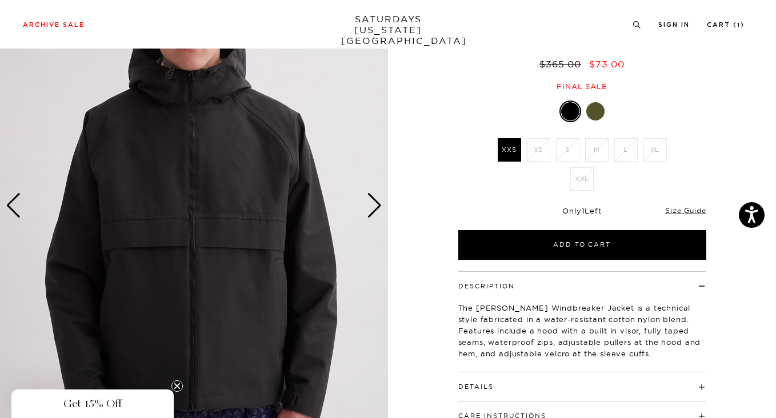
click at [372, 199] on div "Next slide" at bounding box center [374, 205] width 15 height 25
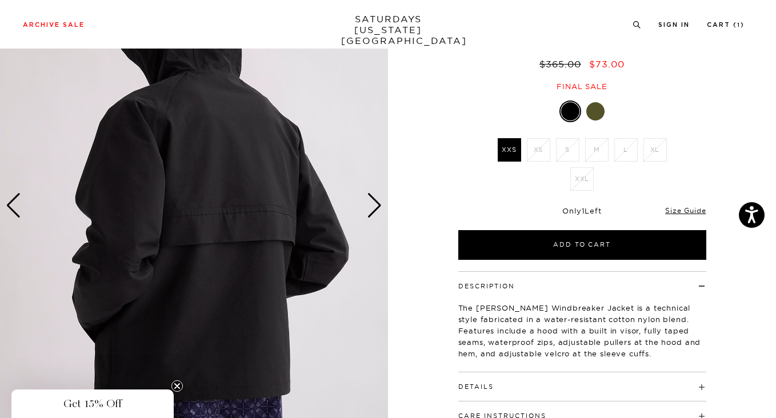
click at [372, 199] on div "Next slide" at bounding box center [374, 205] width 15 height 25
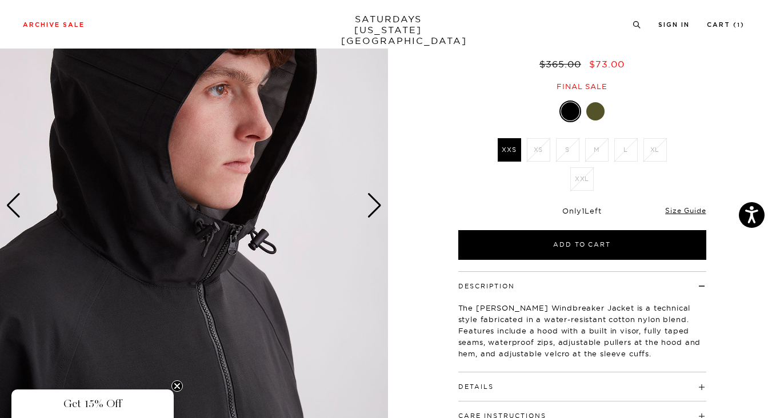
click at [372, 199] on div "Next slide" at bounding box center [374, 205] width 15 height 25
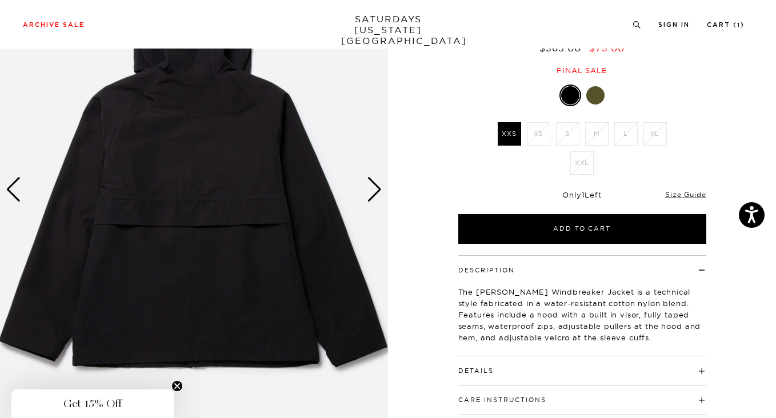
scroll to position [103, 1]
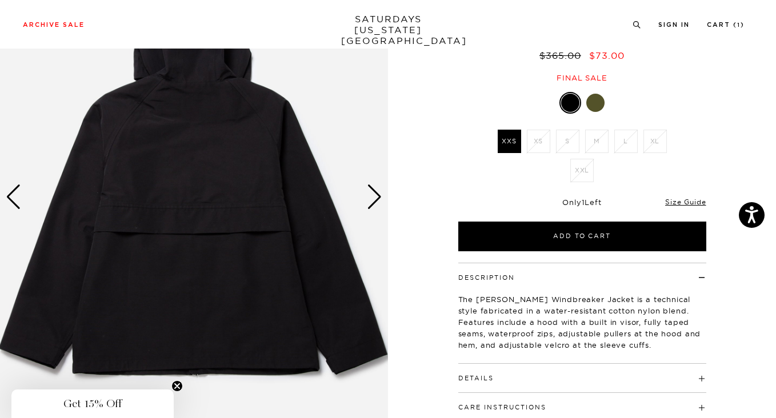
click at [374, 203] on div "Next slide" at bounding box center [374, 197] width 15 height 25
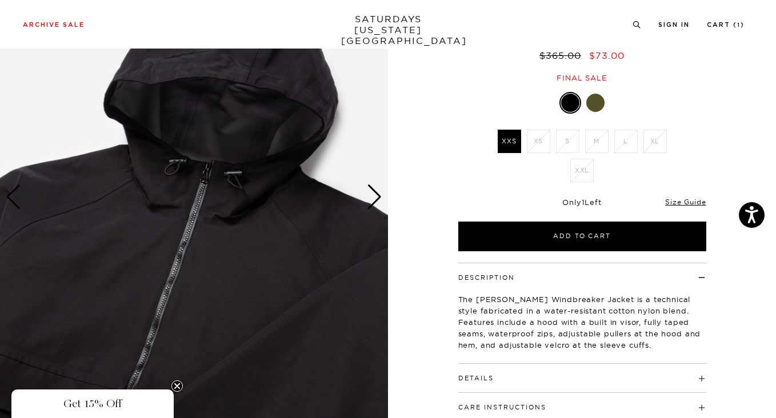
click at [374, 202] on div "Next slide" at bounding box center [374, 197] width 15 height 25
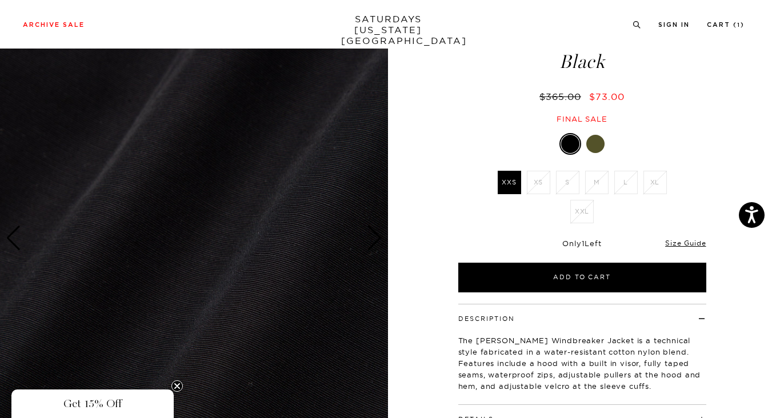
scroll to position [58, 1]
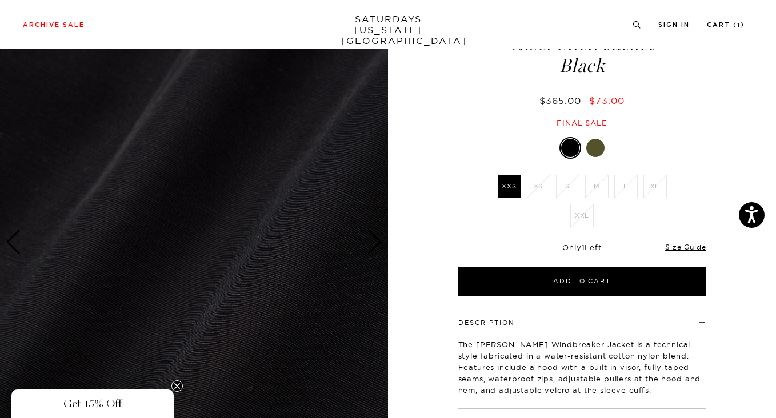
click at [377, 237] on div "Next slide" at bounding box center [374, 242] width 15 height 25
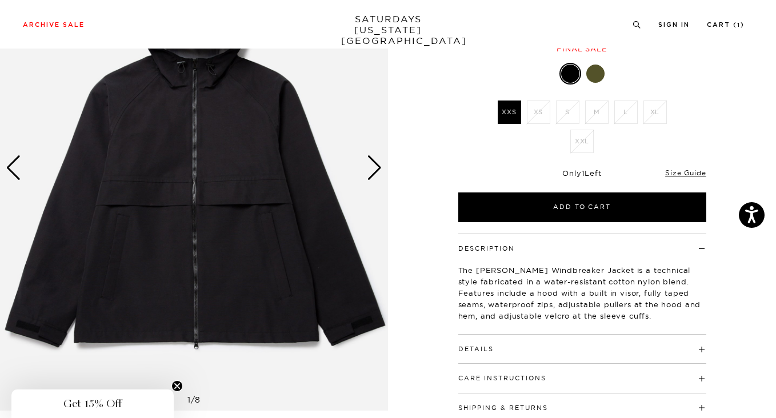
scroll to position [133, 1]
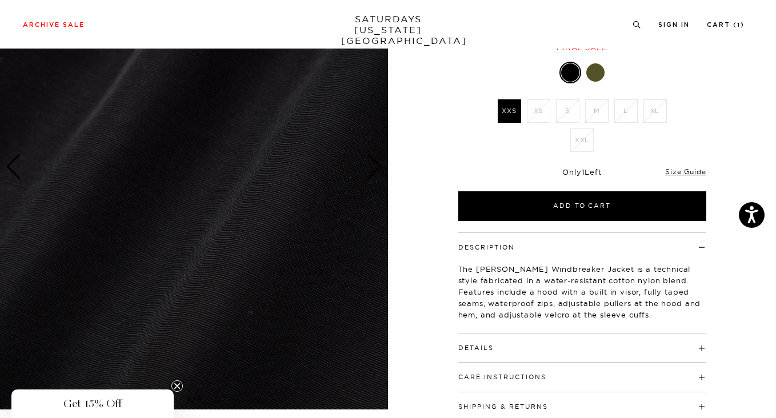
click at [219, 270] on img at bounding box center [194, 167] width 388 height 485
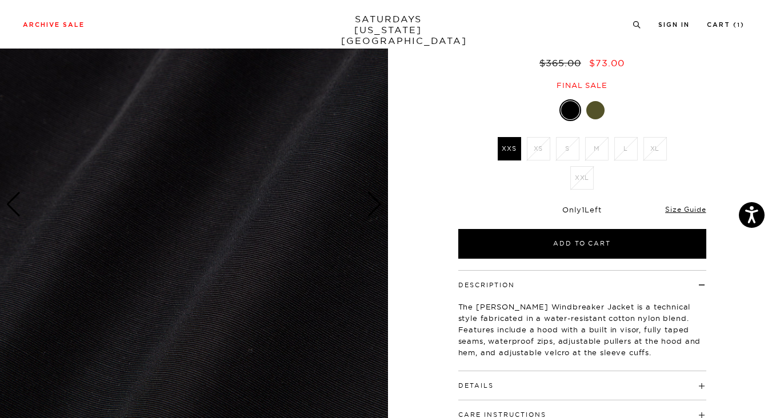
scroll to position [38, 5]
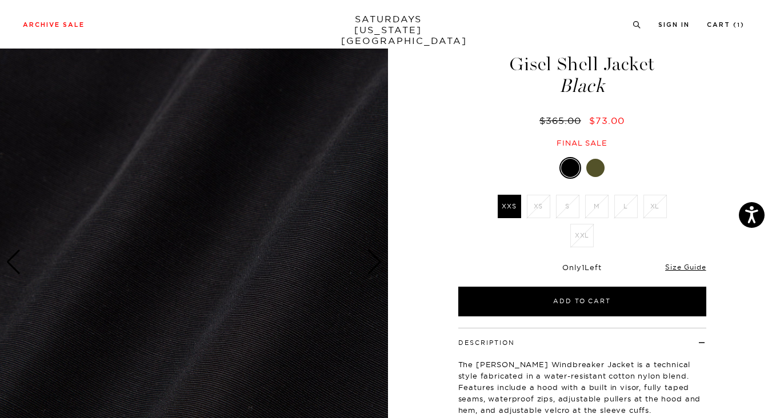
click at [368, 262] on div "Next slide" at bounding box center [374, 262] width 15 height 25
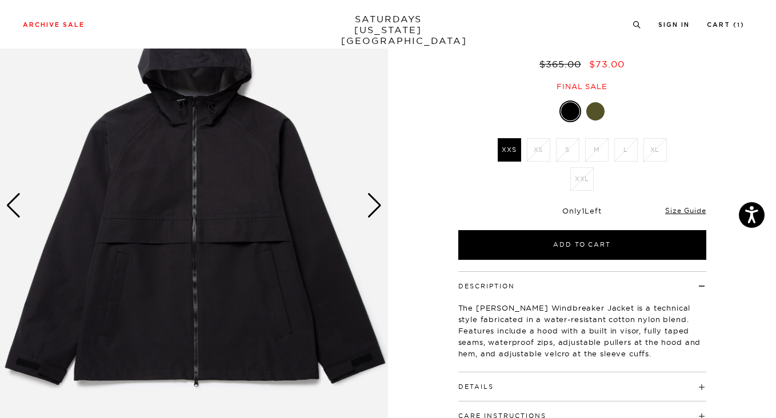
scroll to position [85, 6]
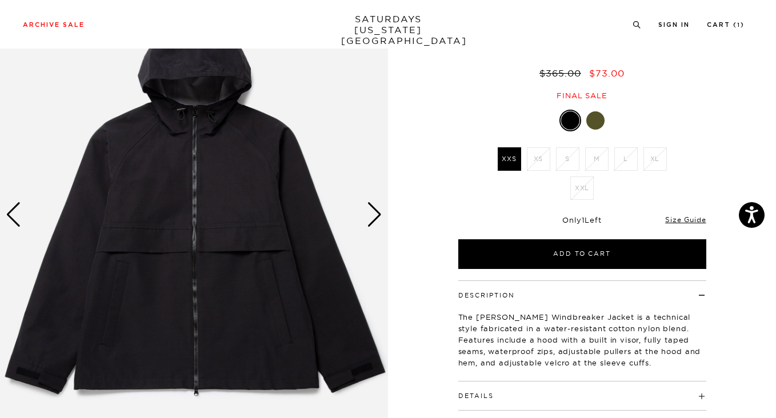
click at [371, 214] on div "Next slide" at bounding box center [374, 214] width 15 height 25
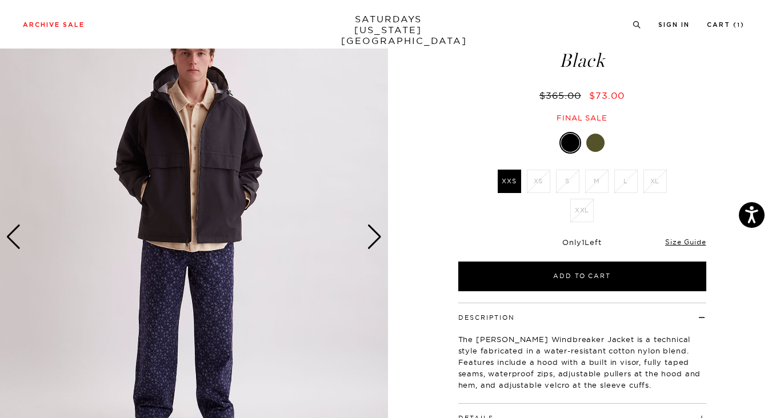
scroll to position [72, 6]
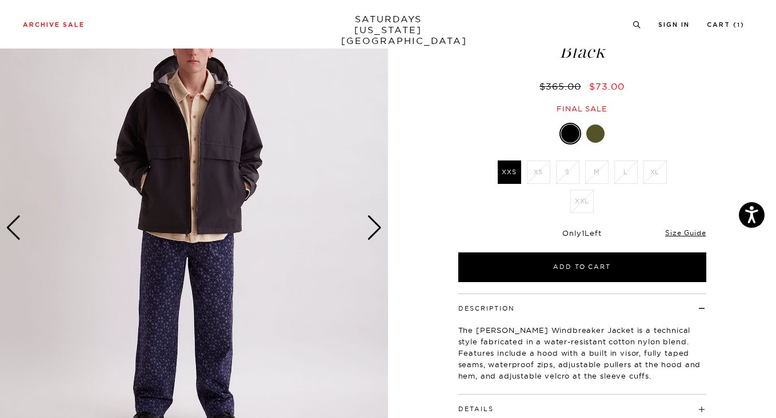
click at [371, 228] on div "Next slide" at bounding box center [374, 227] width 15 height 25
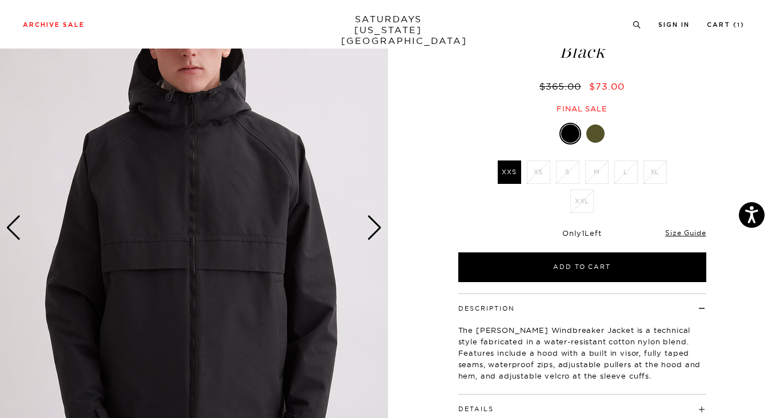
click at [371, 228] on div "Next slide" at bounding box center [374, 227] width 15 height 25
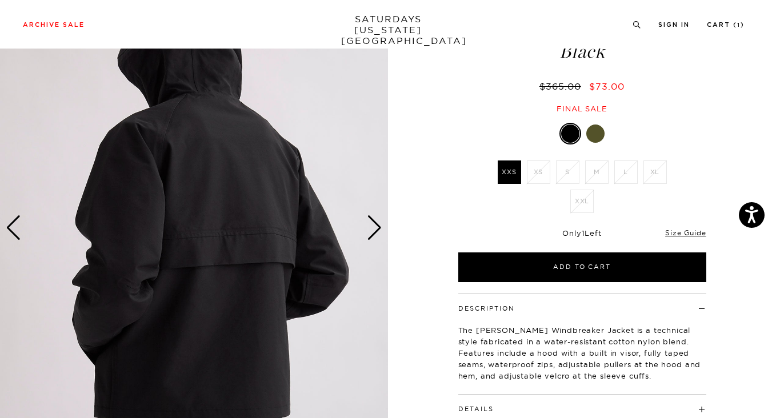
click at [371, 228] on div "Next slide" at bounding box center [374, 227] width 15 height 25
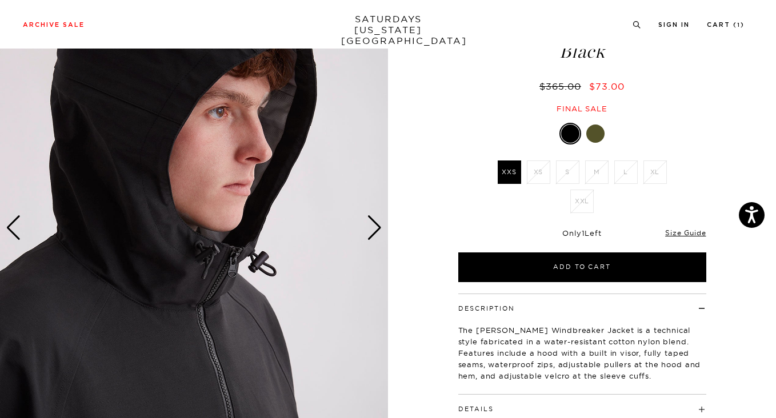
click at [371, 228] on div "Next slide" at bounding box center [374, 227] width 15 height 25
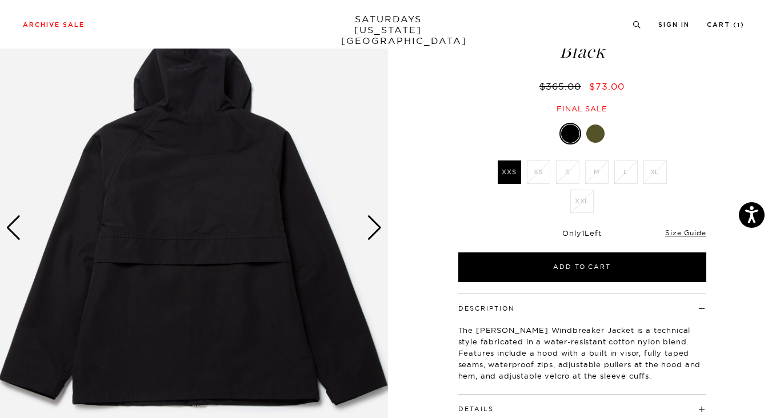
click at [371, 228] on div "Next slide" at bounding box center [374, 227] width 15 height 25
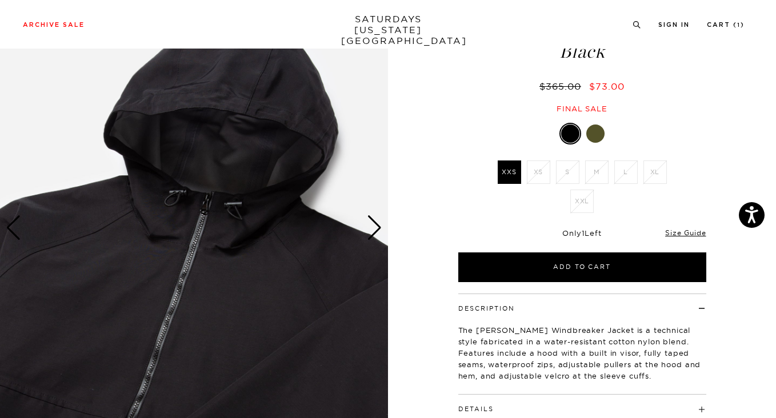
click at [371, 228] on div "Next slide" at bounding box center [374, 227] width 15 height 25
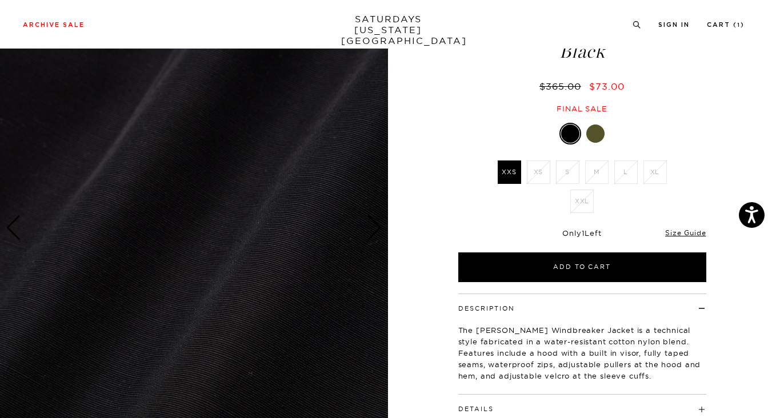
click at [371, 228] on div "Next slide" at bounding box center [374, 227] width 15 height 25
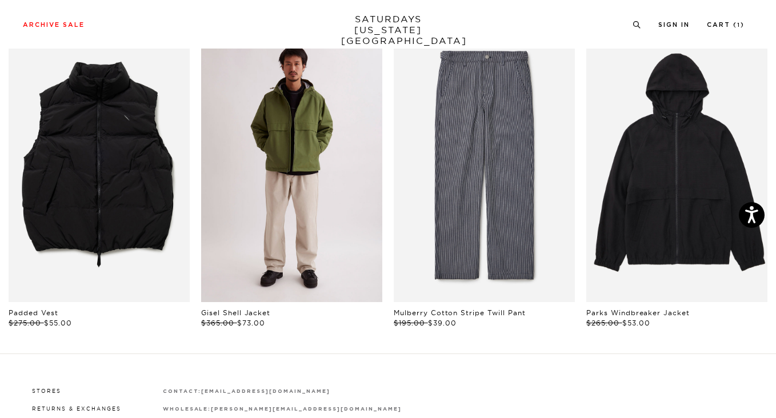
scroll to position [0, 6]
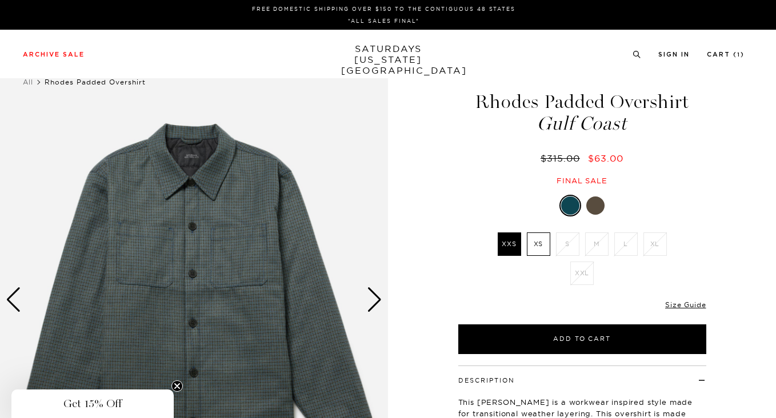
scroll to position [24, 0]
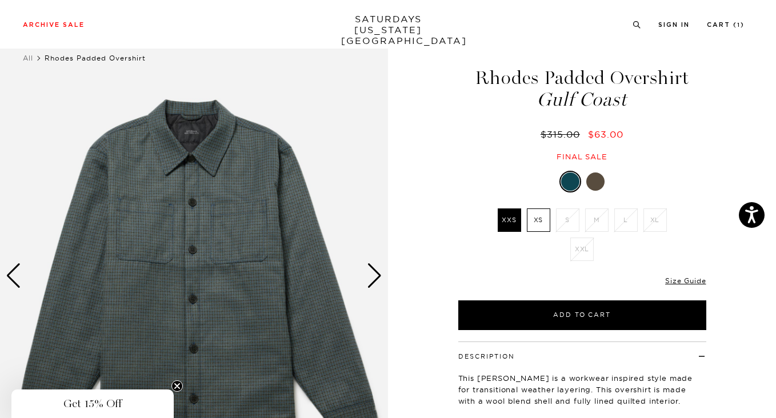
click at [595, 185] on div at bounding box center [595, 182] width 18 height 18
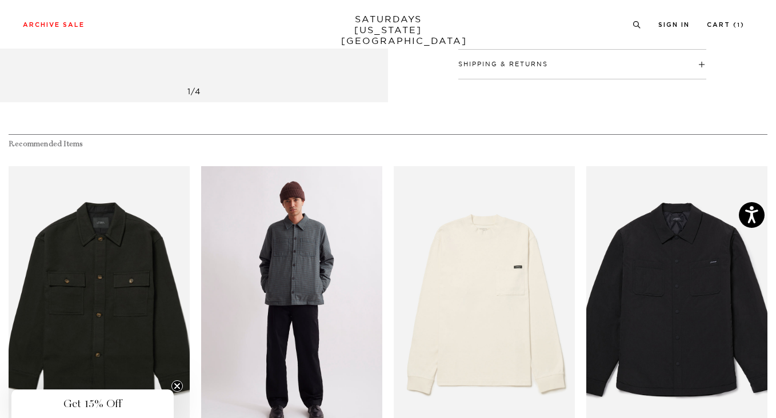
scroll to position [26, 1]
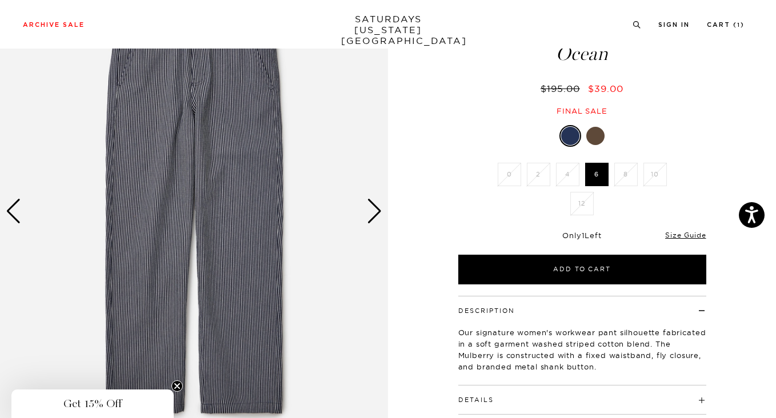
scroll to position [91, 0]
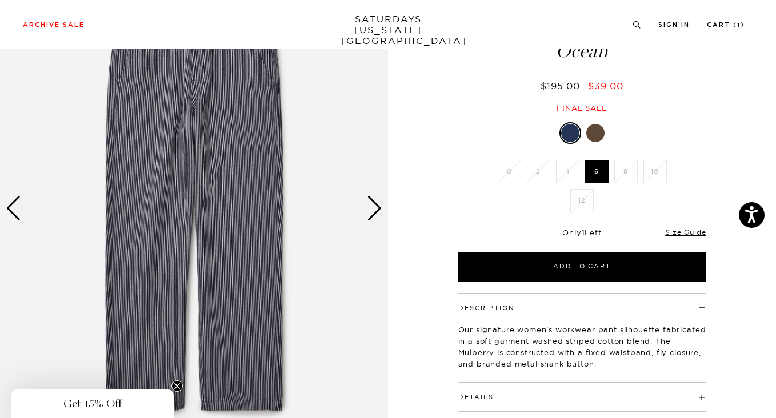
click at [376, 213] on div "Next slide" at bounding box center [374, 208] width 15 height 25
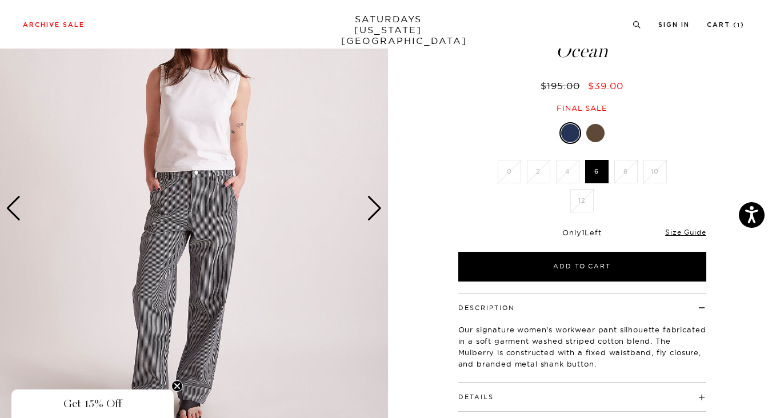
click at [375, 212] on div "Next slide" at bounding box center [374, 208] width 15 height 25
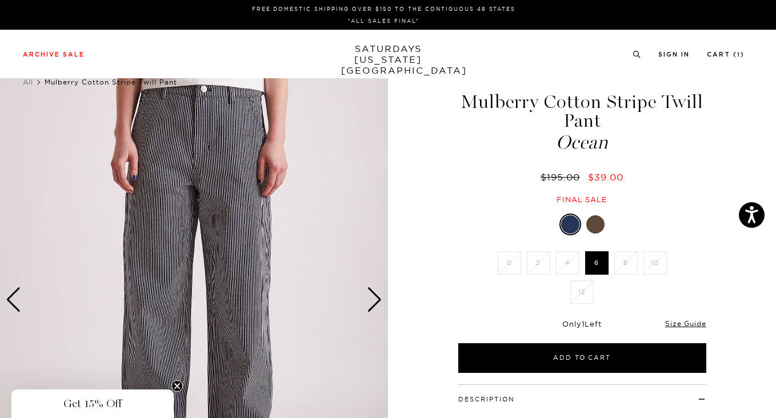
scroll to position [0, 3]
click at [591, 223] on div at bounding box center [595, 224] width 18 height 18
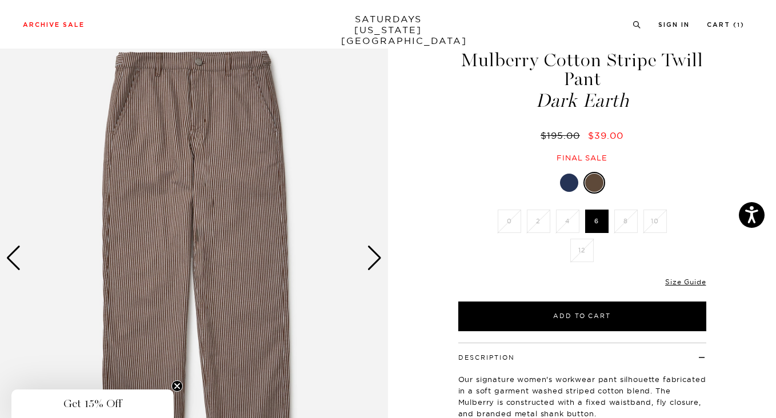
scroll to position [105, 0]
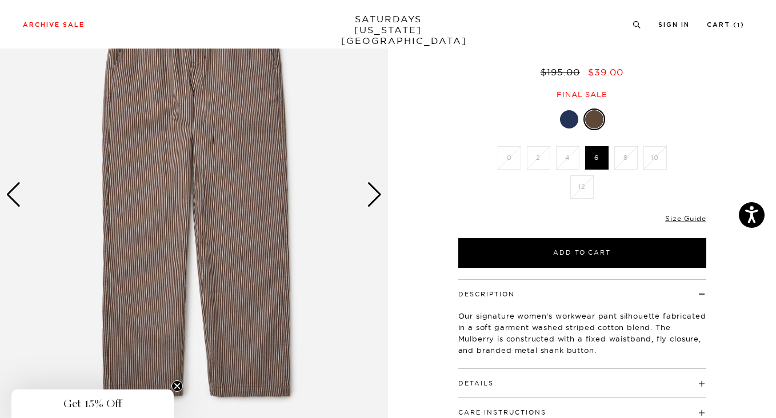
click at [374, 198] on div "Next slide" at bounding box center [374, 194] width 15 height 25
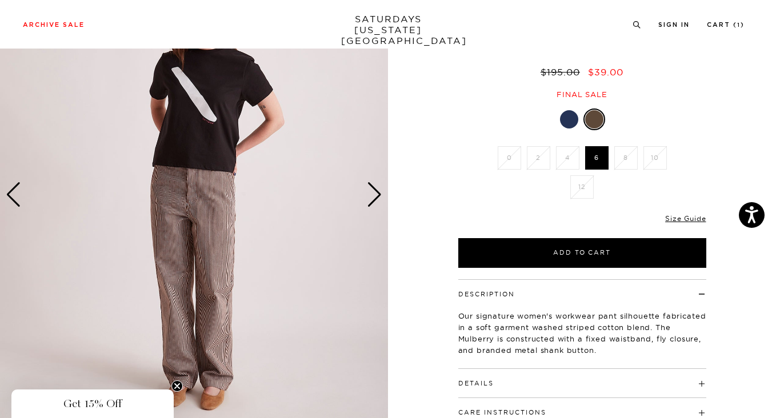
click at [374, 197] on div "Next slide" at bounding box center [374, 194] width 15 height 25
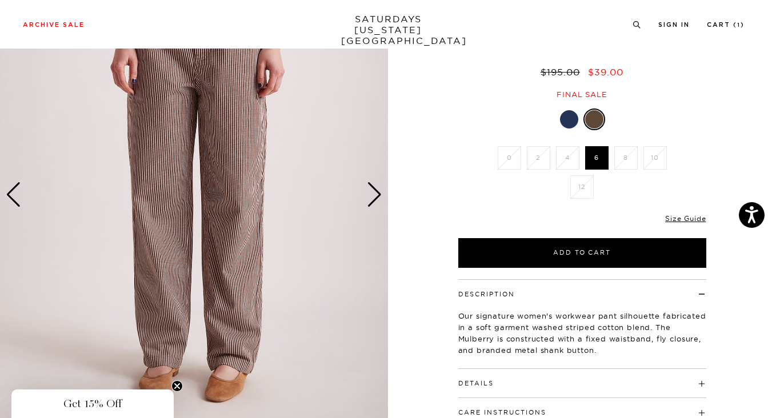
click at [374, 197] on div "Next slide" at bounding box center [374, 194] width 15 height 25
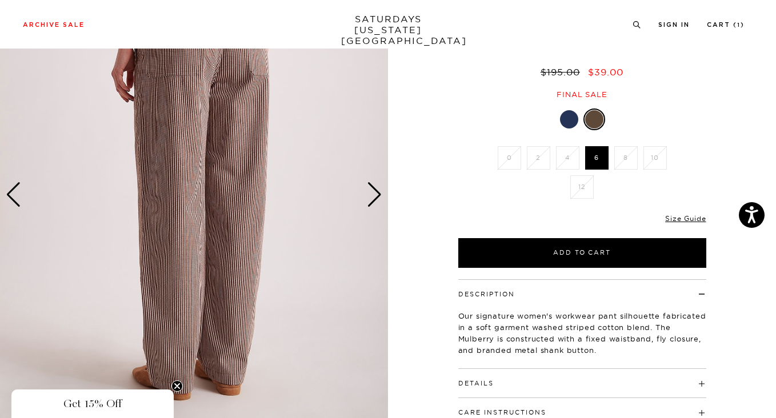
click at [567, 122] on div at bounding box center [569, 119] width 18 height 18
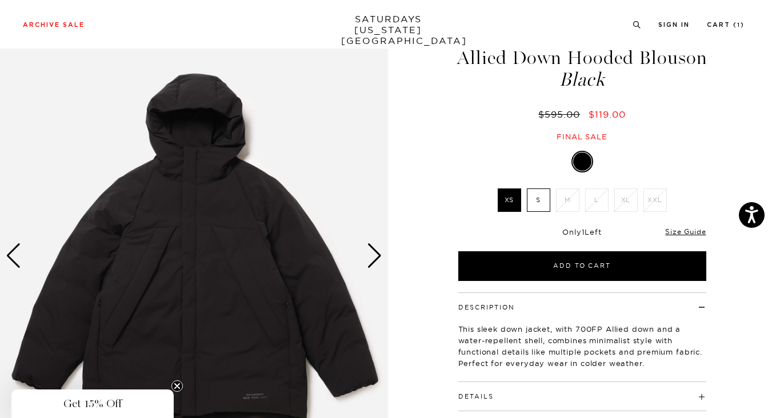
scroll to position [45, 0]
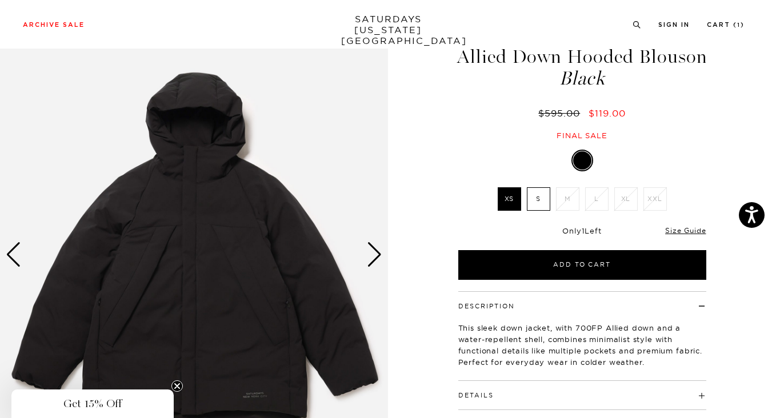
click at [377, 254] on div "Next slide" at bounding box center [374, 254] width 15 height 25
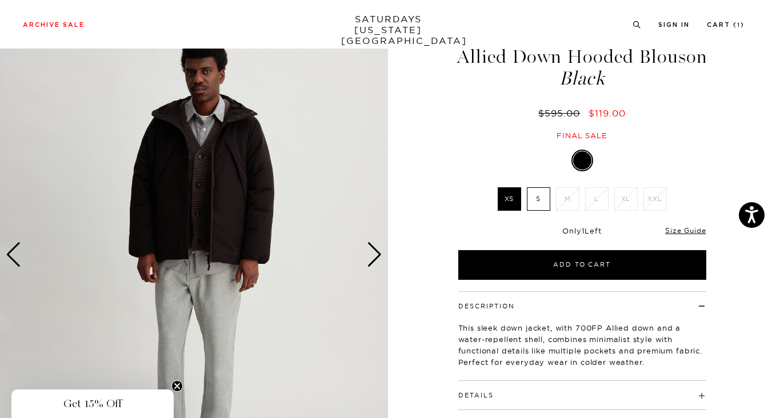
click at [374, 254] on div "Next slide" at bounding box center [374, 254] width 15 height 25
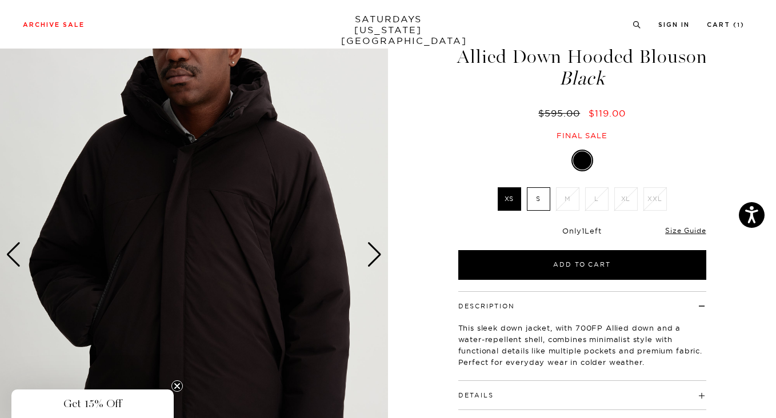
click at [374, 253] on div "Next slide" at bounding box center [374, 254] width 15 height 25
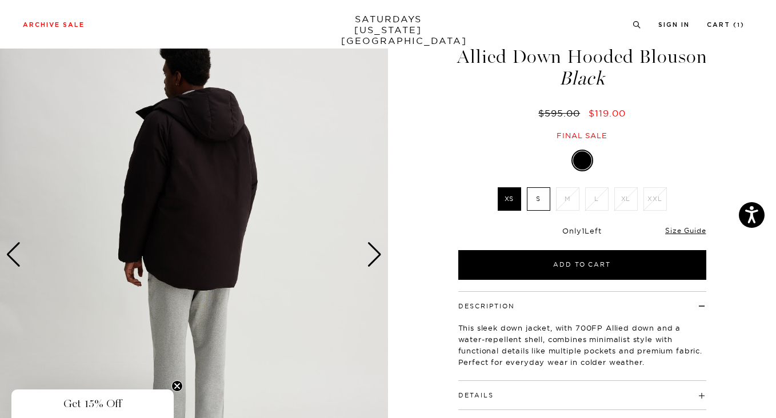
click at [374, 253] on div "Next slide" at bounding box center [374, 254] width 15 height 25
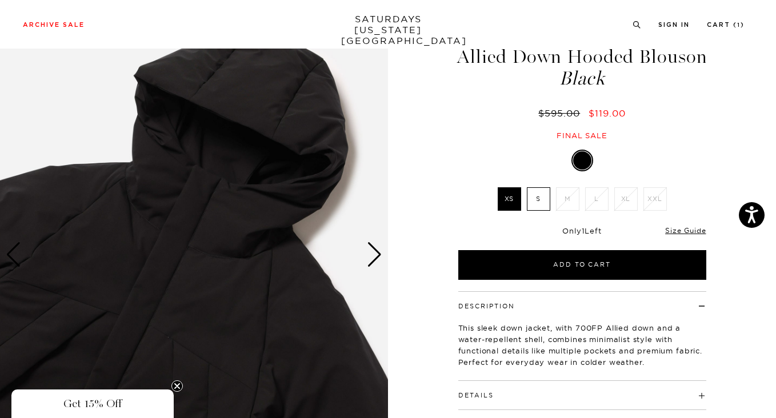
click at [374, 253] on div "Next slide" at bounding box center [374, 254] width 15 height 25
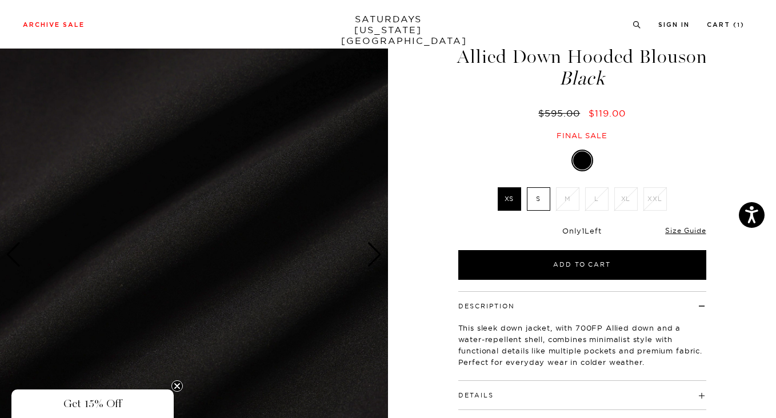
click at [374, 253] on div "Next slide" at bounding box center [374, 254] width 15 height 25
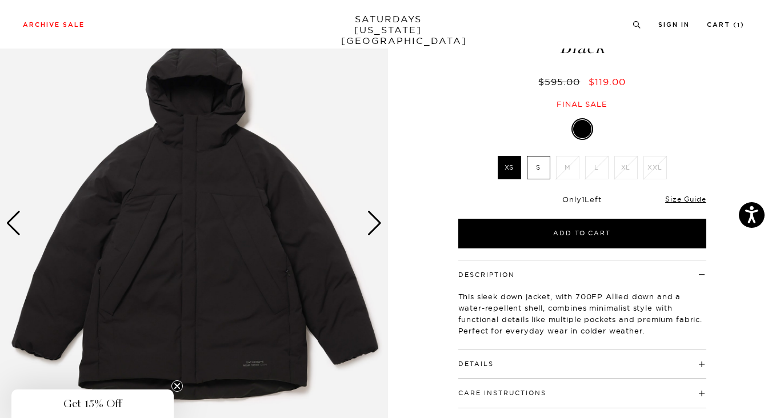
scroll to position [79, 0]
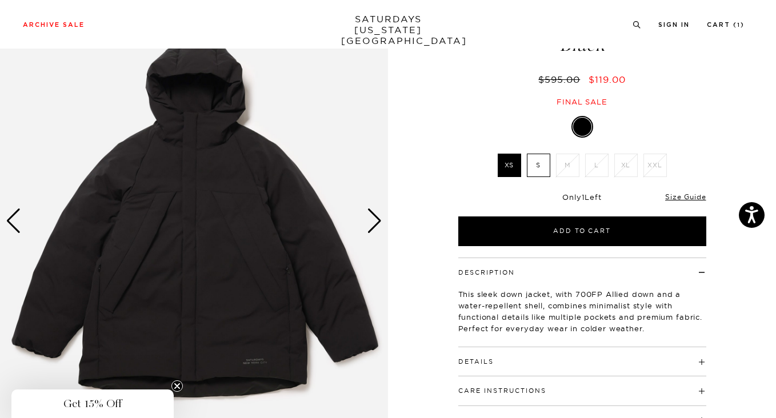
click at [374, 217] on div "Next slide" at bounding box center [374, 221] width 15 height 25
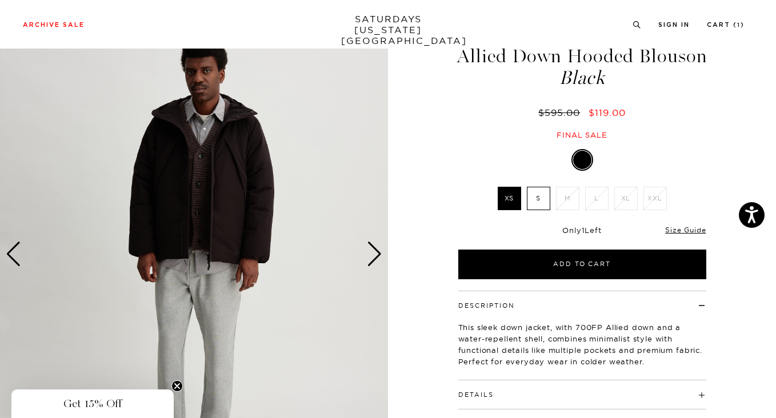
scroll to position [42, 0]
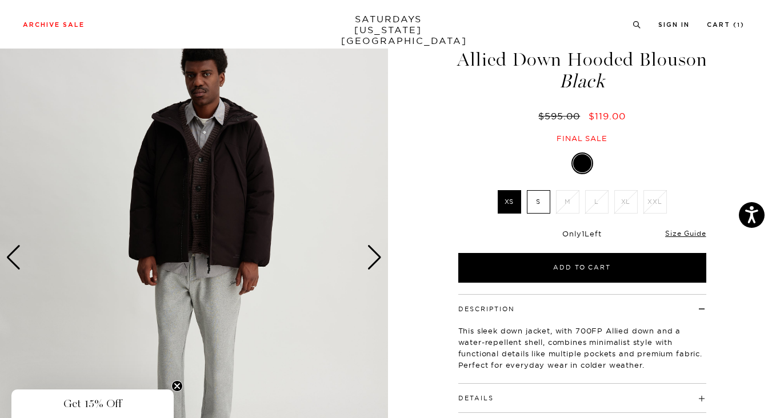
click at [377, 256] on div "Next slide" at bounding box center [374, 257] width 15 height 25
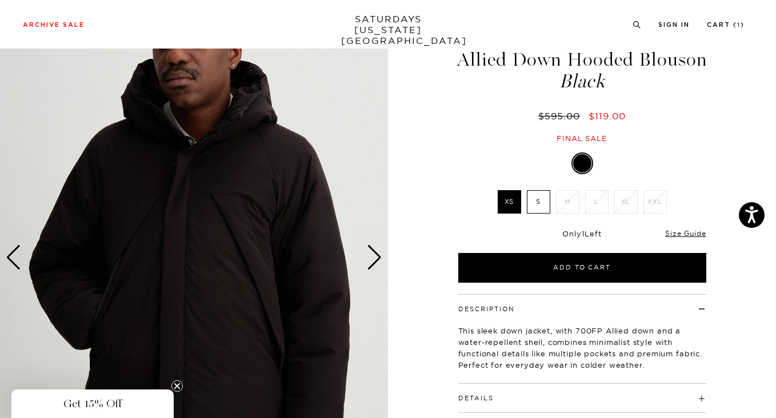
click at [377, 256] on div "Next slide" at bounding box center [374, 257] width 15 height 25
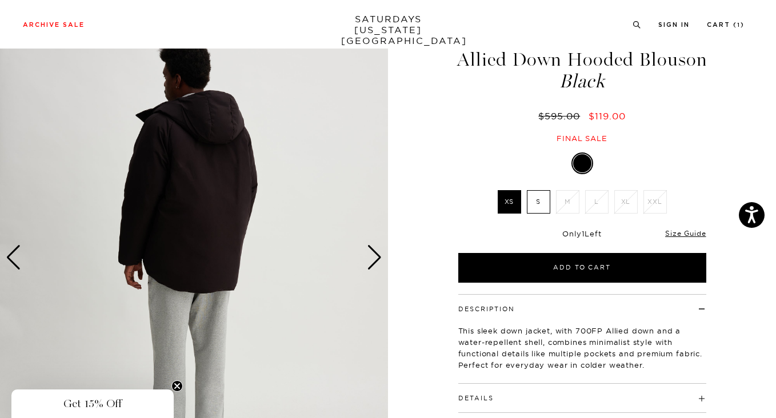
click at [377, 256] on div "Next slide" at bounding box center [374, 257] width 15 height 25
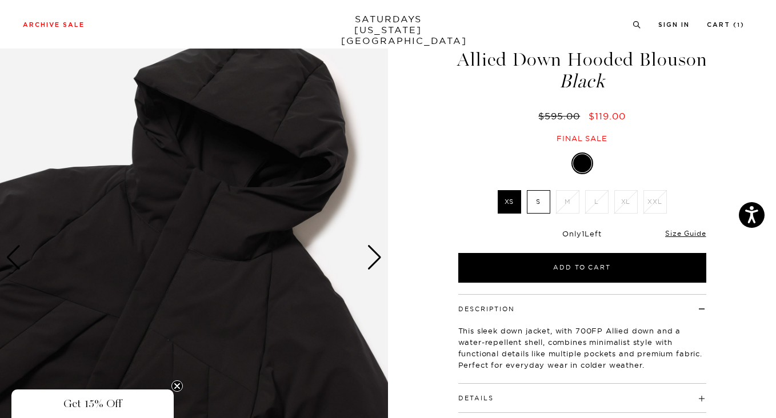
click at [377, 256] on div "Next slide" at bounding box center [374, 257] width 15 height 25
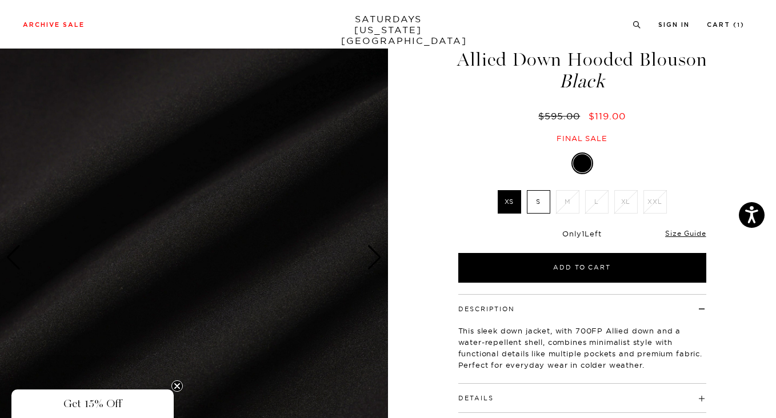
click at [377, 256] on div "Next slide" at bounding box center [374, 257] width 15 height 25
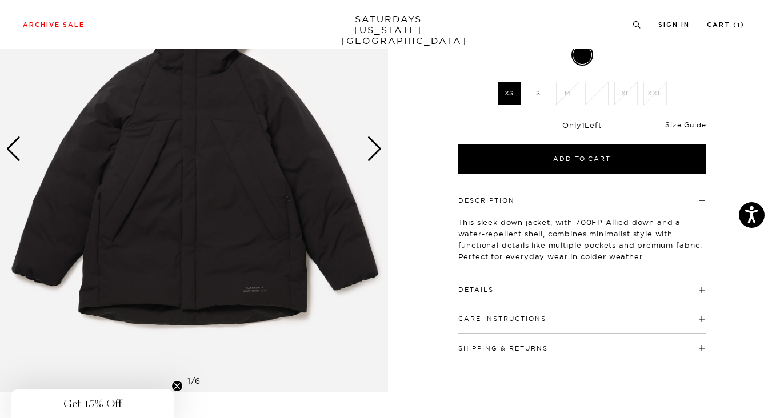
scroll to position [154, 1]
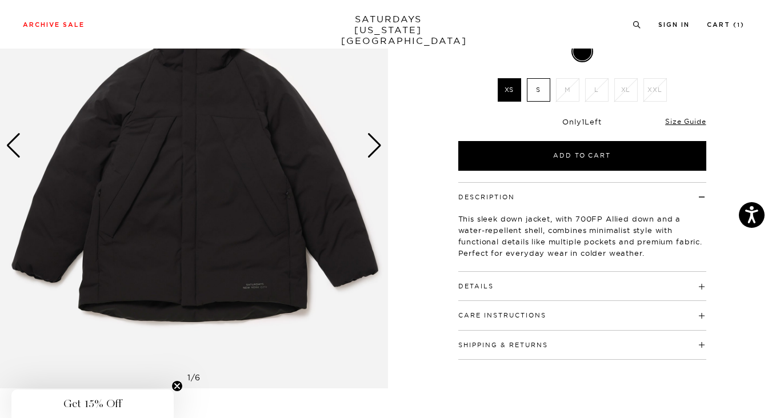
click at [522, 293] on div "Details 100% Polyester lining and outer shell 90% Down / 10% Feathers 700FP All…" at bounding box center [582, 286] width 248 height 29
click at [510, 287] on h4 "Details" at bounding box center [582, 281] width 248 height 19
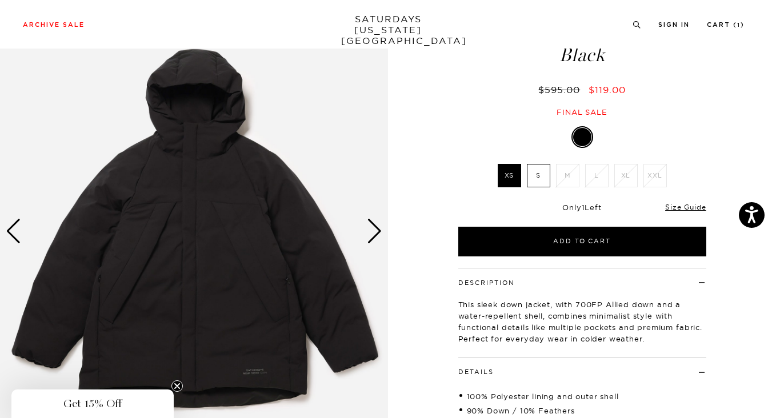
scroll to position [66, 1]
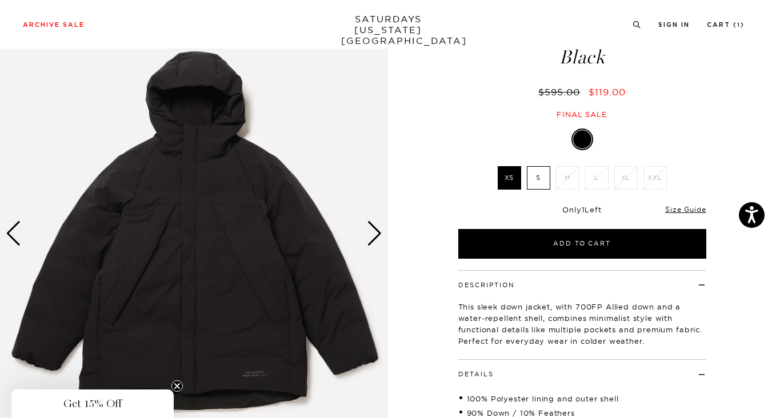
click at [367, 236] on div "Next slide" at bounding box center [374, 233] width 15 height 25
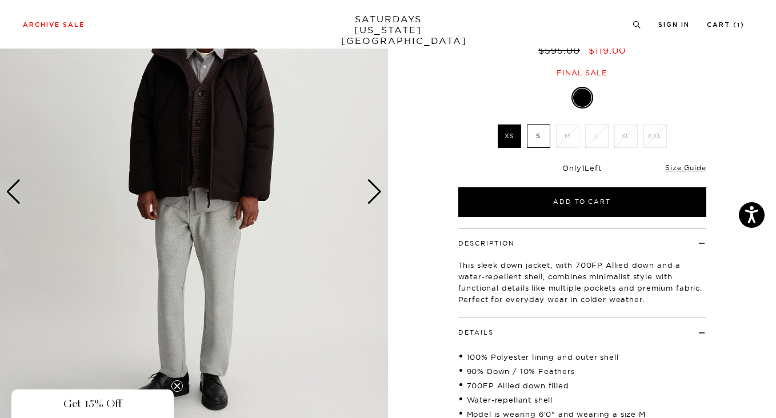
scroll to position [114, 1]
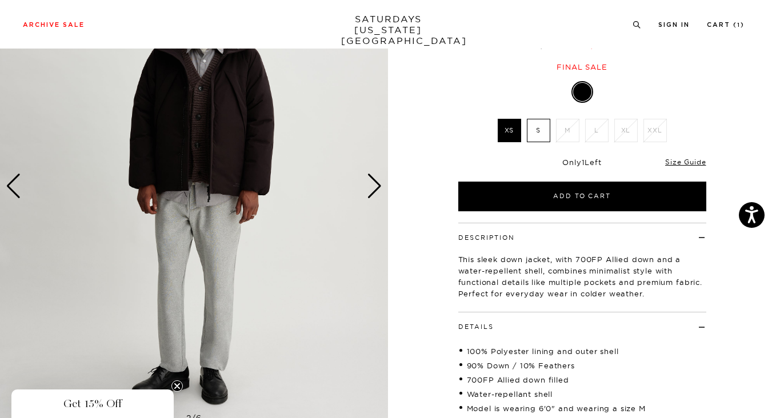
click at [375, 189] on div "Next slide" at bounding box center [374, 186] width 15 height 25
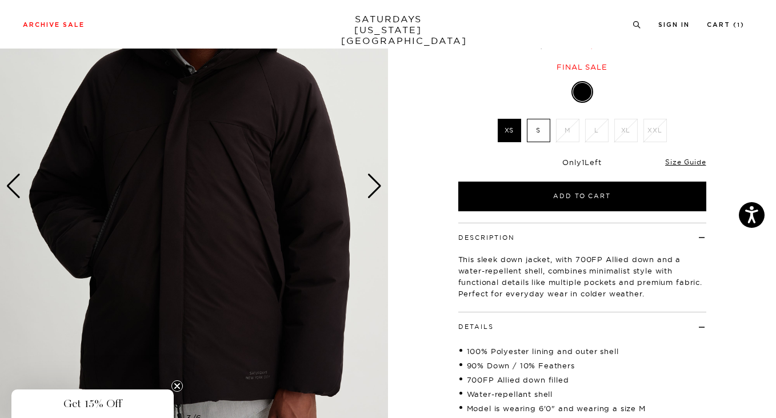
click at [375, 189] on div "Next slide" at bounding box center [374, 186] width 15 height 25
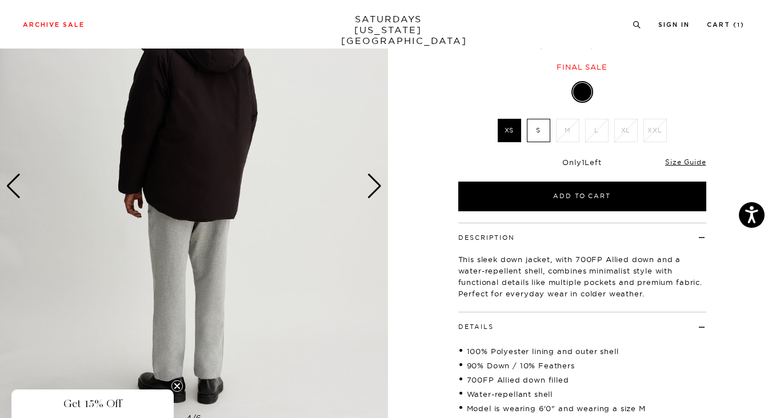
click at [547, 131] on label "S" at bounding box center [538, 130] width 23 height 23
click at [0, 0] on input "S" at bounding box center [0, 0] width 0 height 0
click at [501, 134] on label "XS" at bounding box center [509, 130] width 23 height 23
click at [0, 0] on input "XS" at bounding box center [0, 0] width 0 height 0
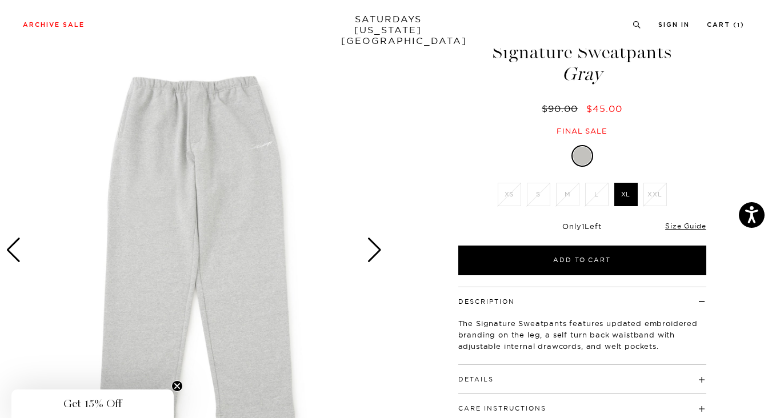
scroll to position [52, 0]
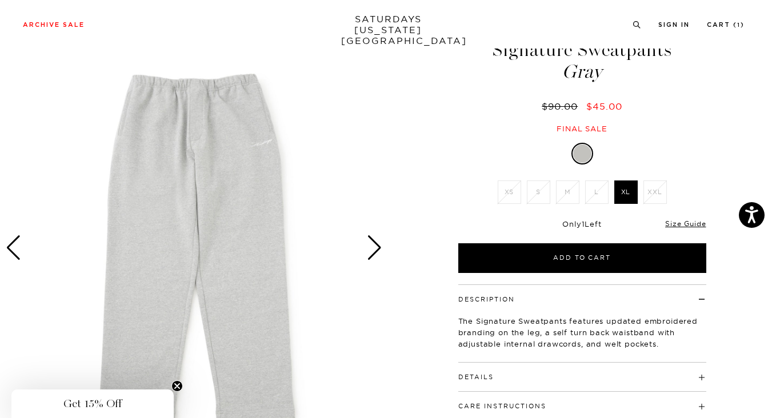
click at [374, 254] on div "Next slide" at bounding box center [374, 247] width 15 height 25
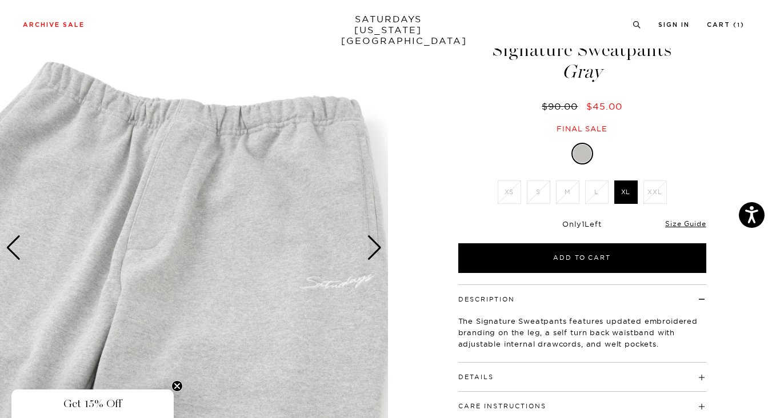
click at [374, 254] on div "Next slide" at bounding box center [374, 247] width 15 height 25
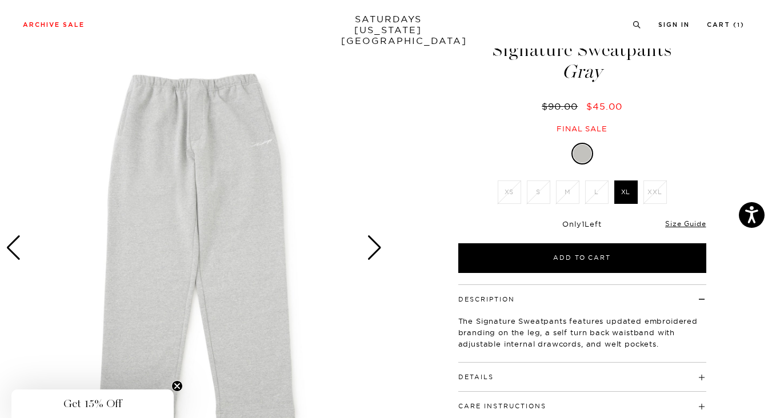
click at [374, 254] on div "Next slide" at bounding box center [374, 247] width 15 height 25
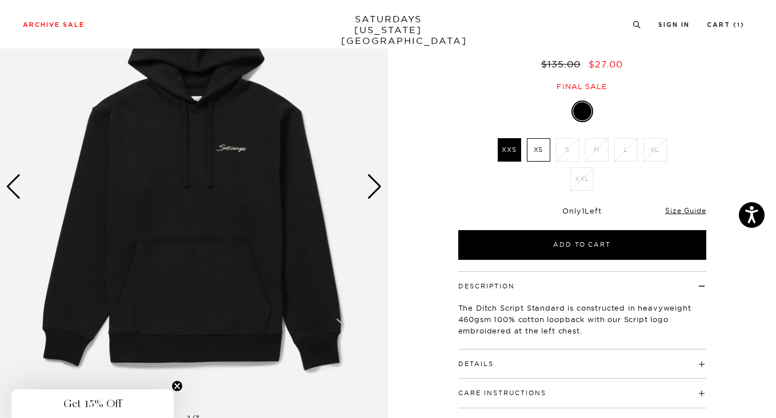
scroll to position [89, 0]
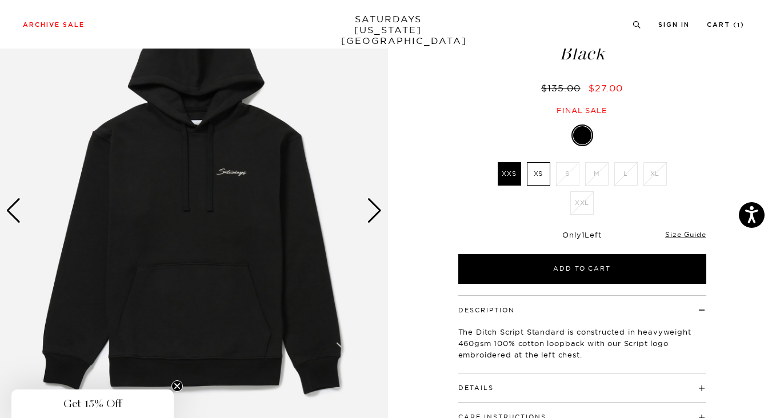
click at [377, 215] on div "Next slide" at bounding box center [374, 210] width 15 height 25
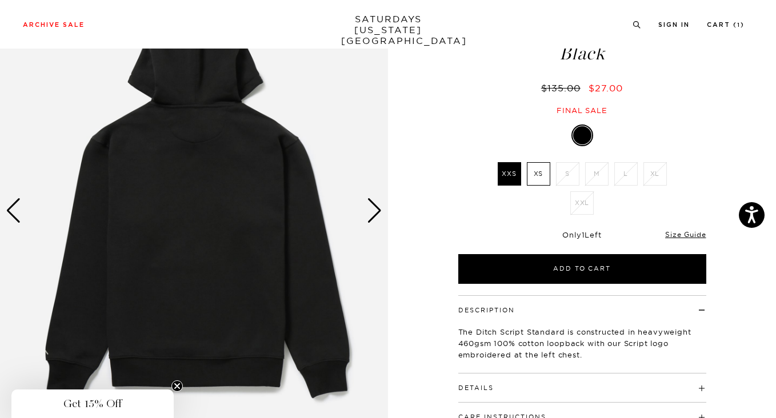
click at [375, 211] on div "Next slide" at bounding box center [374, 210] width 15 height 25
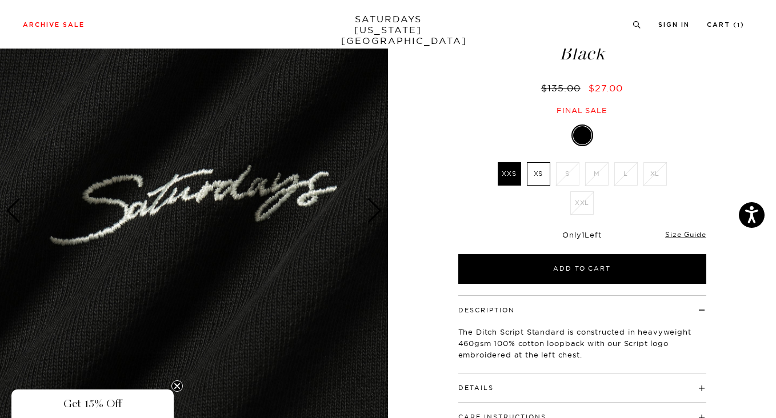
click at [375, 211] on div "Next slide" at bounding box center [374, 210] width 15 height 25
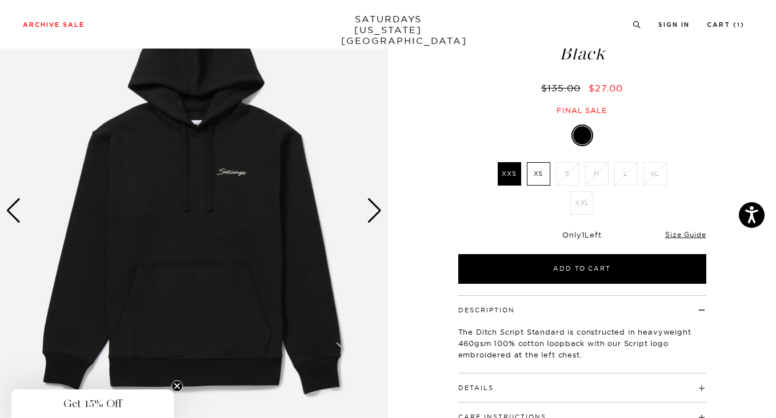
click at [375, 211] on div "Next slide" at bounding box center [374, 210] width 15 height 25
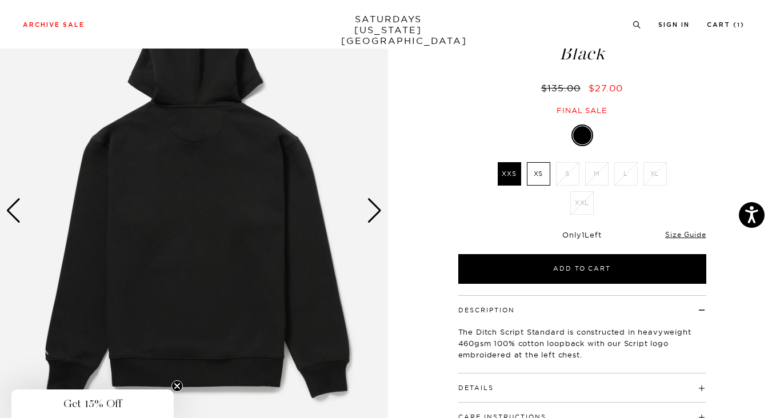
click at [375, 211] on div "Next slide" at bounding box center [374, 210] width 15 height 25
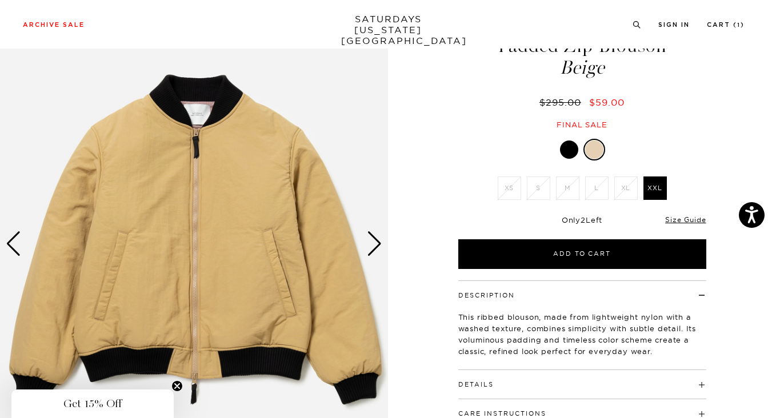
scroll to position [59, 0]
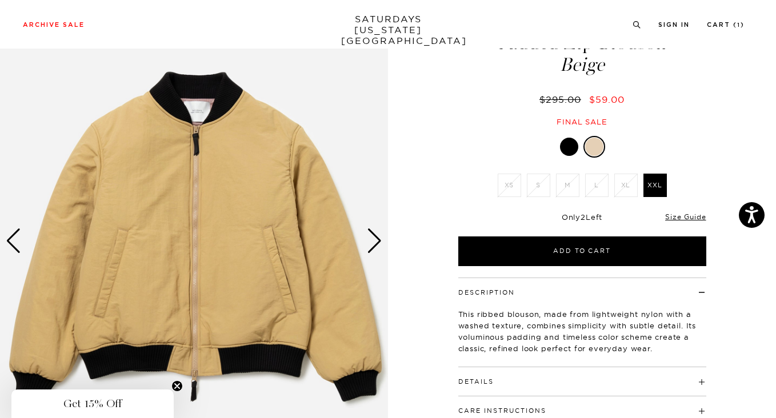
click at [373, 244] on div "Next slide" at bounding box center [374, 241] width 15 height 25
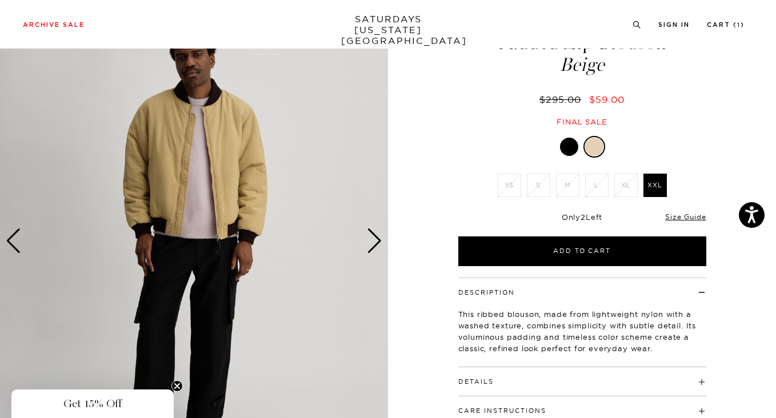
click at [373, 244] on div "Next slide" at bounding box center [374, 241] width 15 height 25
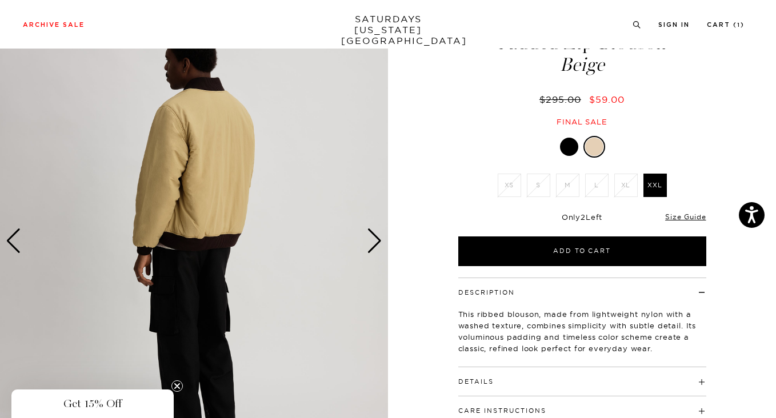
click at [373, 244] on div "Next slide" at bounding box center [374, 241] width 15 height 25
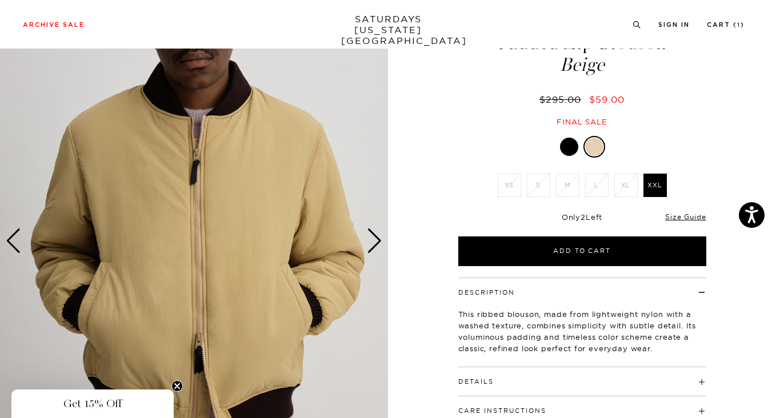
click at [373, 244] on div "Next slide" at bounding box center [374, 241] width 15 height 25
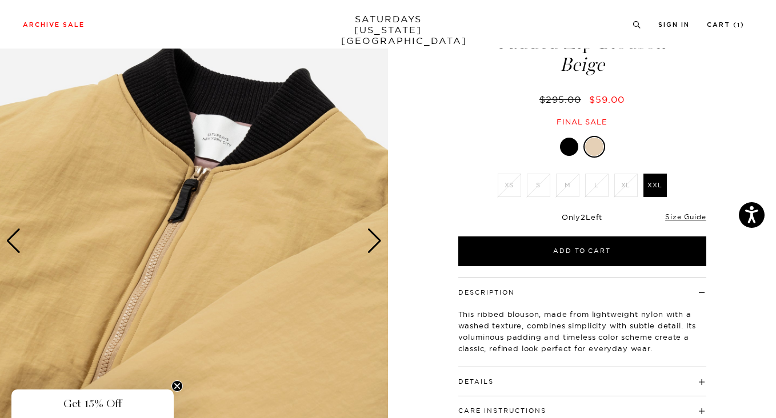
click at [373, 244] on div "Next slide" at bounding box center [374, 241] width 15 height 25
